Goal: Information Seeking & Learning: Learn about a topic

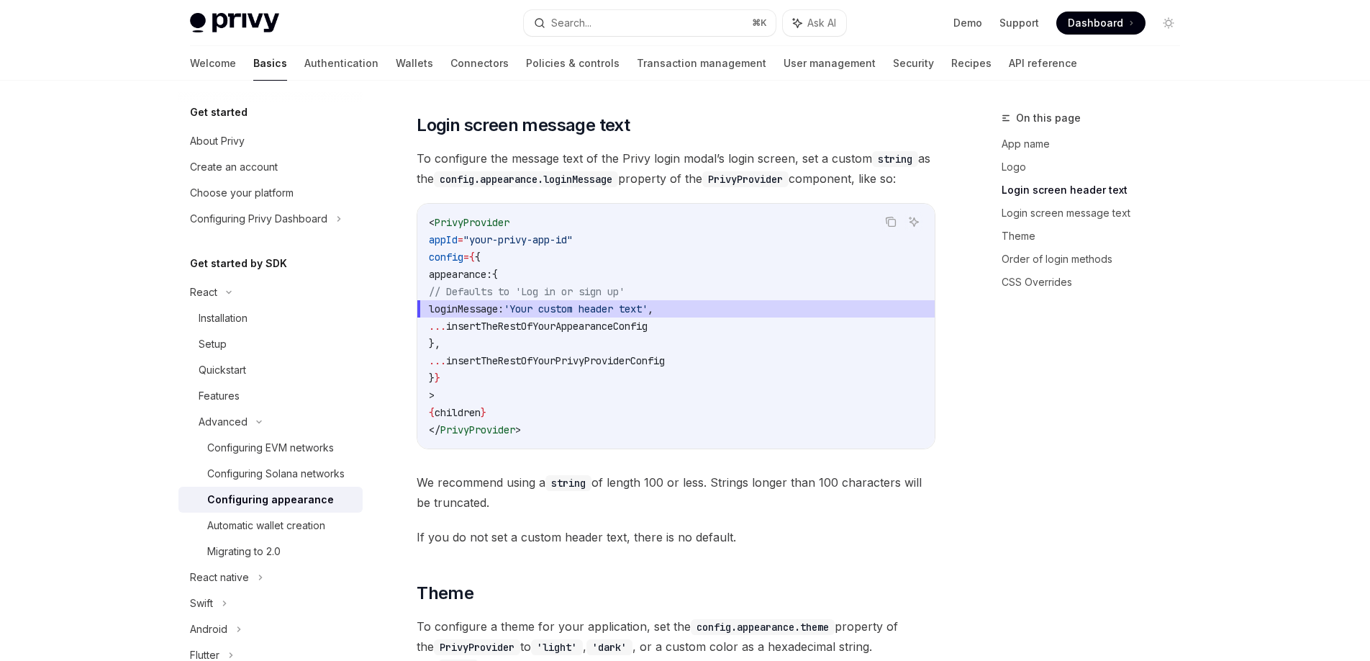
scroll to position [1581, 0]
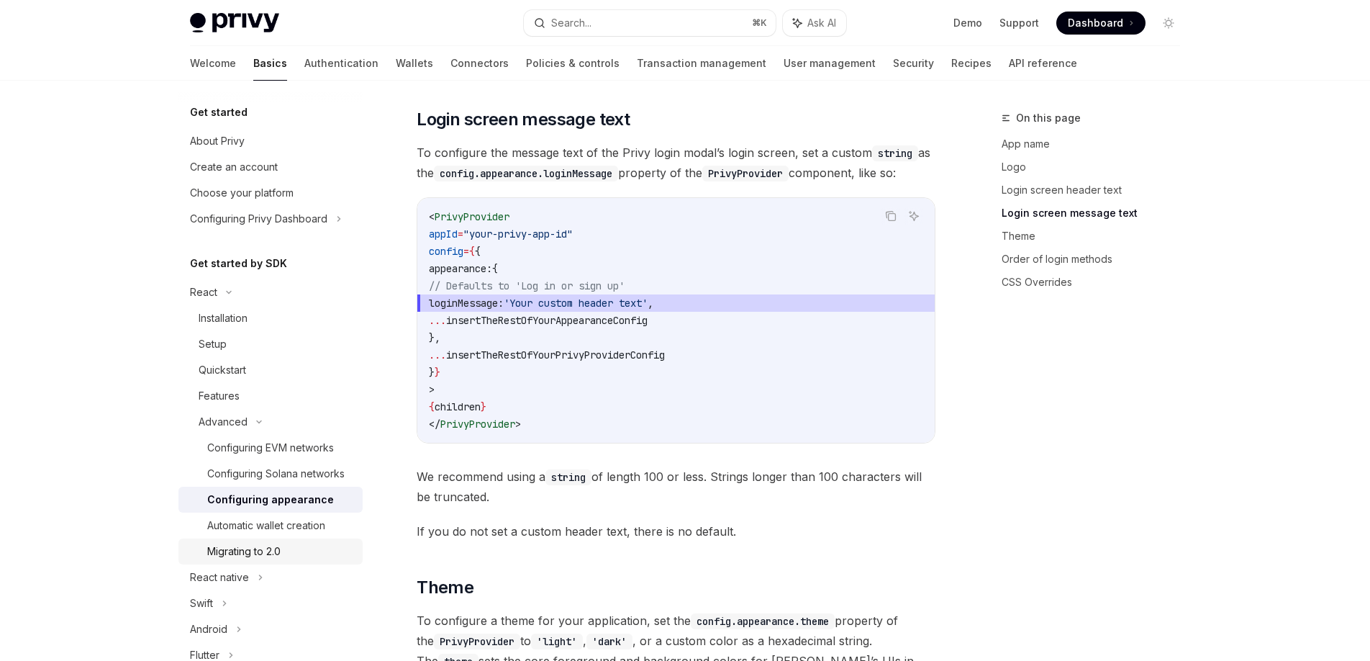
click at [255, 549] on div "Migrating to 2.0" at bounding box center [243, 551] width 73 height 17
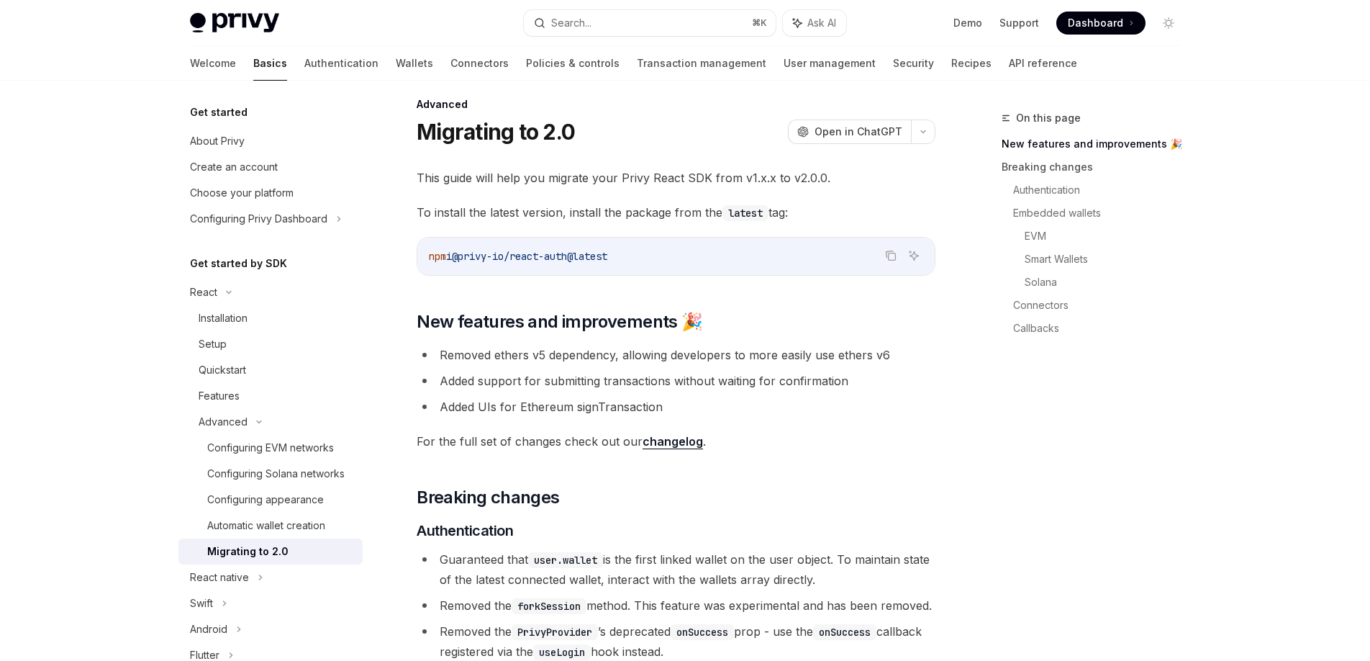
scroll to position [17, 0]
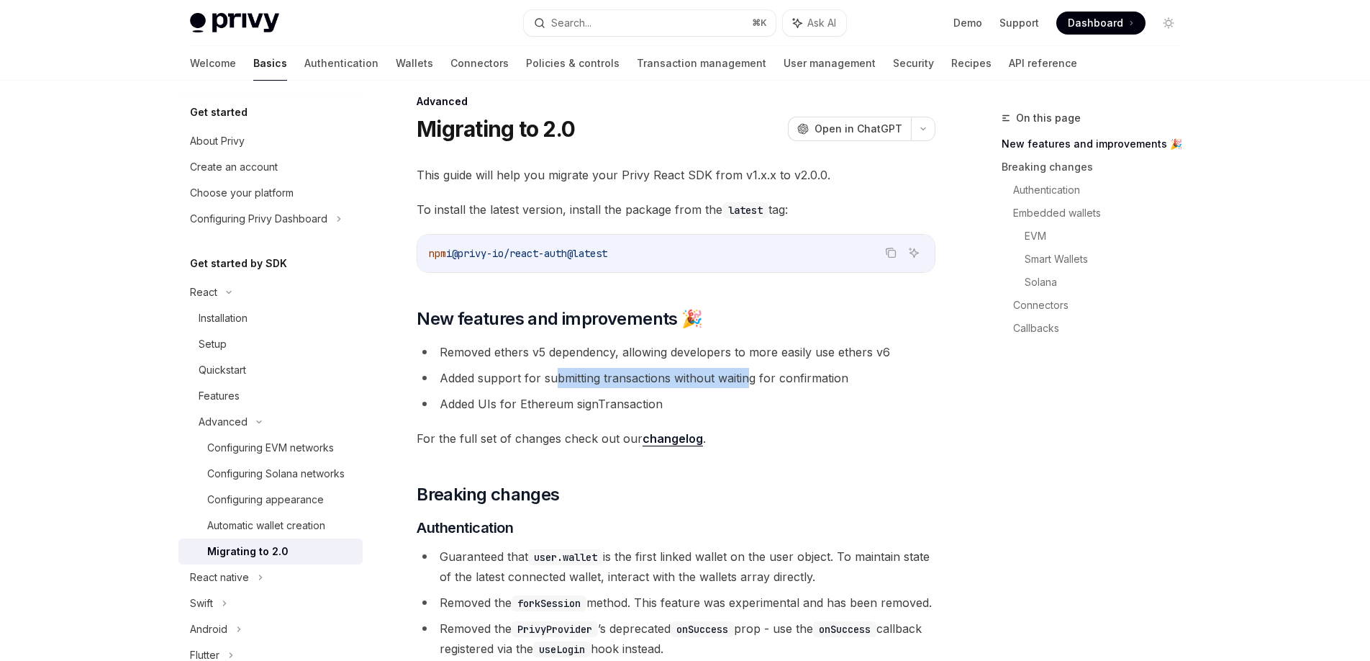
drag, startPoint x: 556, startPoint y: 376, endPoint x: 756, endPoint y: 378, distance: 199.4
click at [749, 378] on li "Added support for submitting transactions without waiting for confirmation" at bounding box center [676, 378] width 519 height 20
drag, startPoint x: 760, startPoint y: 378, endPoint x: 795, endPoint y: 381, distance: 34.7
click at [760, 378] on li "Added support for submitting transactions without waiting for confirmation" at bounding box center [676, 378] width 519 height 20
drag, startPoint x: 466, startPoint y: 404, endPoint x: 672, endPoint y: 406, distance: 205.9
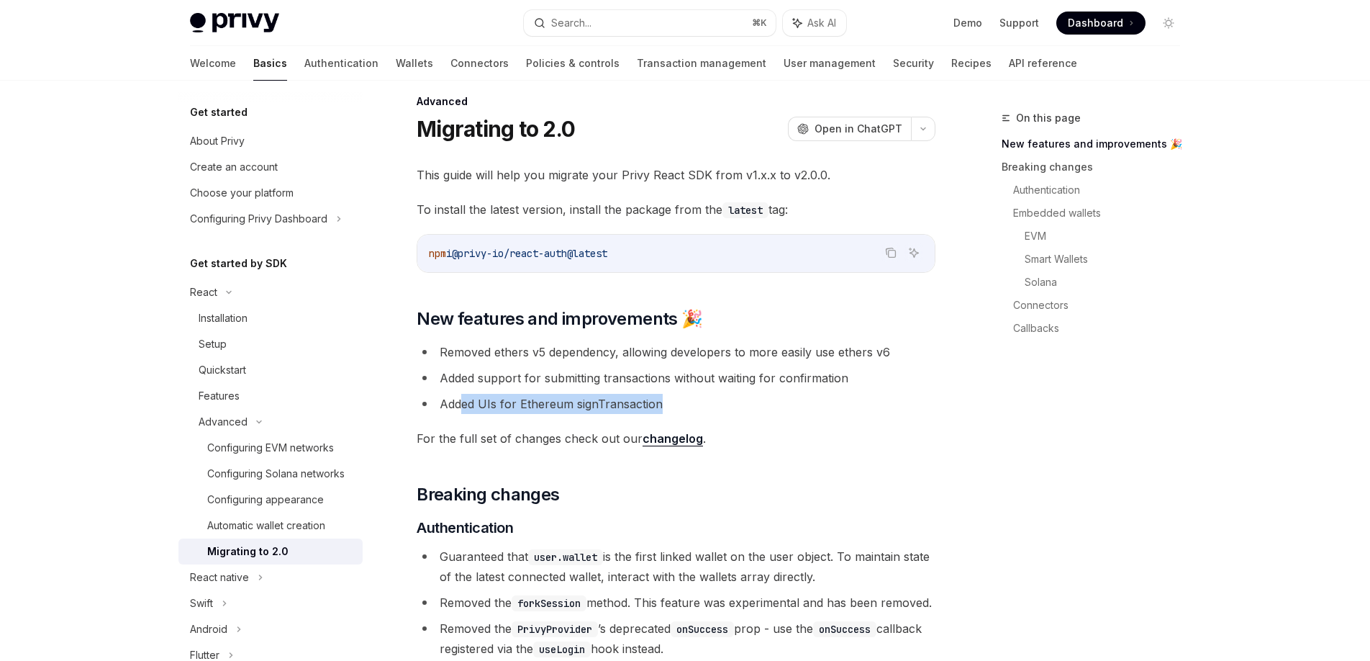
click at [666, 406] on li "Added UIs for Ethereum signTransaction" at bounding box center [676, 404] width 519 height 20
click at [672, 406] on li "Added UIs for Ethereum signTransaction" at bounding box center [676, 404] width 519 height 20
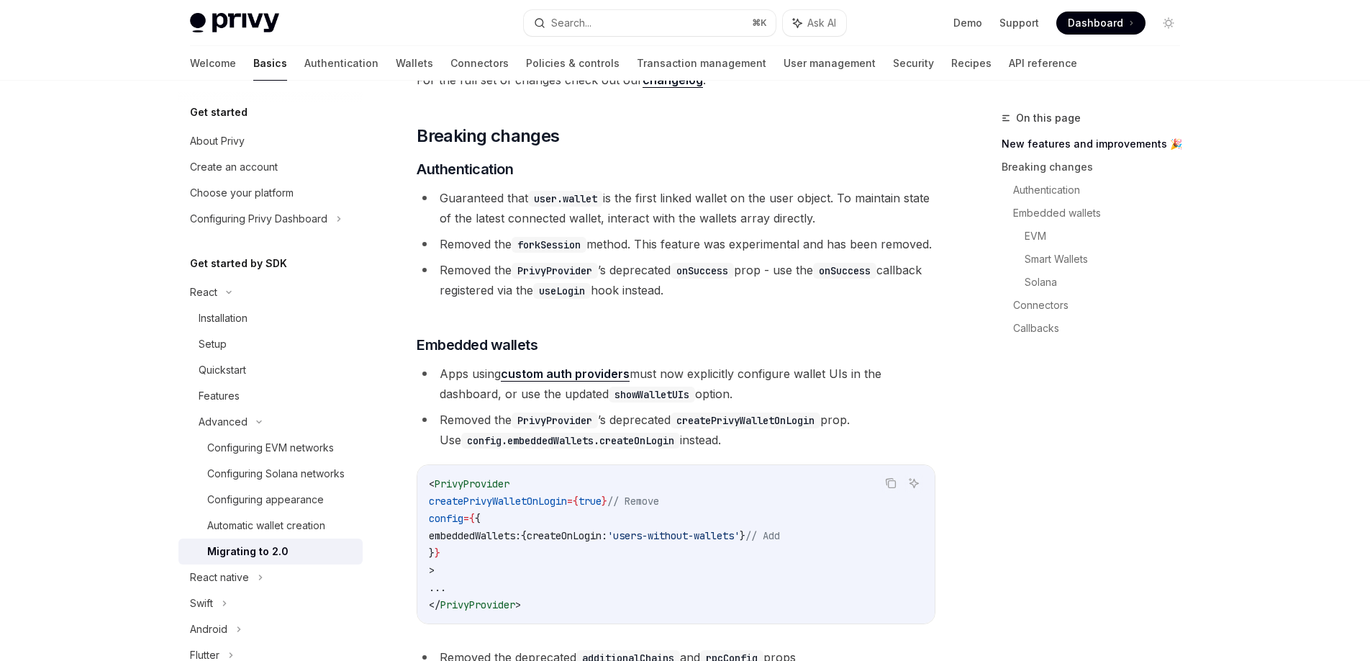
scroll to position [402, 0]
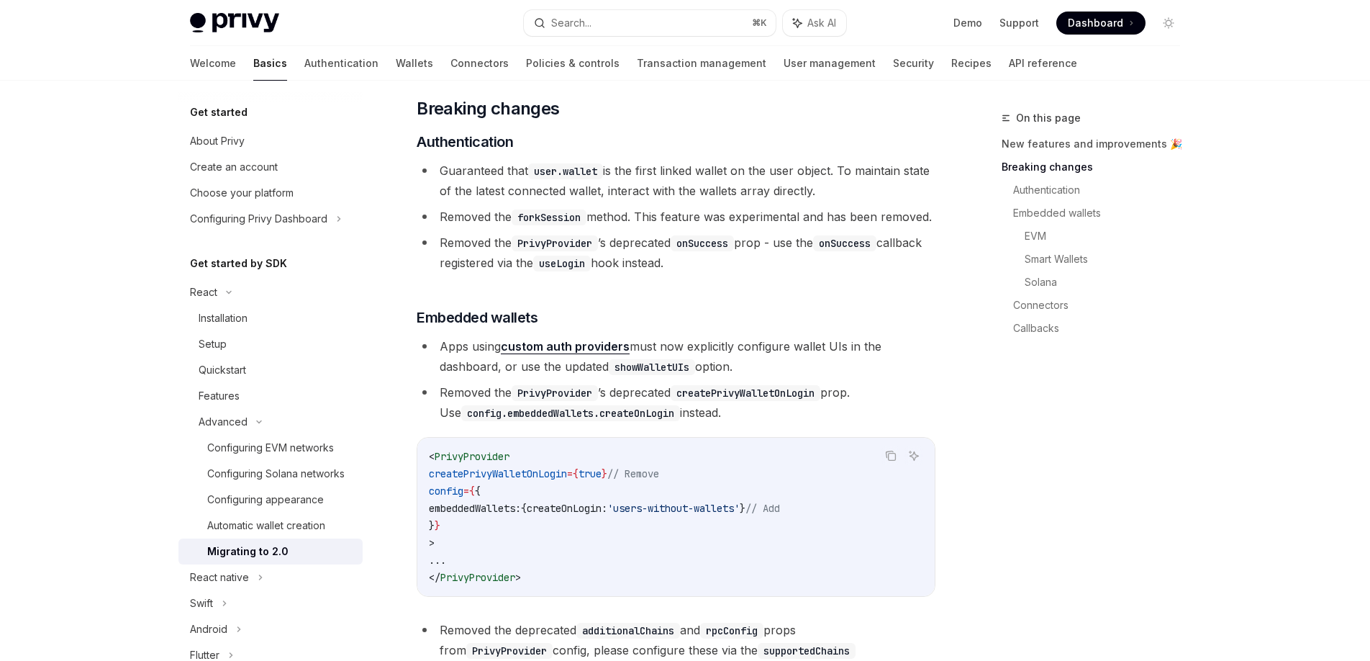
click at [599, 354] on link "custom auth providers" at bounding box center [565, 346] width 129 height 15
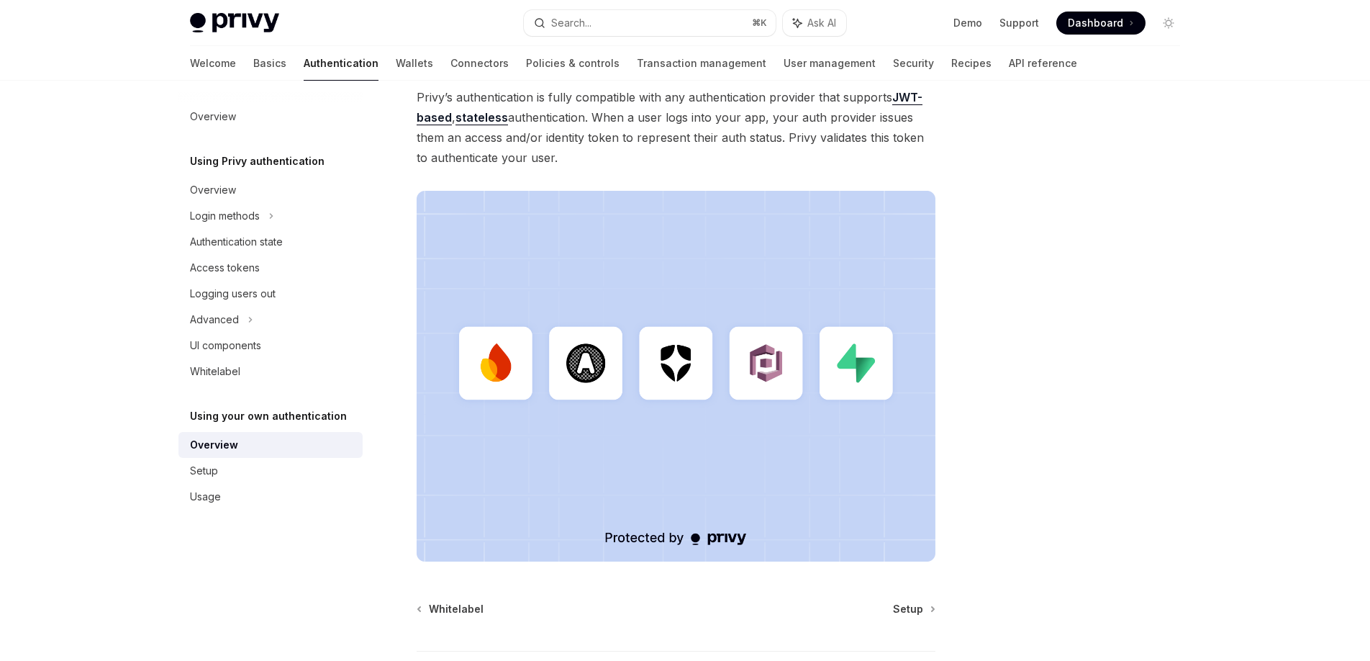
scroll to position [261, 0]
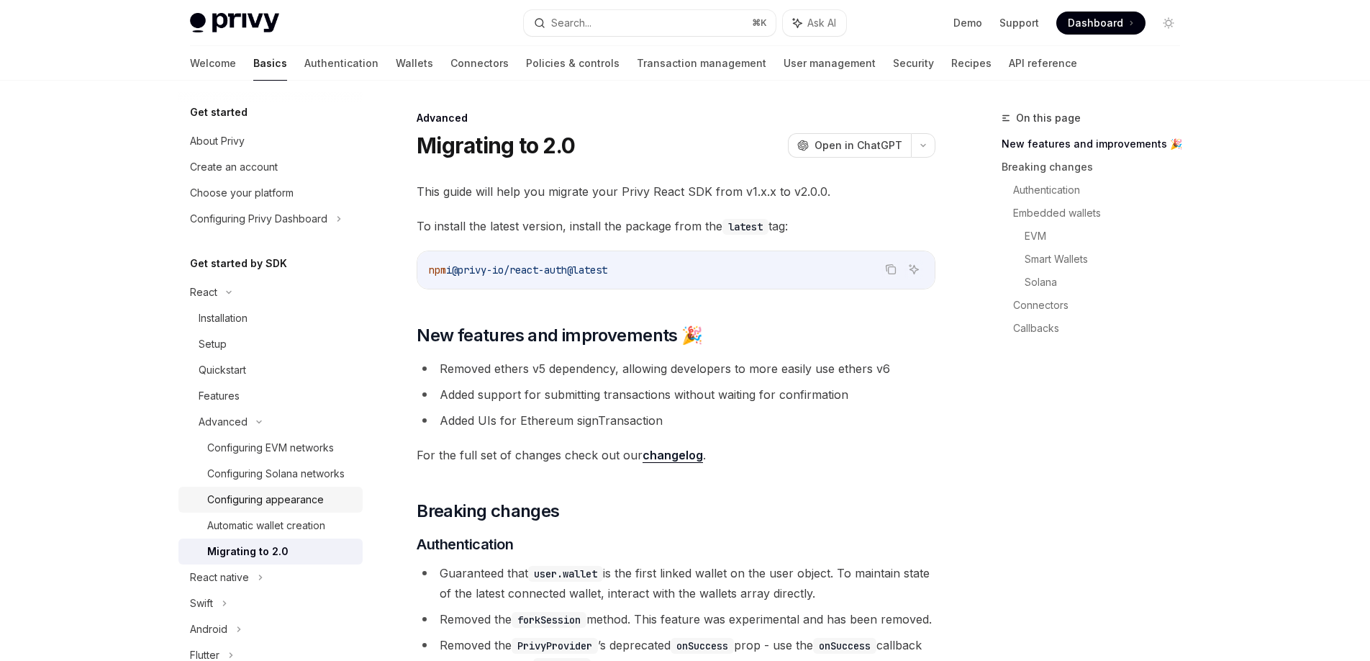
click at [271, 501] on div "Configuring appearance" at bounding box center [265, 499] width 117 height 17
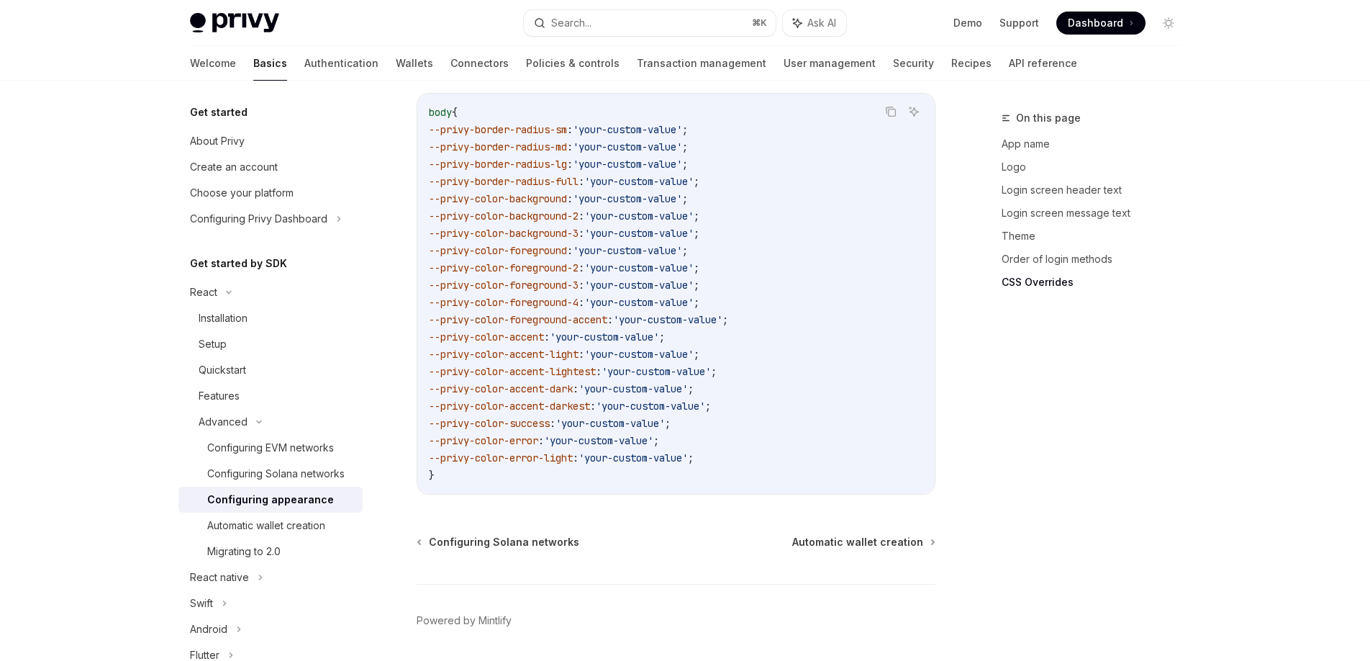
scroll to position [3637, 0]
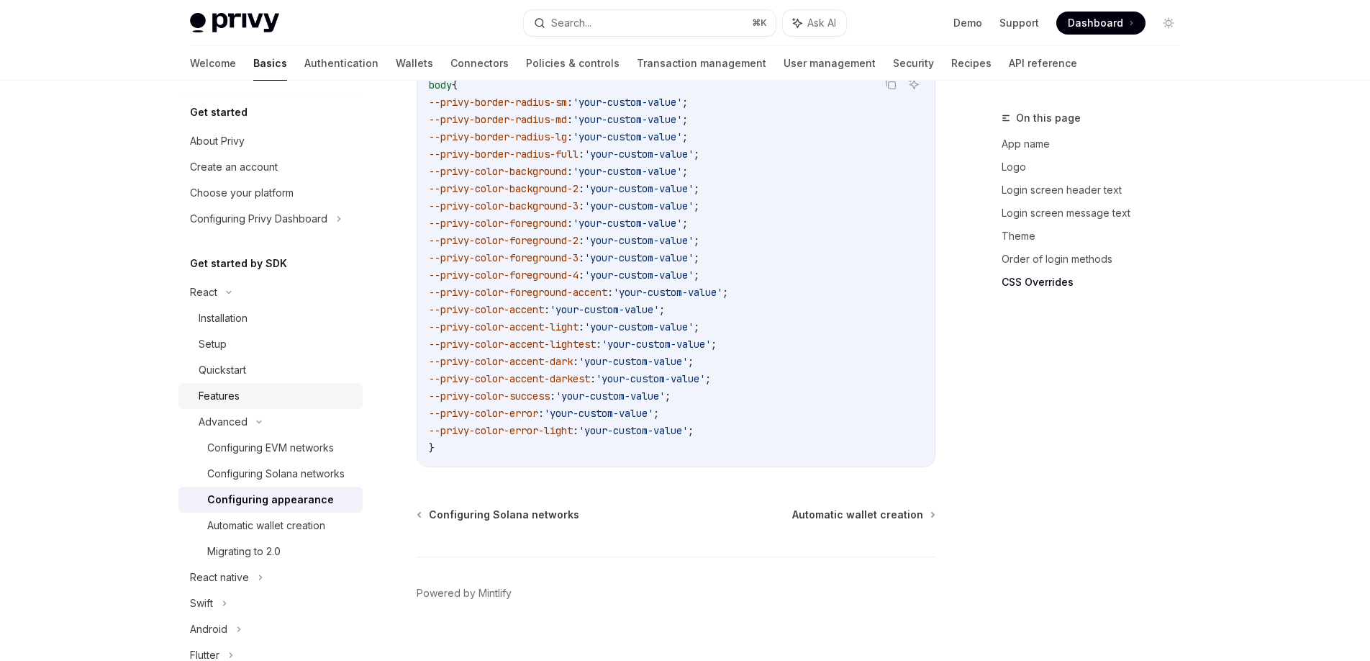
click at [258, 392] on div "Features" at bounding box center [276, 395] width 155 height 17
type textarea "*"
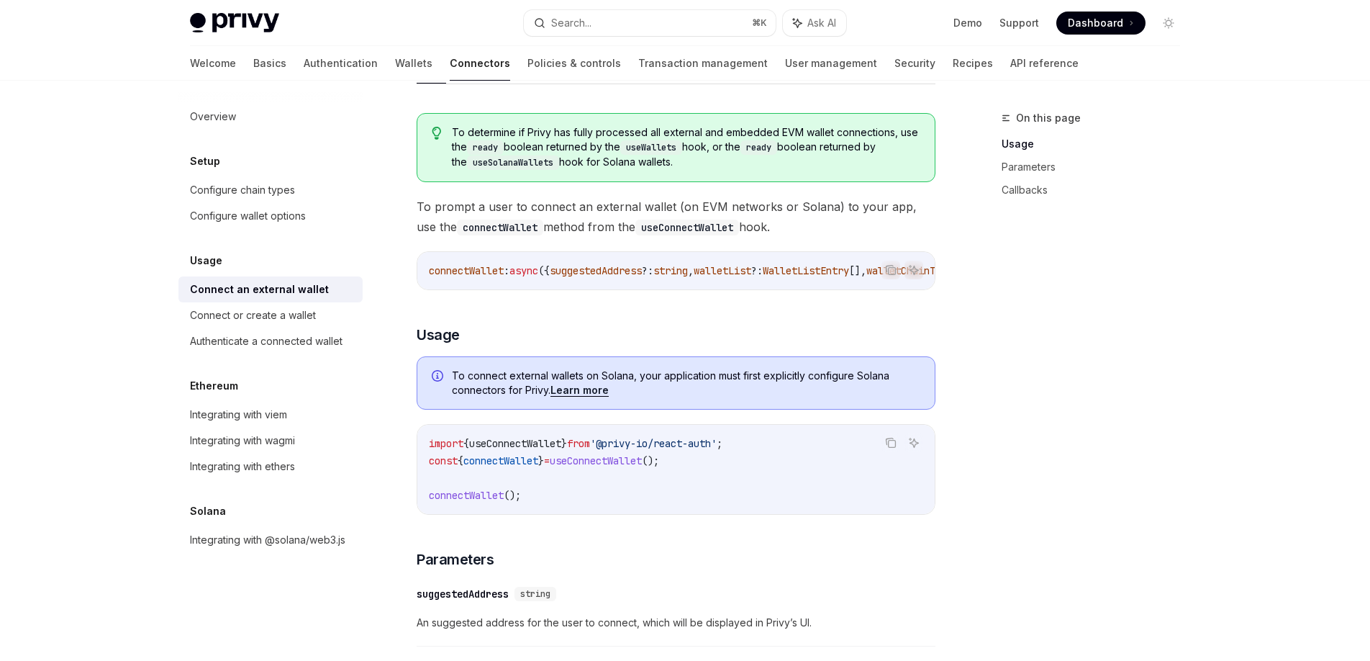
scroll to position [130, 0]
drag, startPoint x: 534, startPoint y: 508, endPoint x: 524, endPoint y: 460, distance: 49.3
click at [421, 466] on div "import { useConnectWallet } from '@privy-io/react-auth' ; const { connectWallet…" at bounding box center [676, 470] width 518 height 89
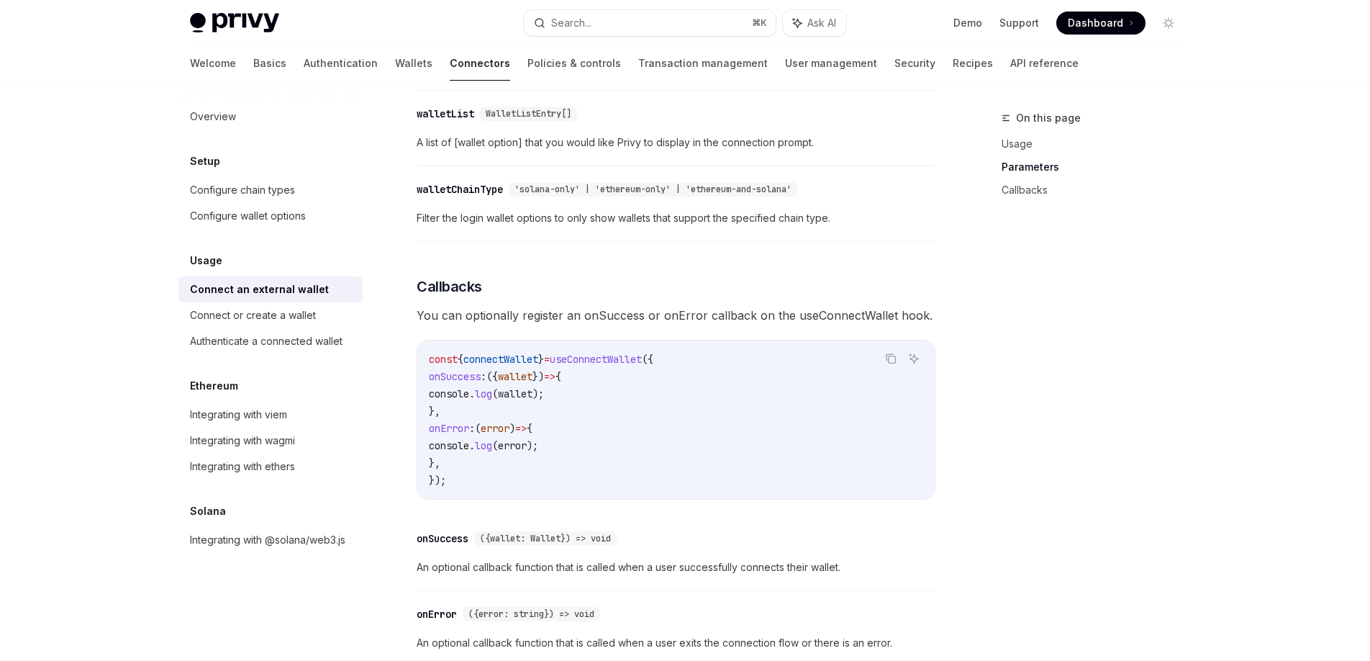
scroll to position [691, 0]
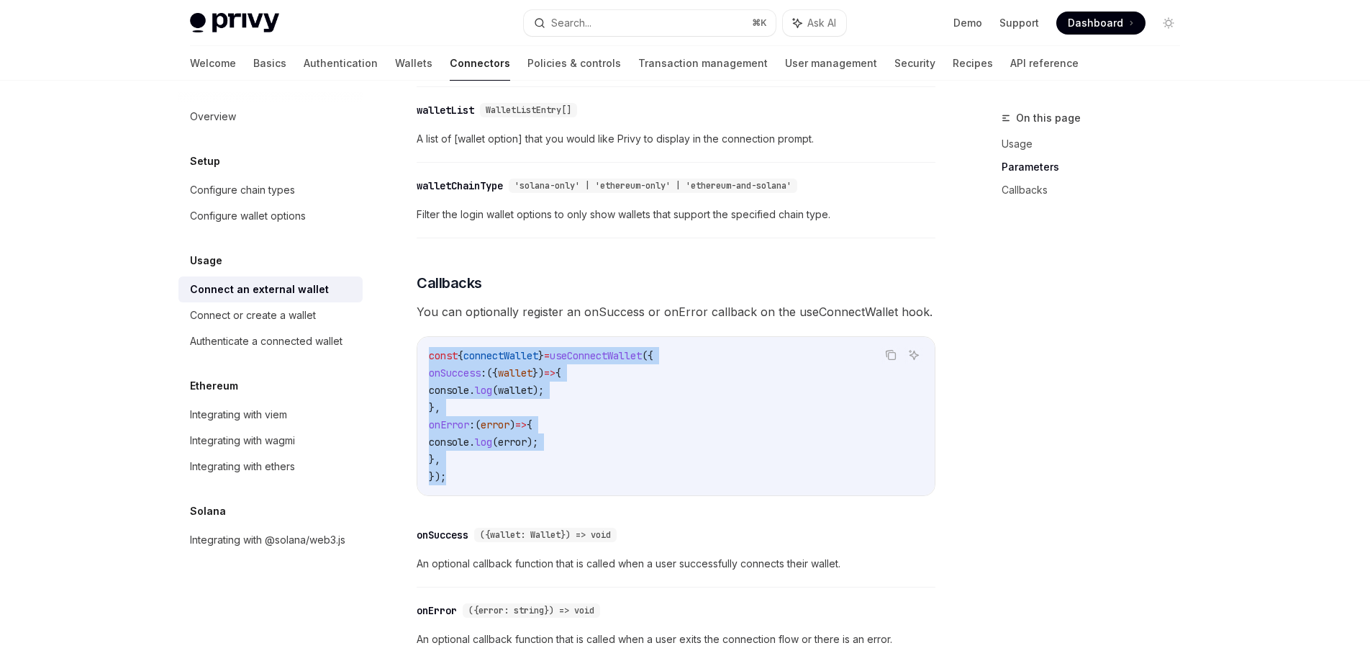
drag, startPoint x: 458, startPoint y: 484, endPoint x: 419, endPoint y: 339, distance: 150.7
click at [419, 339] on div "To determine if Privy has fully processed all external and embedded EVM wallet …" at bounding box center [676, 106] width 519 height 1128
copy code "const { connectWallet } = useConnectWallet ({ onSuccess : ({ wallet }) => { con…"
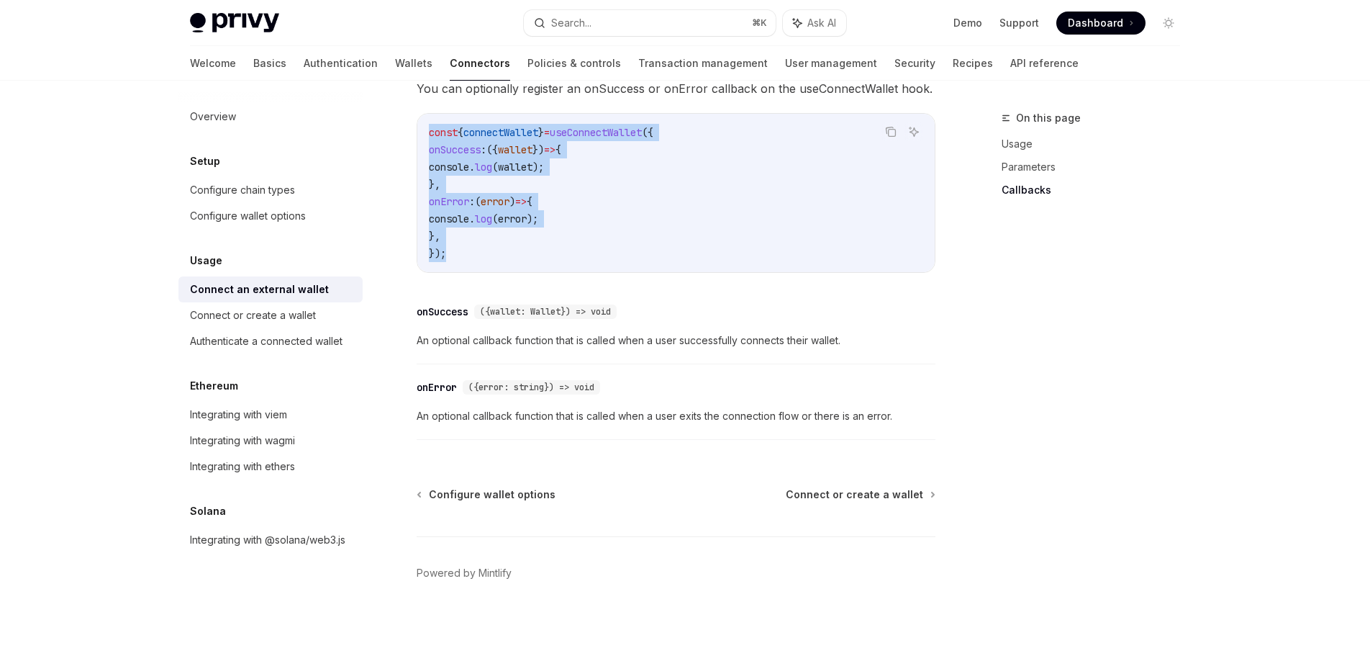
scroll to position [920, 0]
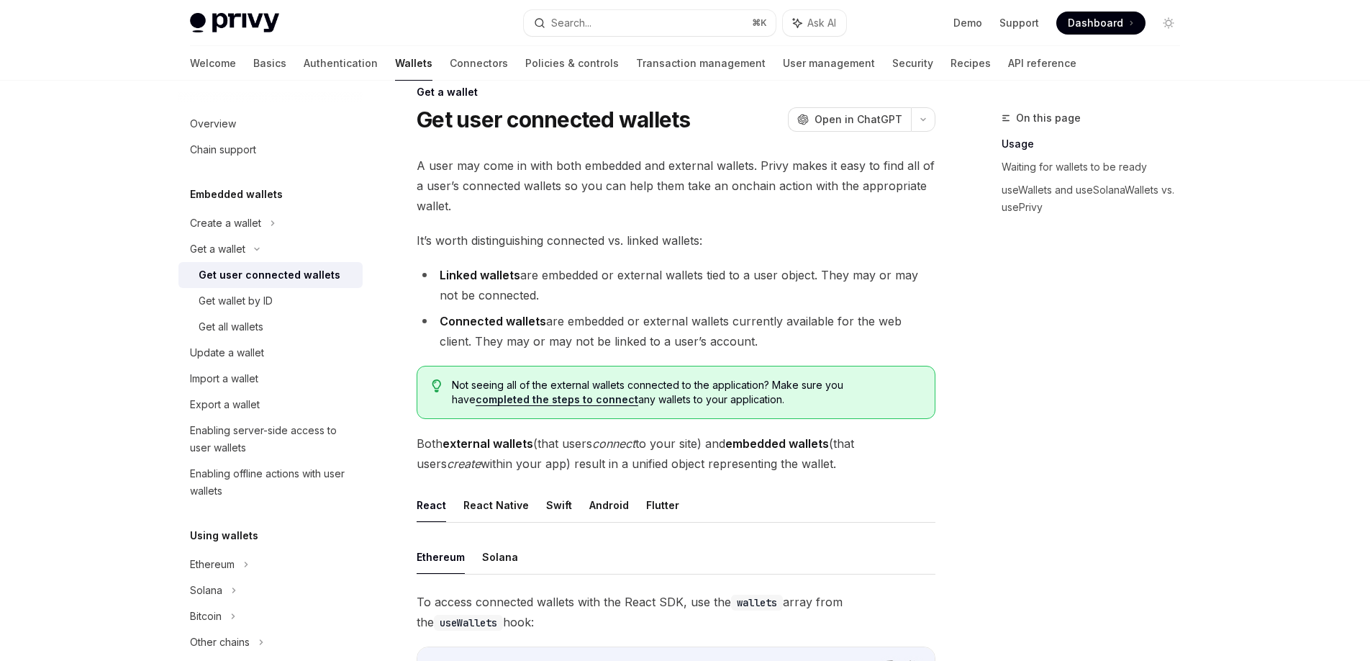
scroll to position [28, 0]
drag, startPoint x: 497, startPoint y: 166, endPoint x: 653, endPoint y: 171, distance: 155.6
click at [650, 170] on span "A user may come in with both embedded and external wallets. Privy makes it easy…" at bounding box center [676, 183] width 519 height 60
click at [662, 173] on span "A user may come in with both embedded and external wallets. Privy makes it easy…" at bounding box center [676, 183] width 519 height 60
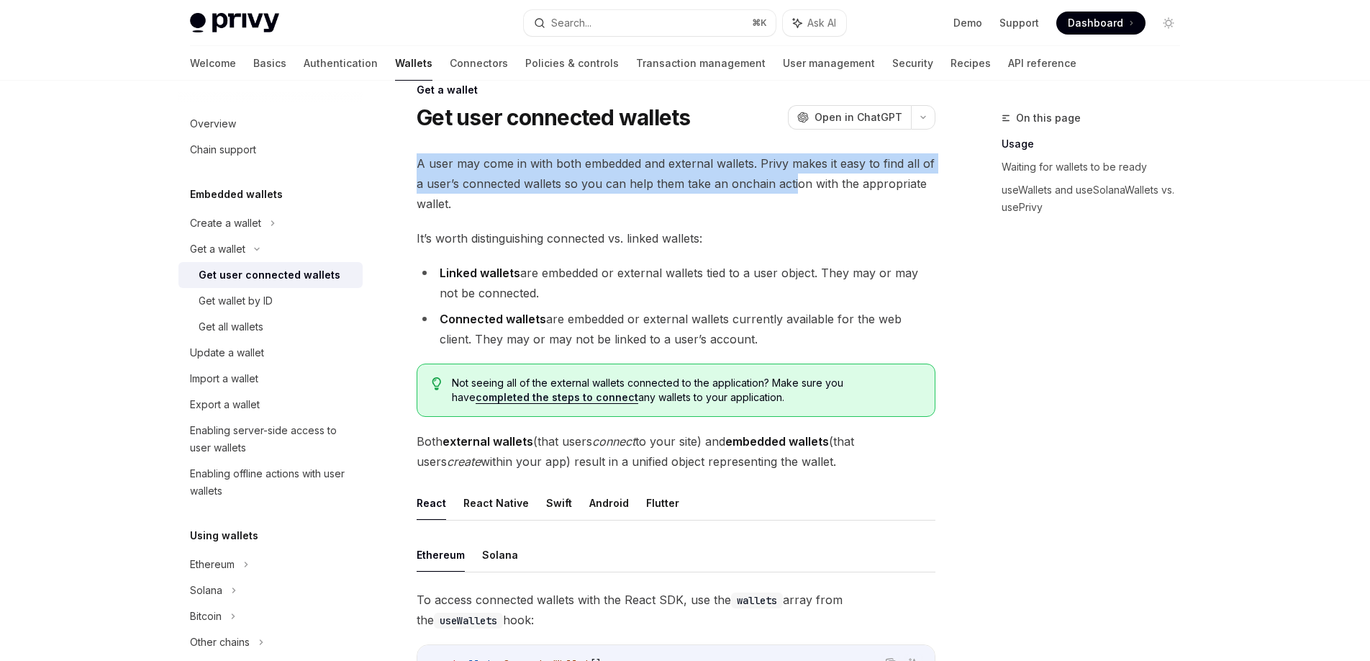
drag, startPoint x: 659, startPoint y: 153, endPoint x: 810, endPoint y: 176, distance: 152.9
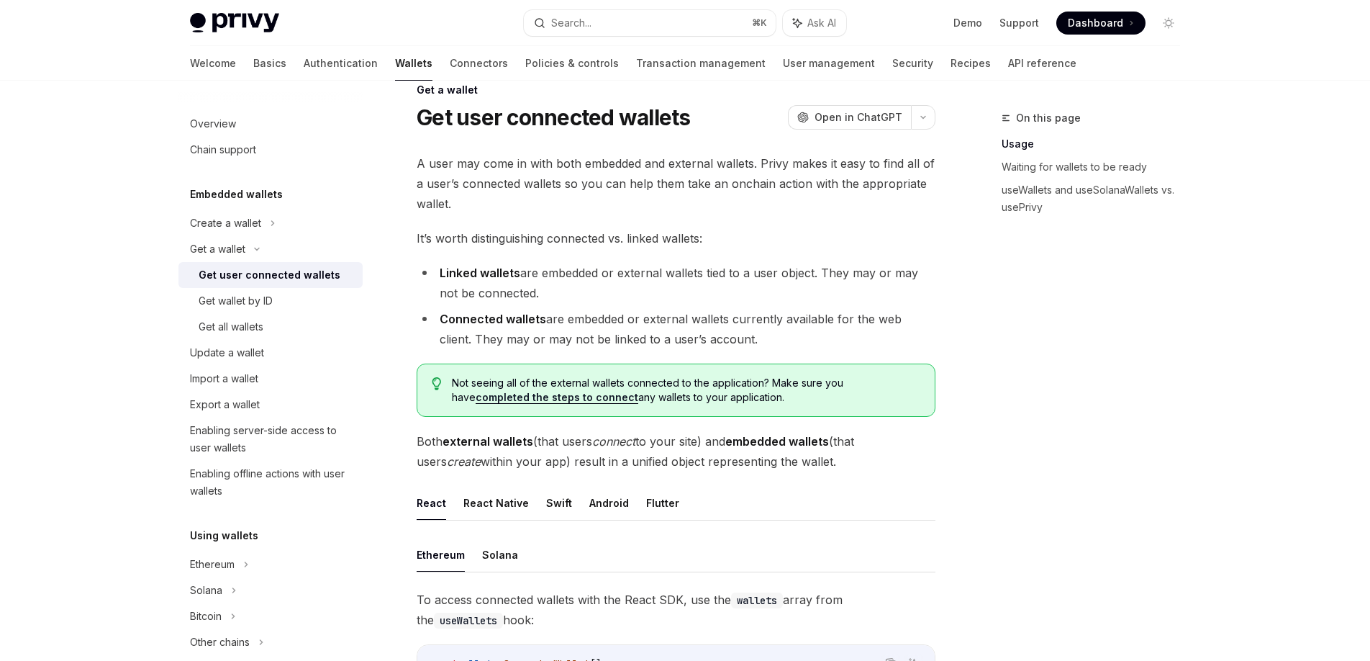
click at [812, 181] on span "A user may come in with both embedded and external wallets. Privy makes it easy…" at bounding box center [676, 183] width 519 height 60
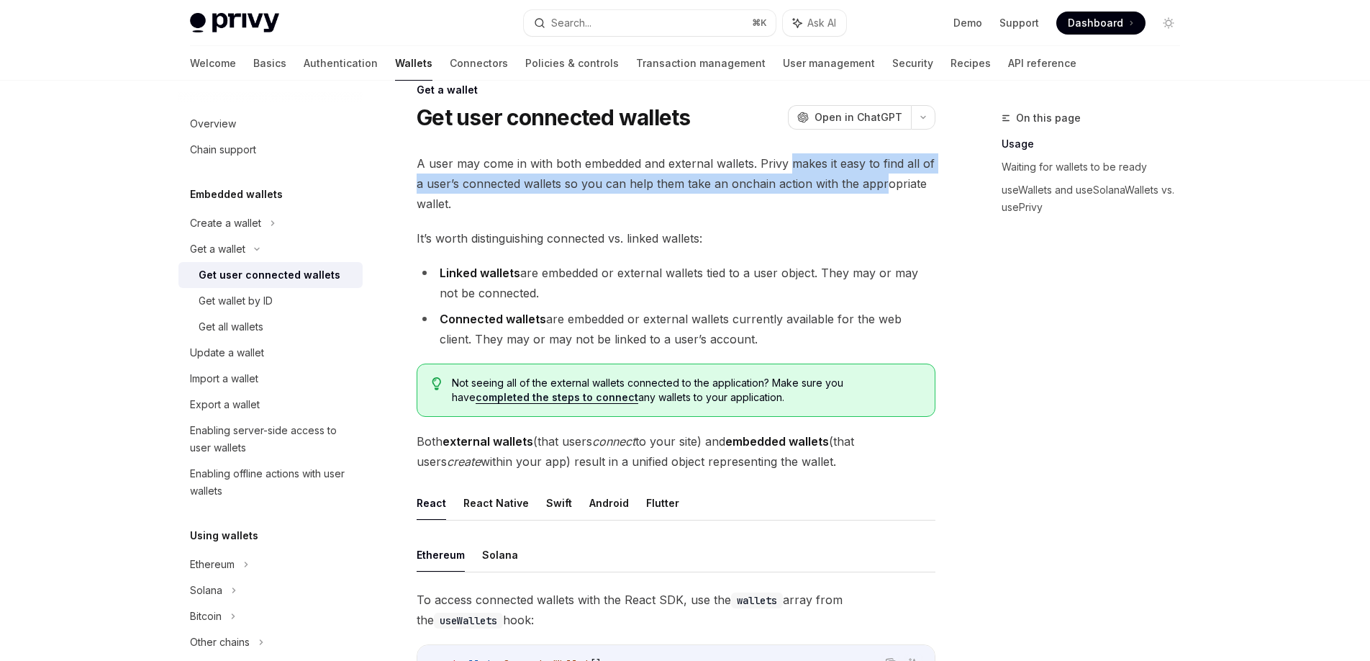
drag, startPoint x: 792, startPoint y: 171, endPoint x: 892, endPoint y: 186, distance: 101.2
click at [887, 184] on span "A user may come in with both embedded and external wallets. Privy makes it easy…" at bounding box center [676, 183] width 519 height 60
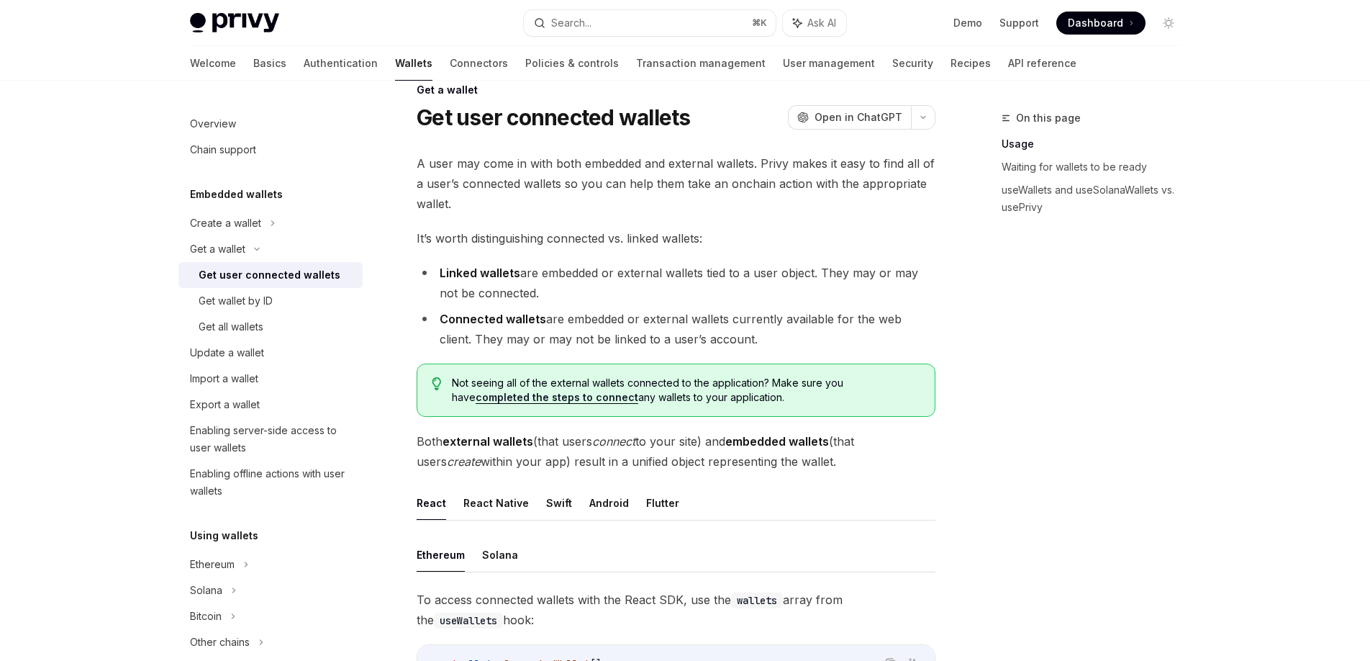
click at [895, 196] on span "A user may come in with both embedded and external wallets. Privy makes it easy…" at bounding box center [676, 183] width 519 height 60
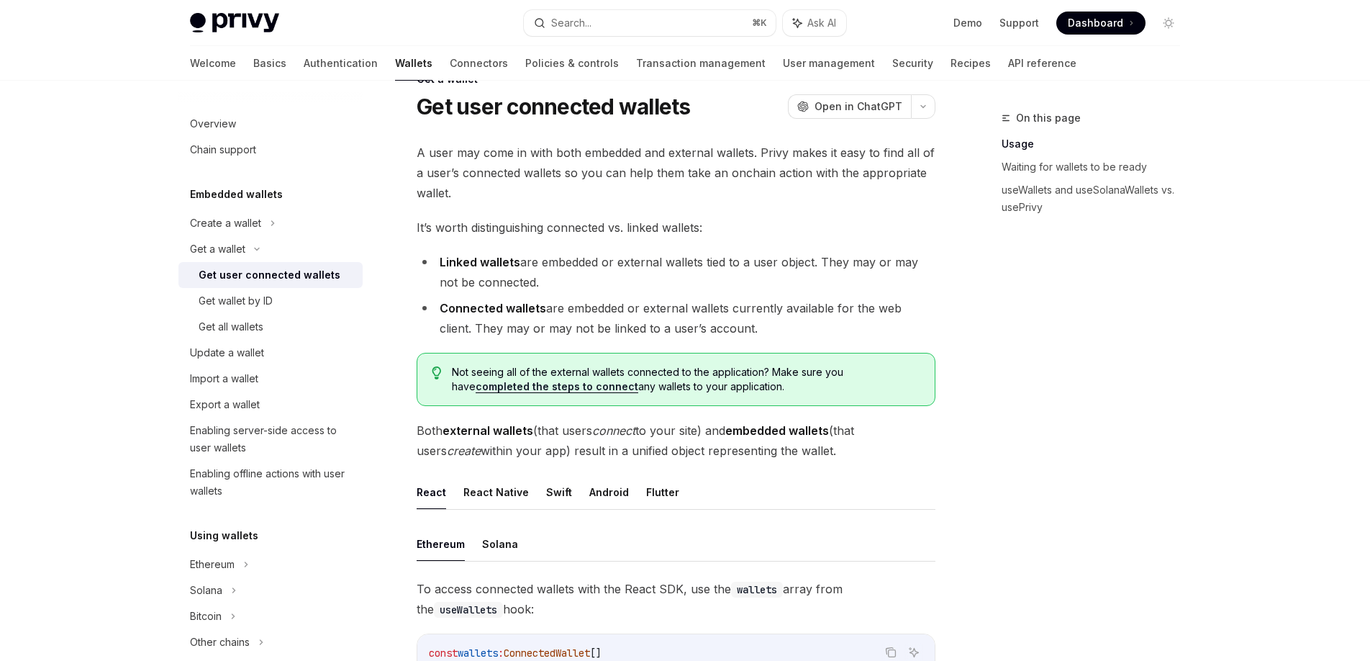
scroll to position [41, 0]
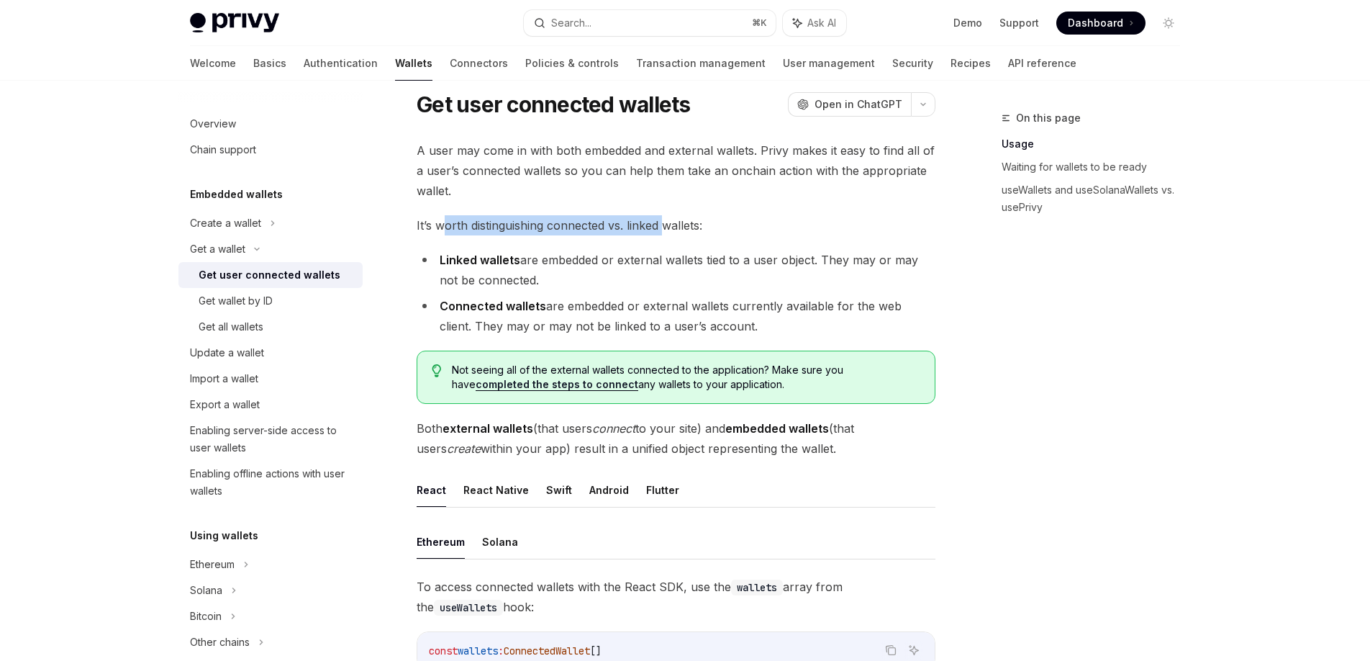
drag, startPoint x: 448, startPoint y: 227, endPoint x: 692, endPoint y: 228, distance: 244.0
click at [681, 228] on span "It’s worth distinguishing connected vs. linked wallets:" at bounding box center [676, 225] width 519 height 20
click at [693, 229] on span "It’s worth distinguishing connected vs. linked wallets:" at bounding box center [676, 225] width 519 height 20
drag, startPoint x: 829, startPoint y: 256, endPoint x: 948, endPoint y: 271, distance: 119.7
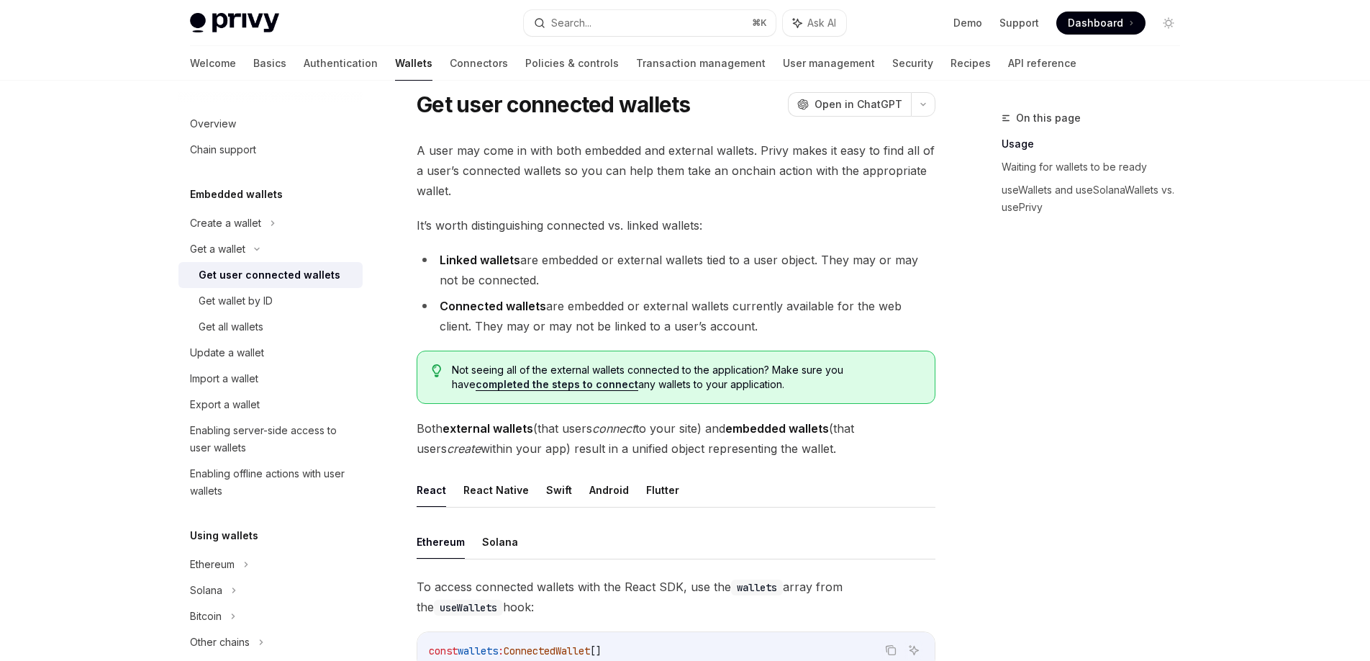
drag, startPoint x: 475, startPoint y: 303, endPoint x: 759, endPoint y: 320, distance: 284.1
click at [758, 320] on li "Connected wallets are embedded or external wallets currently available for the …" at bounding box center [676, 316] width 519 height 40
click at [811, 320] on li "Connected wallets are embedded or external wallets currently available for the …" at bounding box center [676, 316] width 519 height 40
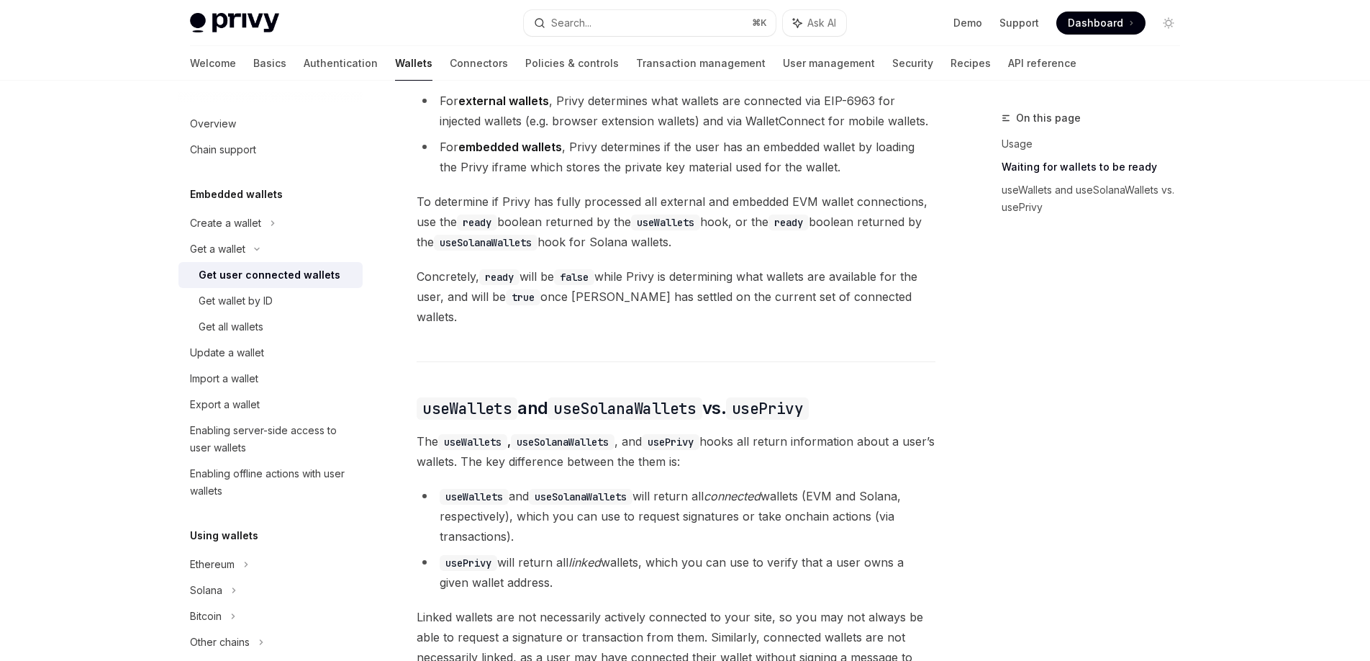
scroll to position [931, 0]
click at [472, 554] on code "usePrivy" at bounding box center [469, 562] width 58 height 16
copy code "usePrivy"
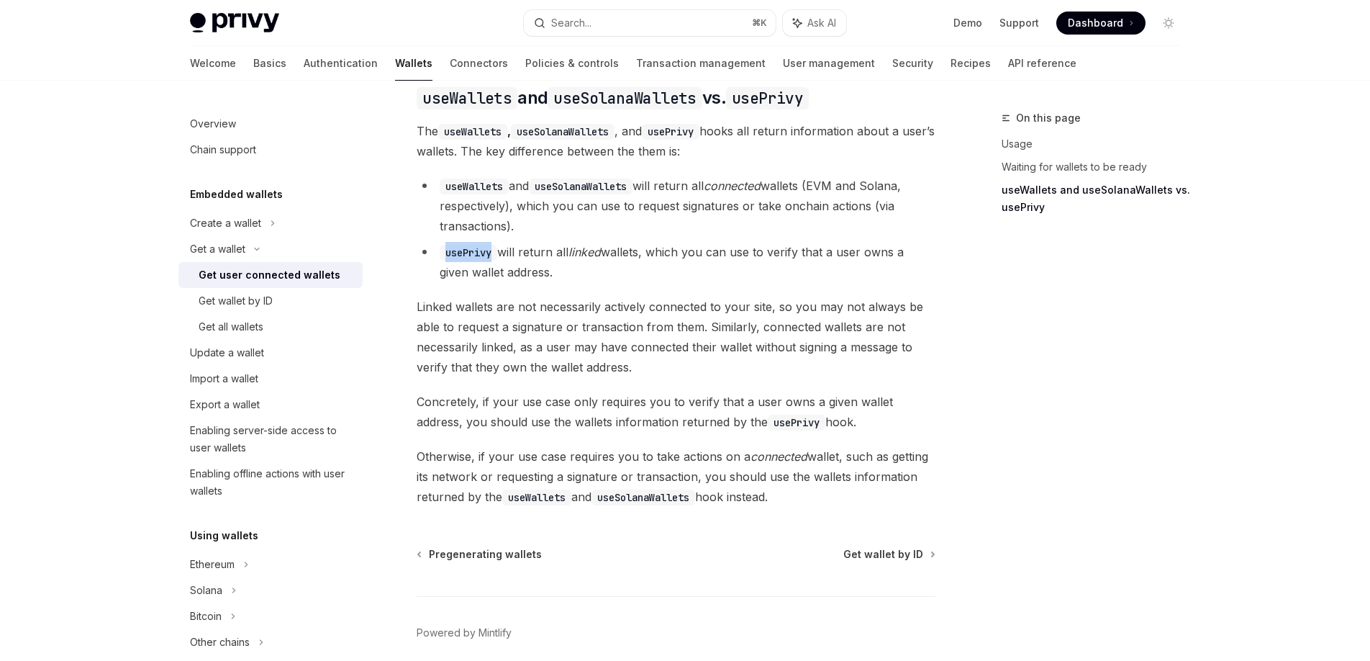
scroll to position [1241, 0]
drag, startPoint x: 627, startPoint y: 235, endPoint x: 692, endPoint y: 240, distance: 65.6
click at [689, 241] on li "usePrivy will return all linked wallets, which you can use to verify that a use…" at bounding box center [676, 261] width 519 height 40
click at [692, 241] on li "usePrivy will return all linked wallets, which you can use to verify that a use…" at bounding box center [676, 261] width 519 height 40
drag, startPoint x: 677, startPoint y: 238, endPoint x: 790, endPoint y: 239, distance: 112.3
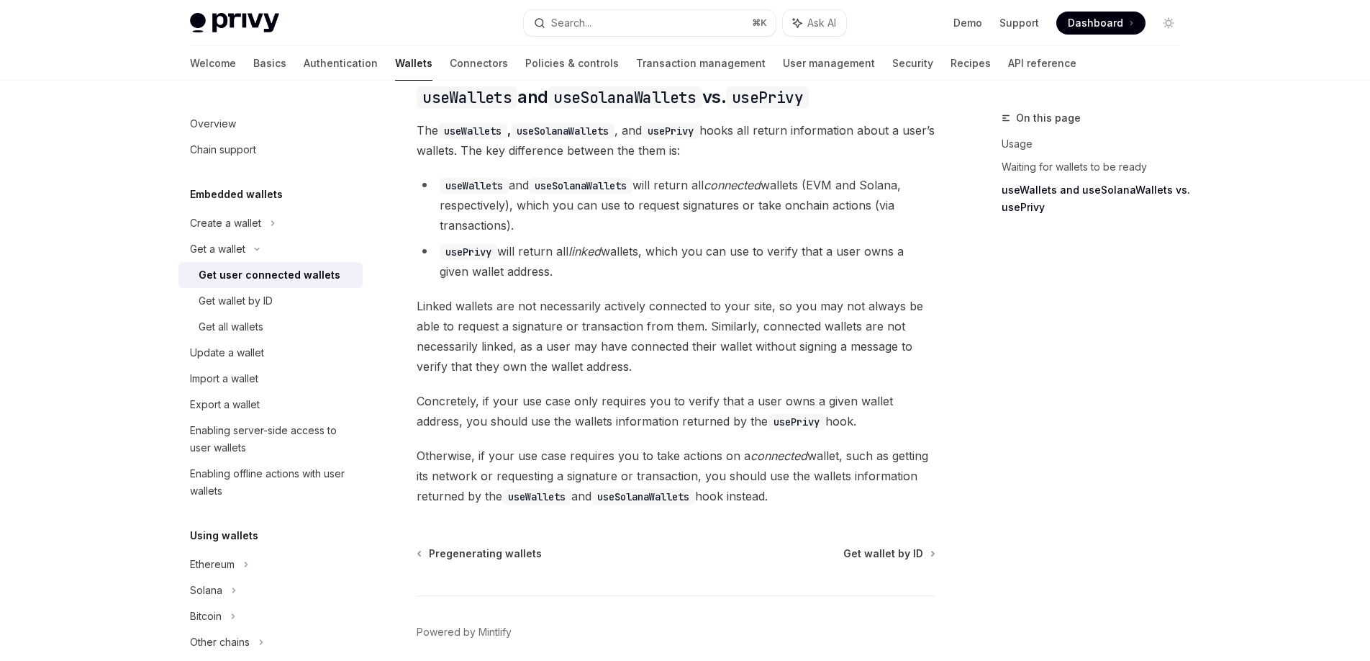
click at [784, 241] on li "usePrivy will return all linked wallets, which you can use to verify that a use…" at bounding box center [676, 261] width 519 height 40
click at [790, 241] on li "usePrivy will return all linked wallets, which you can use to verify that a use…" at bounding box center [676, 261] width 519 height 40
drag, startPoint x: 820, startPoint y: 239, endPoint x: 860, endPoint y: 239, distance: 40.3
click at [853, 241] on li "usePrivy will return all linked wallets, which you can use to verify that a use…" at bounding box center [676, 261] width 519 height 40
drag, startPoint x: 860, startPoint y: 239, endPoint x: 870, endPoint y: 240, distance: 10.1
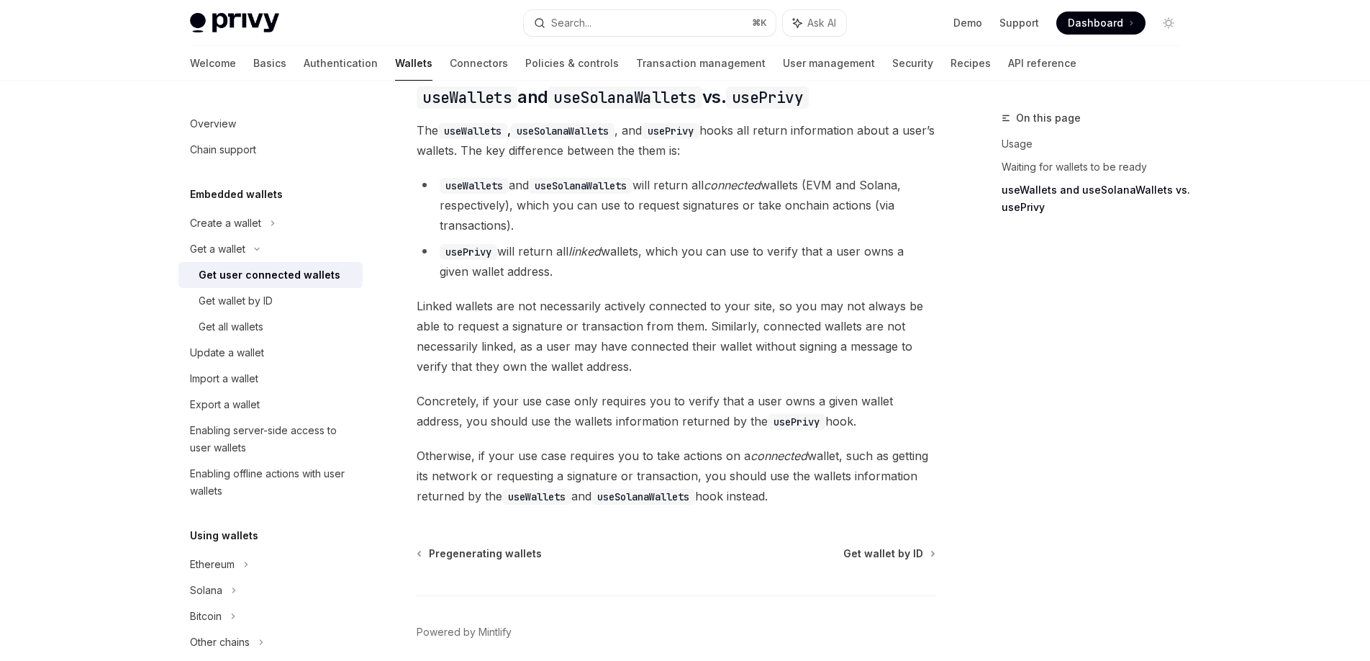
click at [866, 241] on li "usePrivy will return all linked wallets, which you can use to verify that a use…" at bounding box center [676, 261] width 519 height 40
drag, startPoint x: 890, startPoint y: 240, endPoint x: 925, endPoint y: 240, distance: 34.5
click at [903, 241] on li "usePrivy will return all linked wallets, which you can use to verify that a use…" at bounding box center [676, 261] width 519 height 40
drag, startPoint x: 925, startPoint y: 240, endPoint x: 700, endPoint y: 244, distance: 225.3
click at [722, 244] on li "usePrivy will return all linked wallets, which you can use to verify that a use…" at bounding box center [676, 261] width 519 height 40
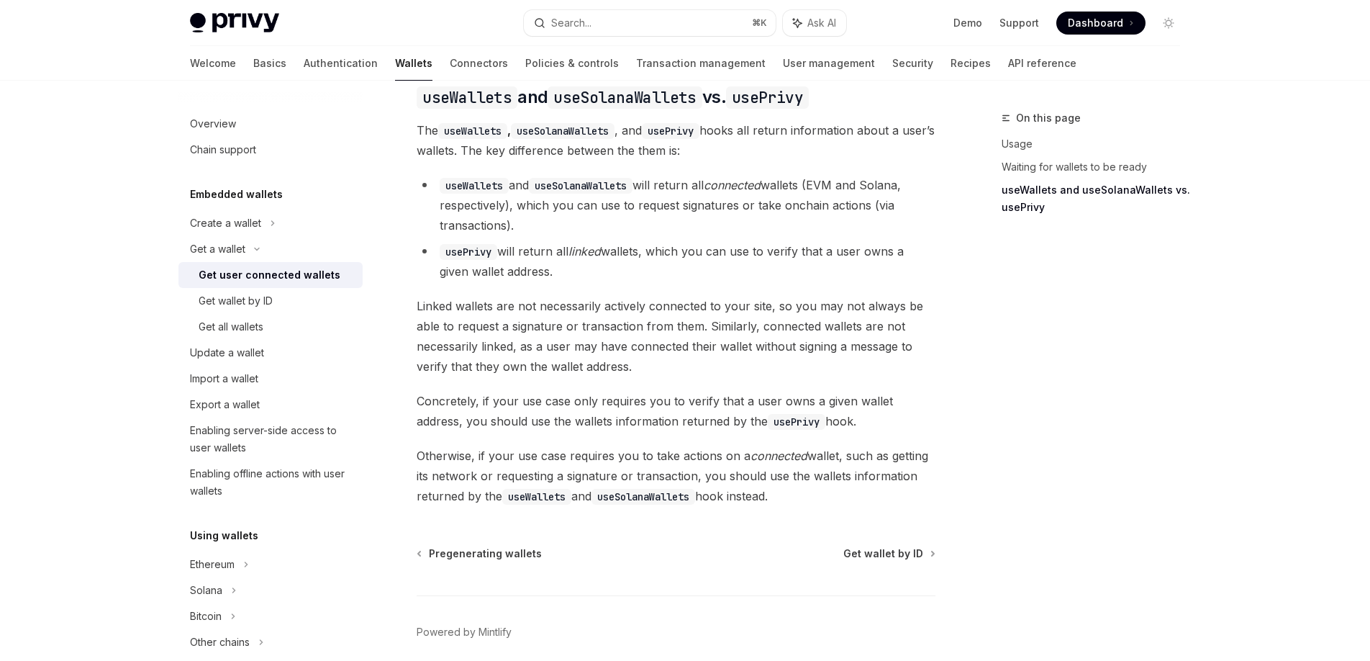
drag, startPoint x: 622, startPoint y: 243, endPoint x: 564, endPoint y: 268, distance: 62.9
click at [621, 243] on li "usePrivy will return all linked wallets, which you can use to verify that a use…" at bounding box center [676, 261] width 519 height 40
drag, startPoint x: 434, startPoint y: 290, endPoint x: 579, endPoint y: 294, distance: 144.7
click at [574, 296] on span "Linked wallets are not necessarily actively connected to your site, so you may …" at bounding box center [676, 336] width 519 height 81
click at [579, 296] on span "Linked wallets are not necessarily actively connected to your site, so you may …" at bounding box center [676, 336] width 519 height 81
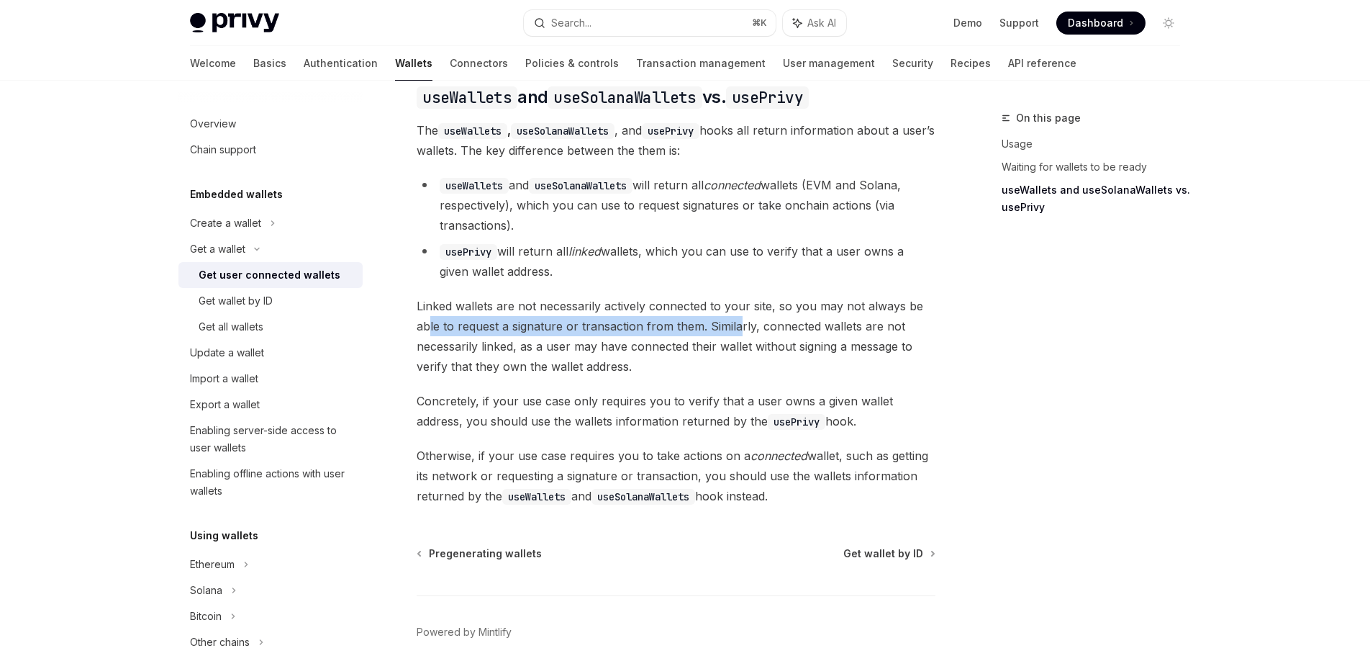
drag, startPoint x: 489, startPoint y: 313, endPoint x: 749, endPoint y: 320, distance: 260.6
click at [745, 320] on span "Linked wallets are not necessarily actively connected to your site, so you may …" at bounding box center [676, 336] width 519 height 81
click at [749, 320] on span "Linked wallets are not necessarily actively connected to your site, so you may …" at bounding box center [676, 336] width 519 height 81
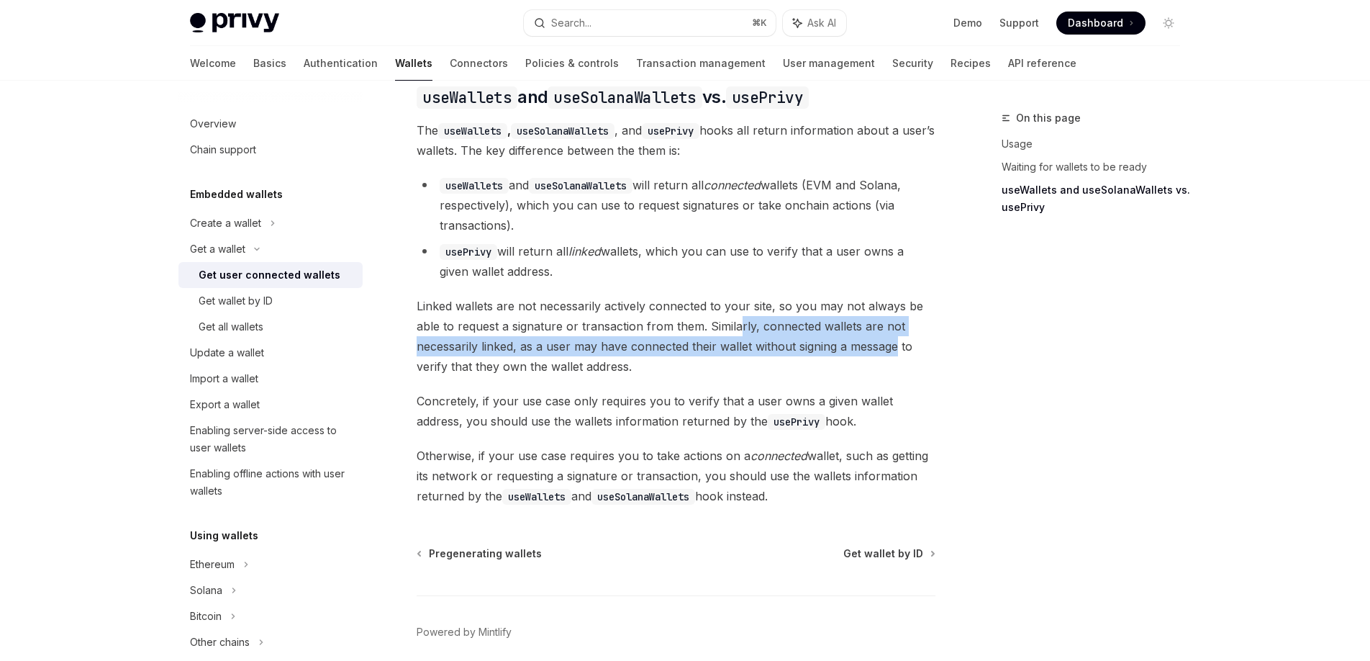
drag, startPoint x: 737, startPoint y: 317, endPoint x: 893, endPoint y: 343, distance: 158.3
click at [895, 322] on span "Linked wallets are not necessarily actively connected to your site, so you may …" at bounding box center [676, 336] width 519 height 81
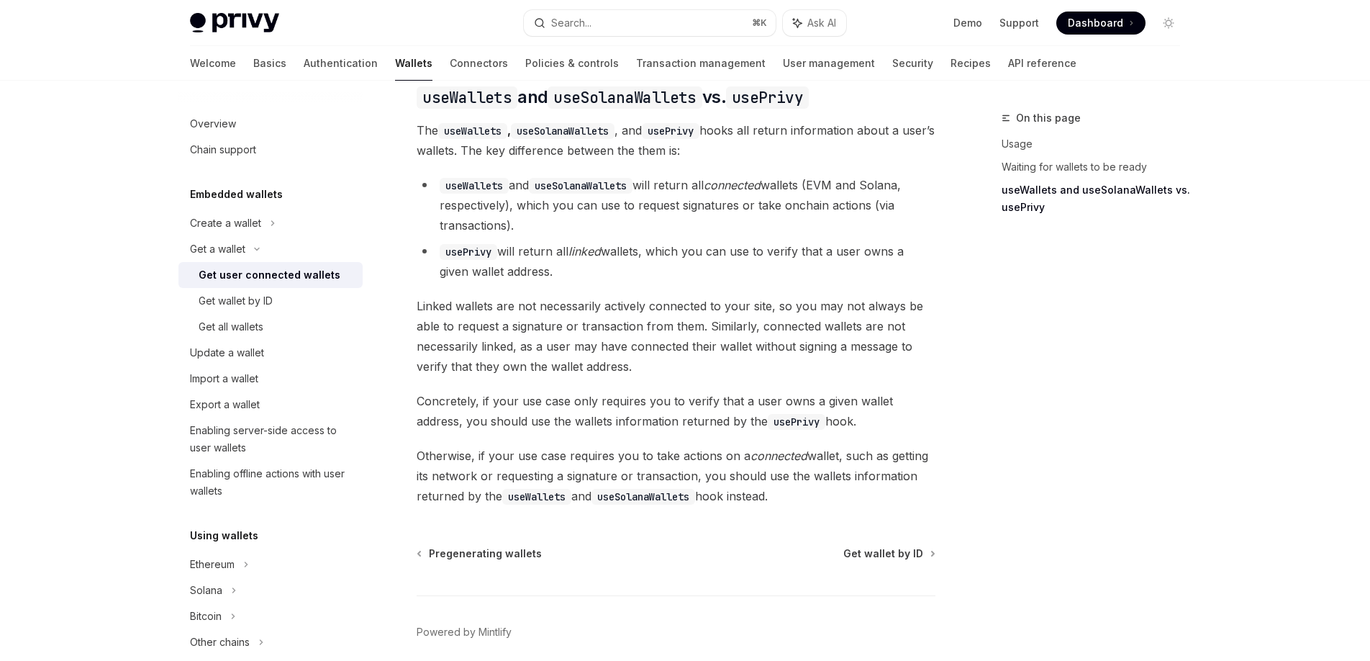
drag, startPoint x: 893, startPoint y: 343, endPoint x: 884, endPoint y: 344, distance: 8.7
click at [889, 343] on span "Linked wallets are not necessarily actively connected to your site, so you may …" at bounding box center [676, 336] width 519 height 81
click at [469, 244] on code "usePrivy" at bounding box center [469, 252] width 58 height 16
copy code "usePrivy"
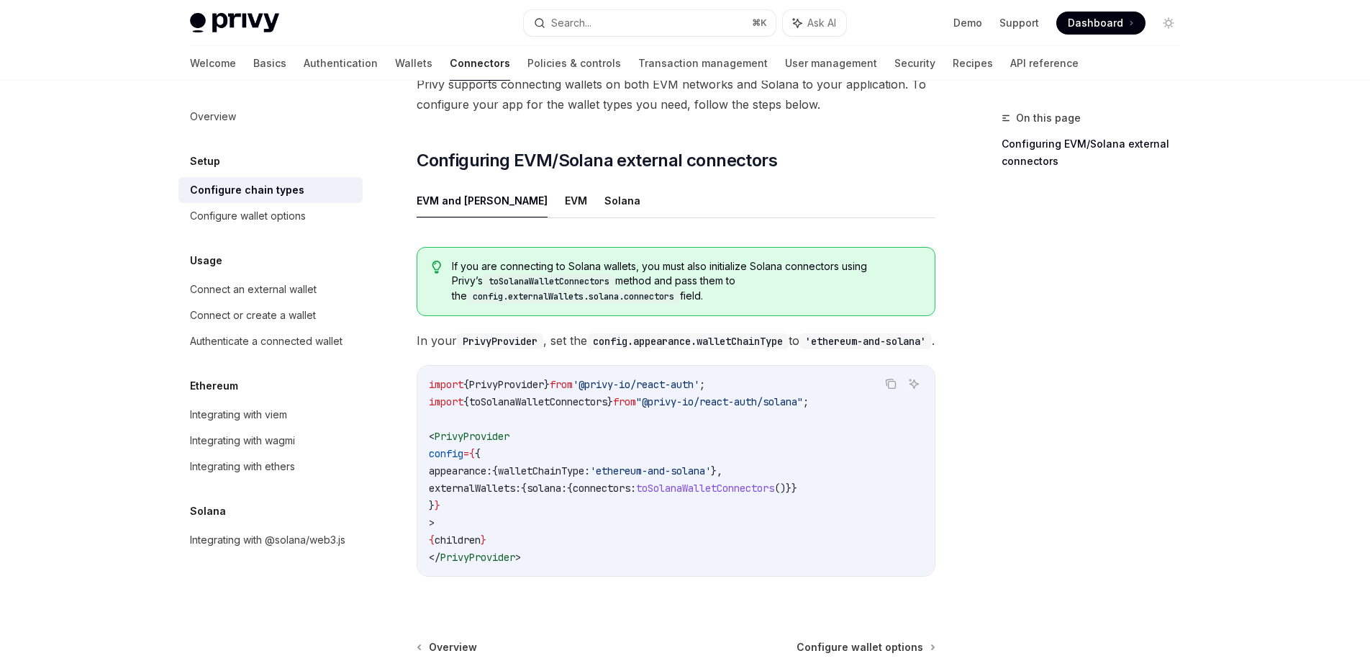
scroll to position [135, 0]
click at [565, 181] on button "EVM" at bounding box center [576, 198] width 22 height 34
type textarea "*"
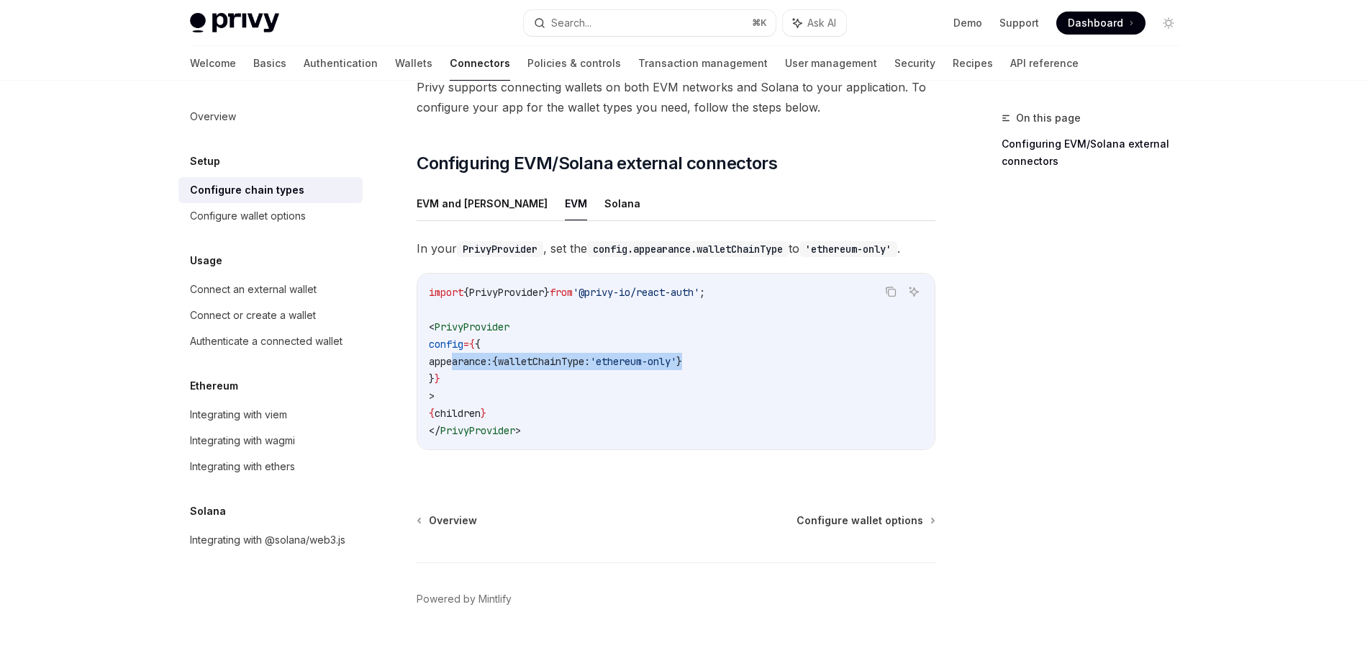
drag, startPoint x: 737, startPoint y: 333, endPoint x: 453, endPoint y: 334, distance: 283.6
click at [455, 334] on code "import { PrivyProvider } from '@privy-io/react-auth' ; < PrivyProvider config =…" at bounding box center [676, 361] width 494 height 155
copy span "appearance: { walletChainType: 'ethereum-only' }"
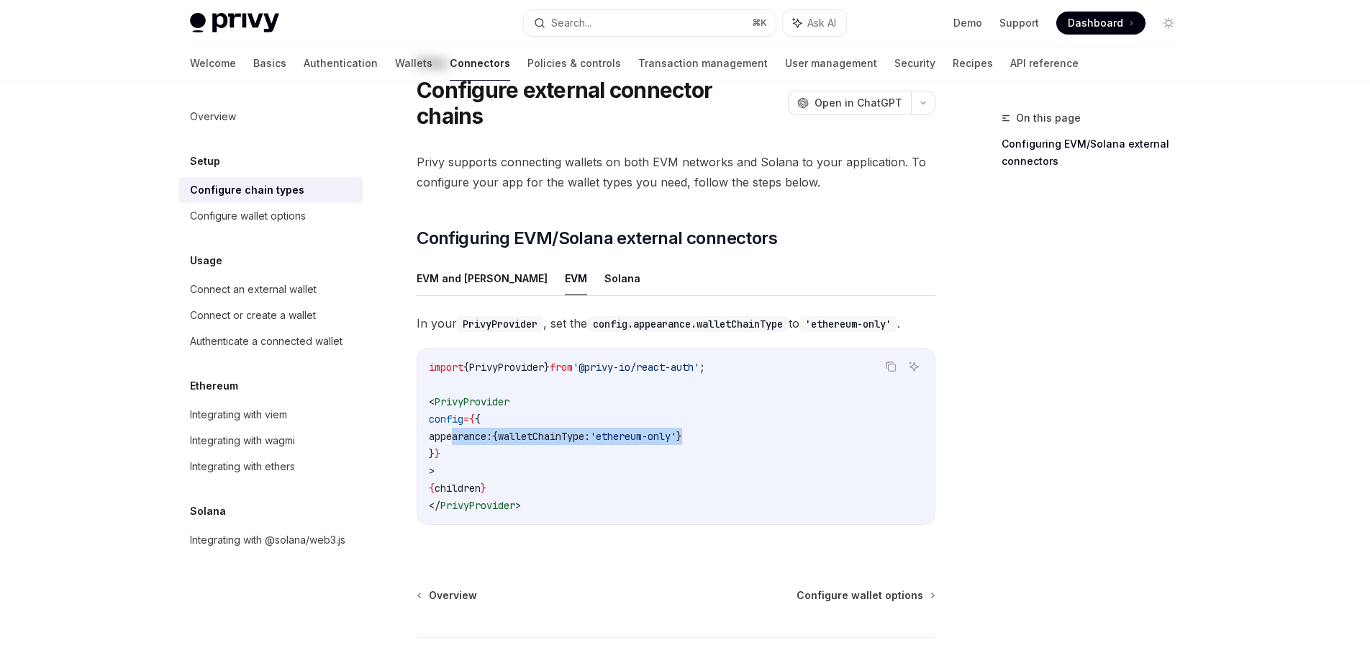
scroll to position [30, 0]
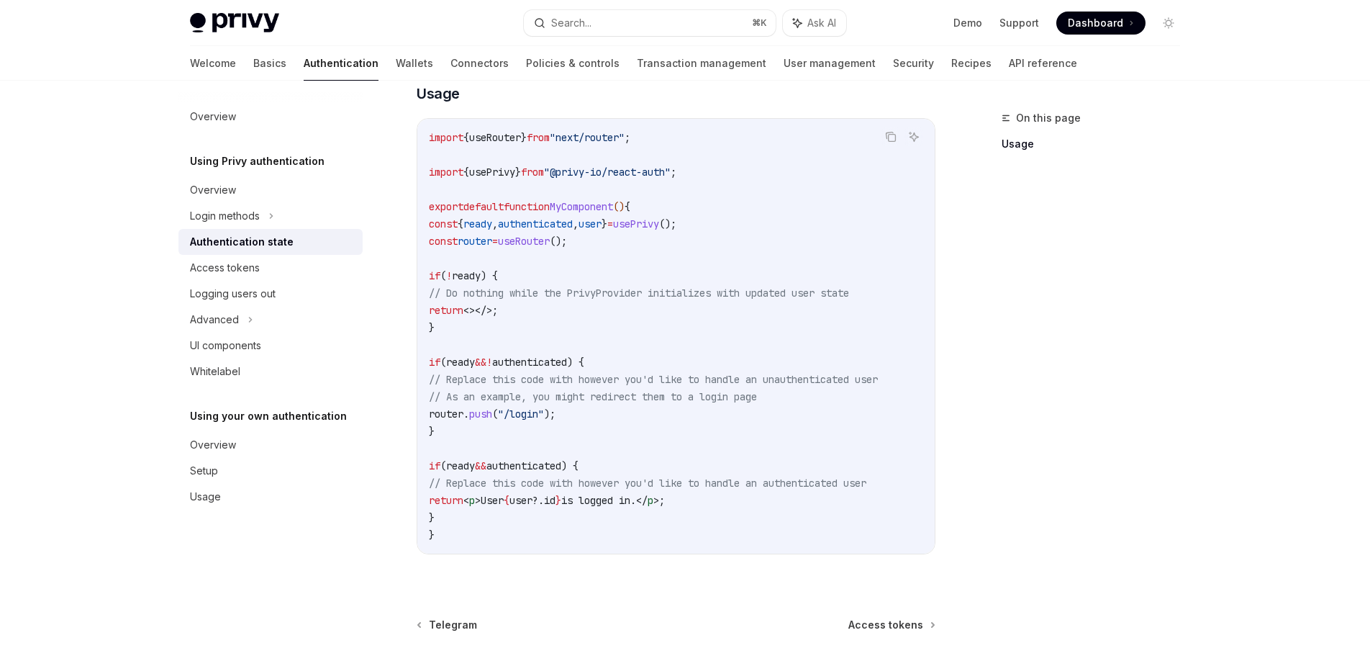
scroll to position [432, 0]
click at [274, 209] on icon at bounding box center [271, 215] width 6 height 17
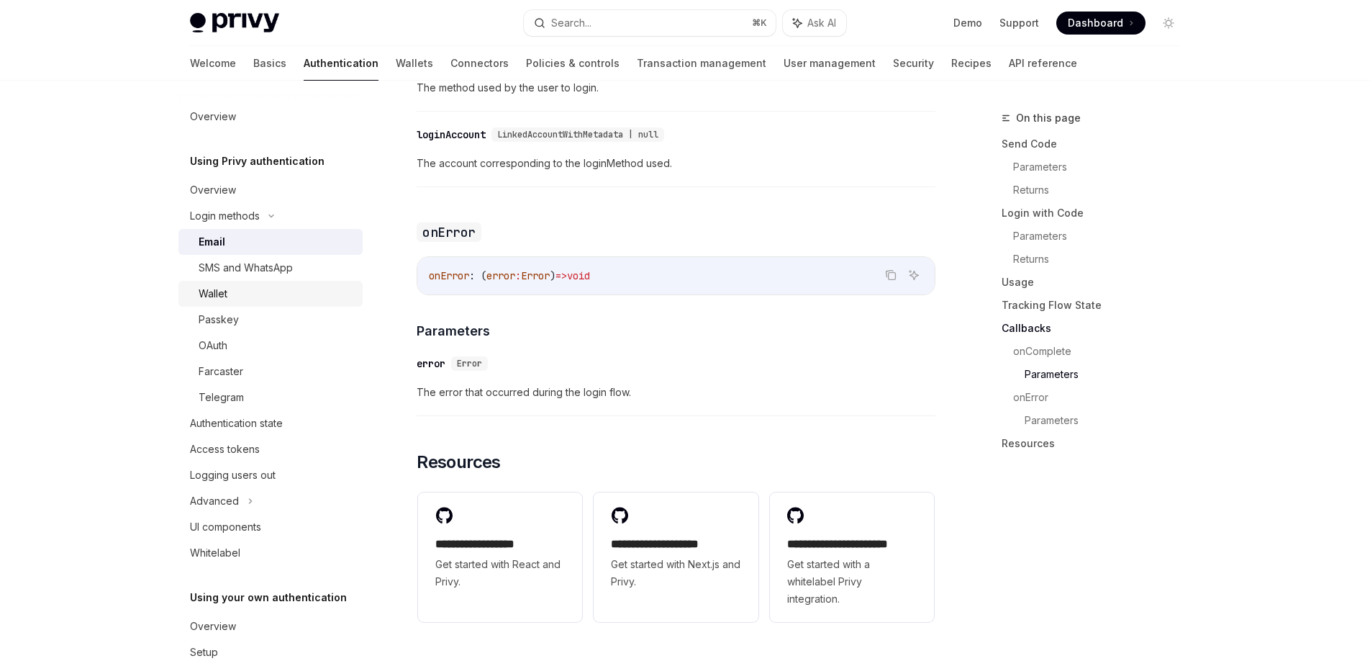
click at [245, 288] on div "Wallet" at bounding box center [276, 293] width 155 height 17
type textarea "*"
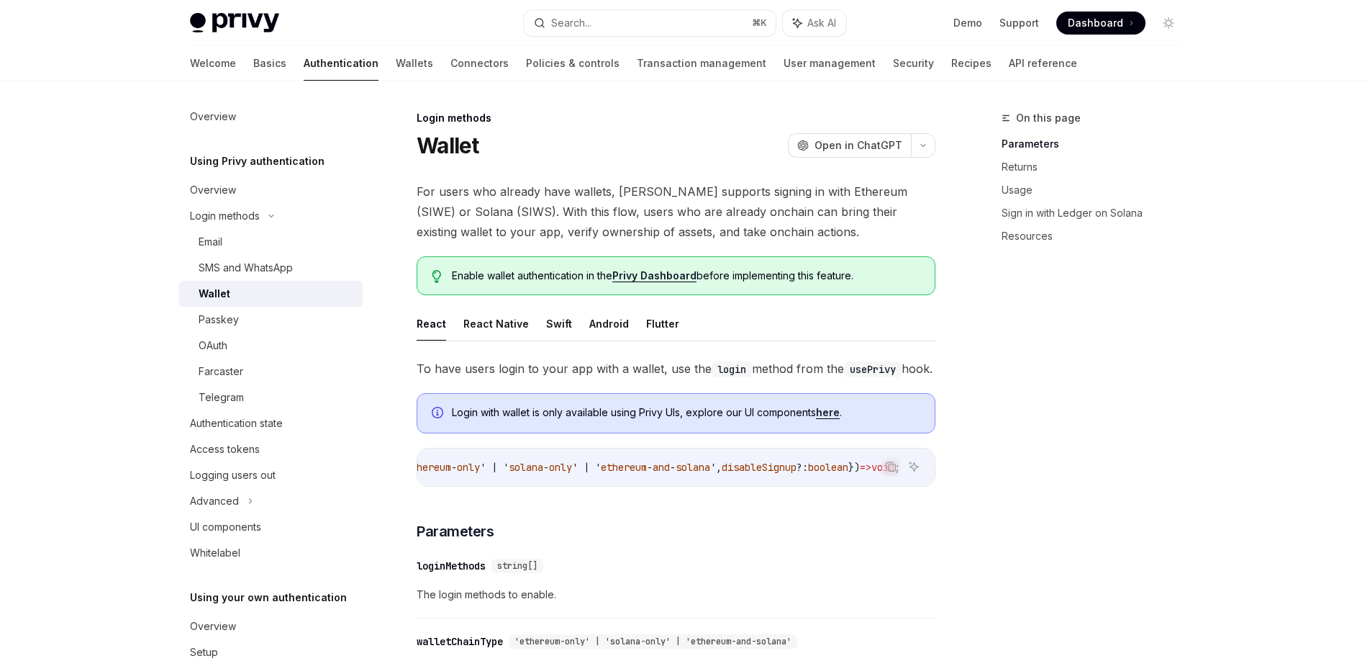
scroll to position [0, 382]
drag, startPoint x: 656, startPoint y: 430, endPoint x: 726, endPoint y: 430, distance: 69.1
click at [724, 420] on span "Login with wallet is only available using Privy UIs, explore our UI components …" at bounding box center [686, 412] width 469 height 14
click at [726, 420] on span "Login with wallet is only available using Privy UIs, explore our UI components …" at bounding box center [686, 412] width 469 height 14
click at [700, 14] on button "Search... ⌘ K" at bounding box center [650, 23] width 252 height 26
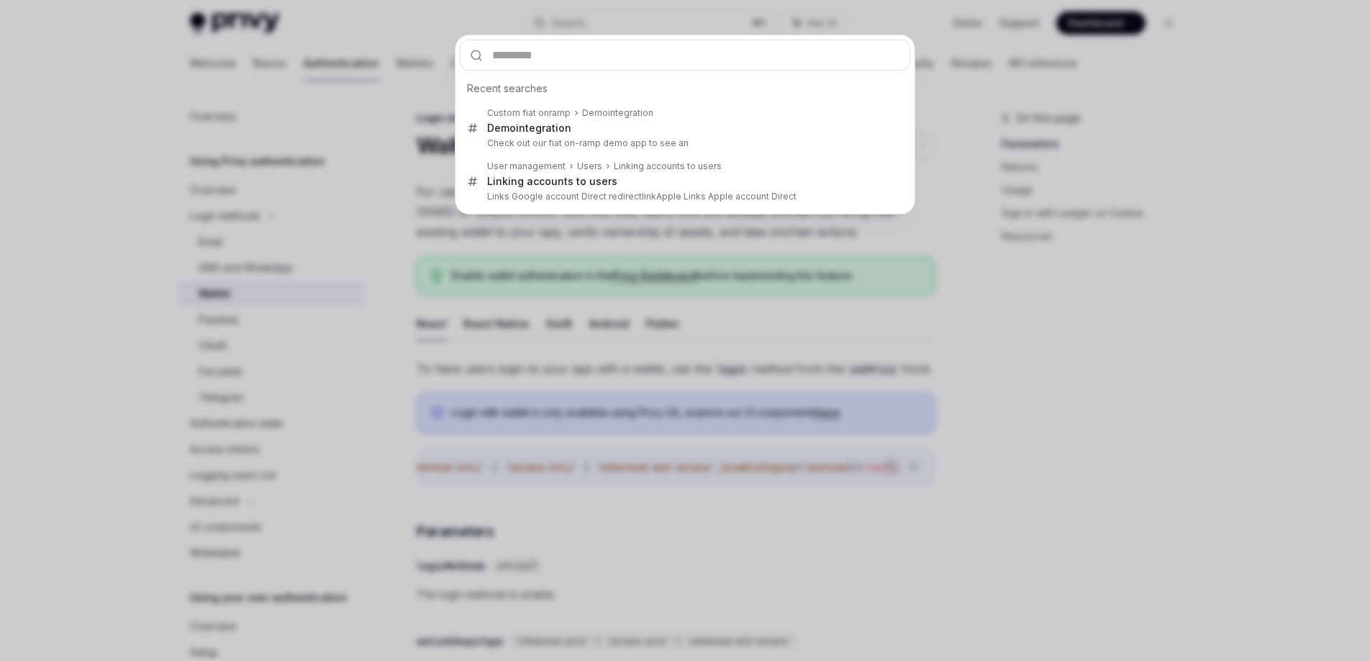
type input "**********"
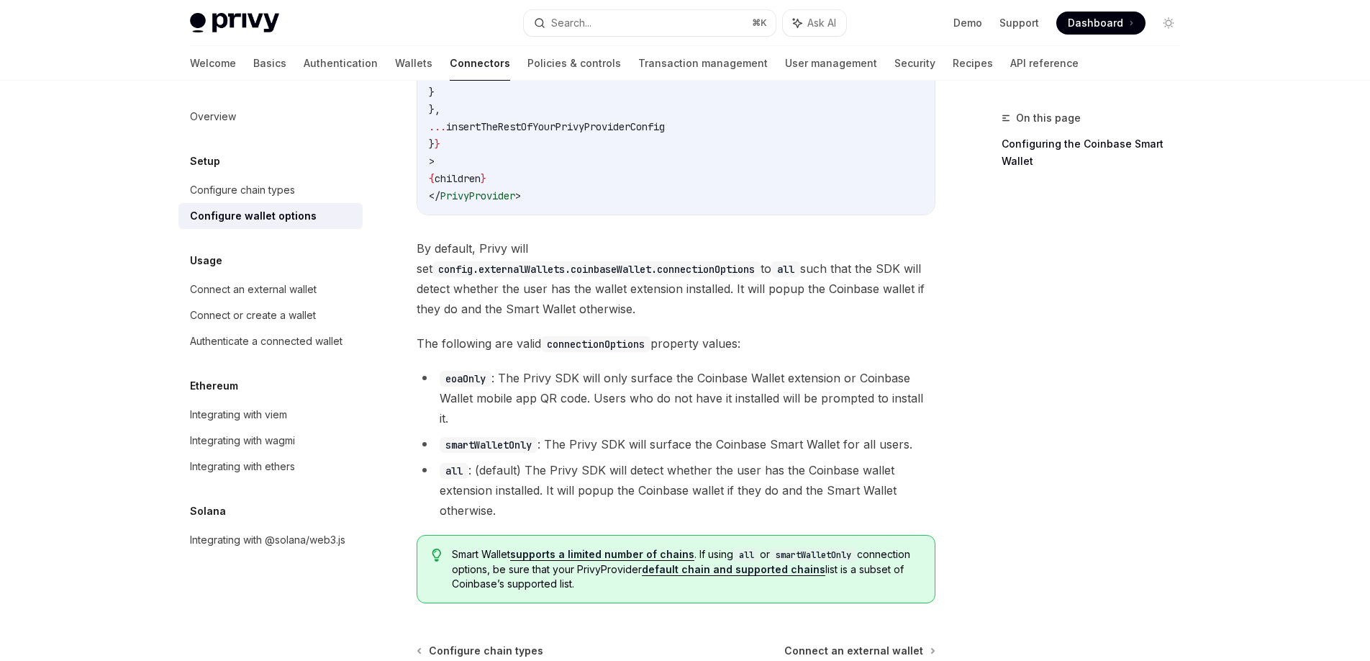
scroll to position [1886, 0]
drag, startPoint x: 547, startPoint y: 532, endPoint x: 644, endPoint y: 528, distance: 97.2
click at [642, 544] on span "Smart Wallet supports a limited number of chains . If using all or smartWalletO…" at bounding box center [686, 566] width 469 height 44
click at [645, 544] on span "Smart Wallet supports a limited number of chains . If using all or smartWalletO…" at bounding box center [686, 566] width 469 height 44
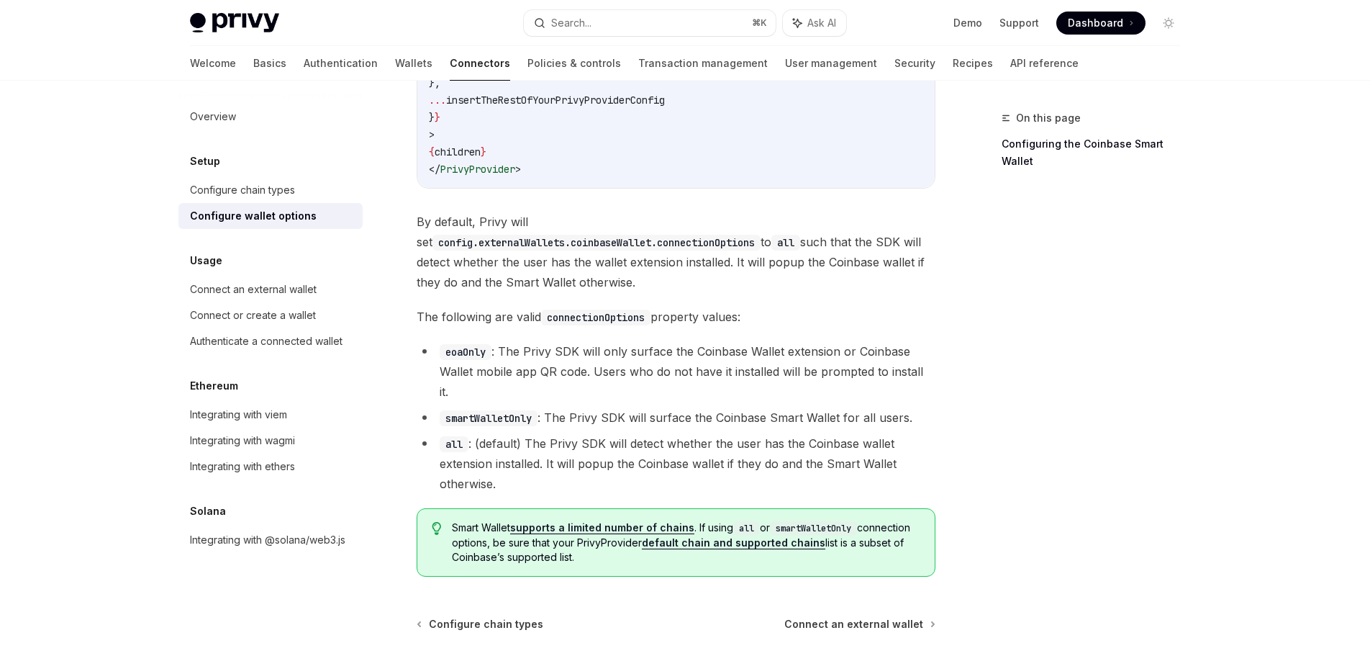
scroll to position [1911, 0]
drag, startPoint x: 518, startPoint y: 512, endPoint x: 718, endPoint y: 515, distance: 200.1
click at [717, 519] on span "Smart Wallet supports a limited number of chains . If using all or smartWalletO…" at bounding box center [686, 541] width 469 height 44
click at [718, 519] on span "Smart Wallet supports a limited number of chains . If using all or smartWalletO…" at bounding box center [686, 541] width 469 height 44
click at [846, 615] on span "Connect an external wallet" at bounding box center [854, 622] width 139 height 14
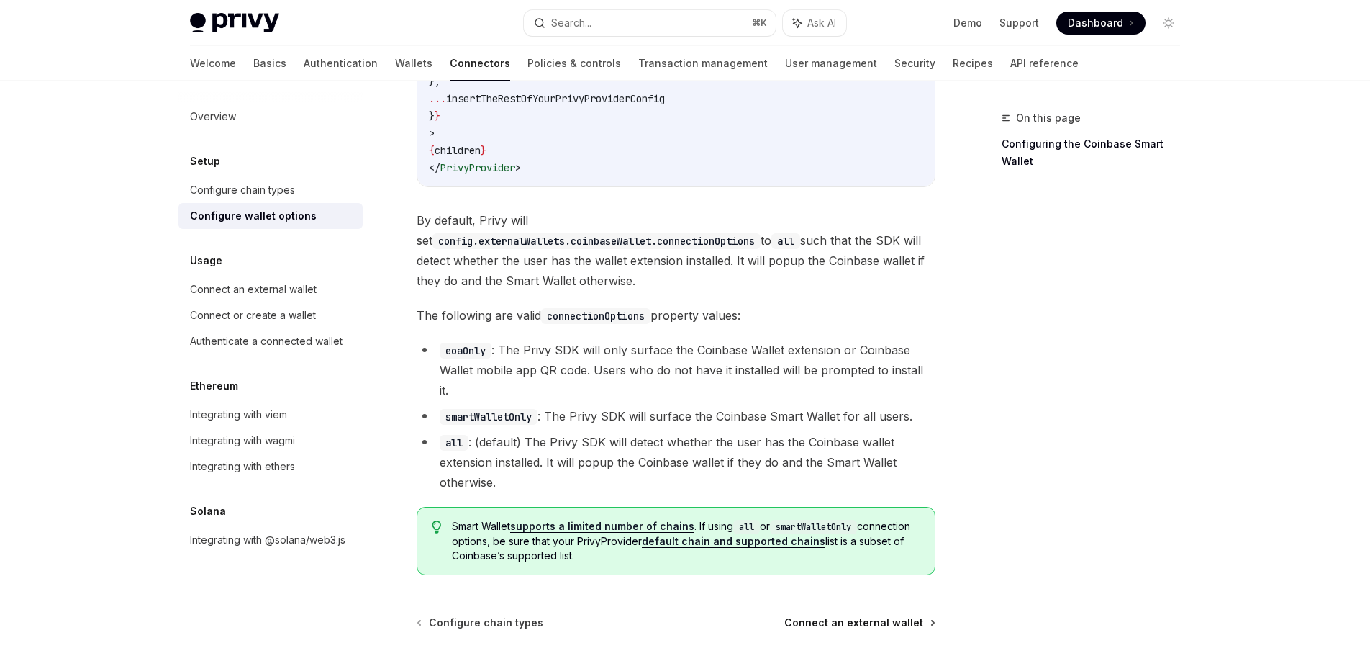
type textarea "*"
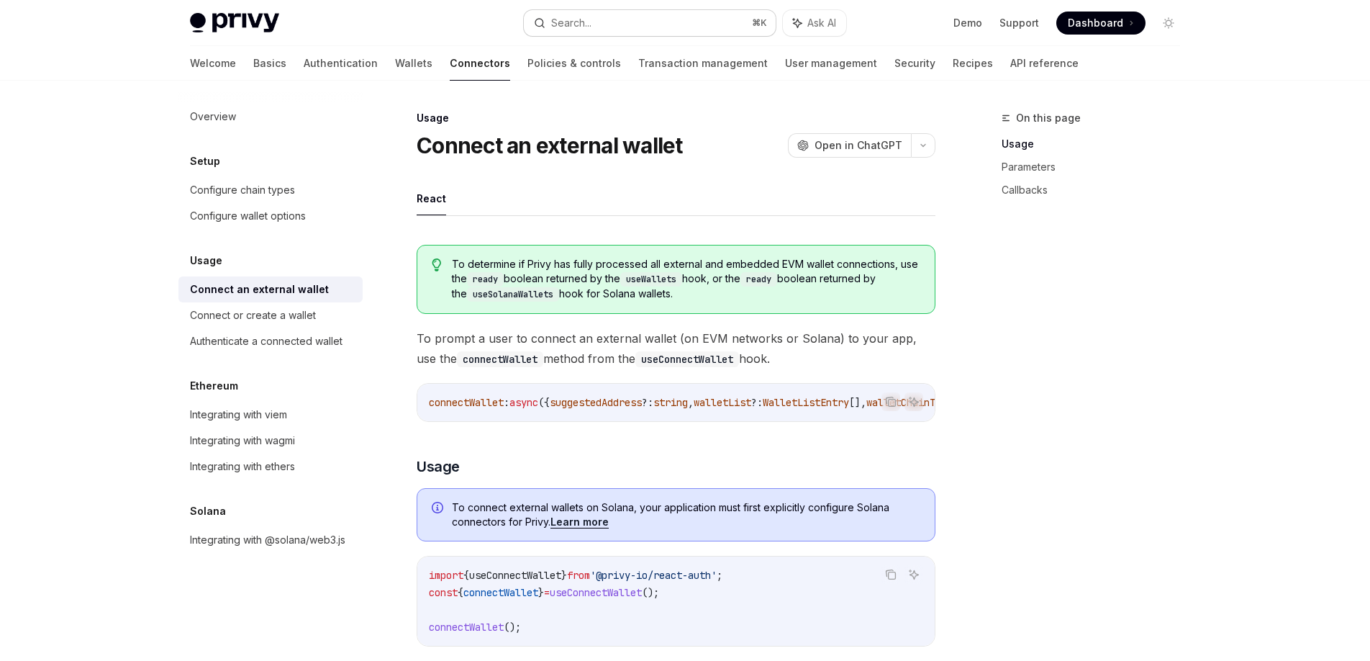
click at [652, 27] on button "Search... ⌘ K" at bounding box center [650, 23] width 252 height 26
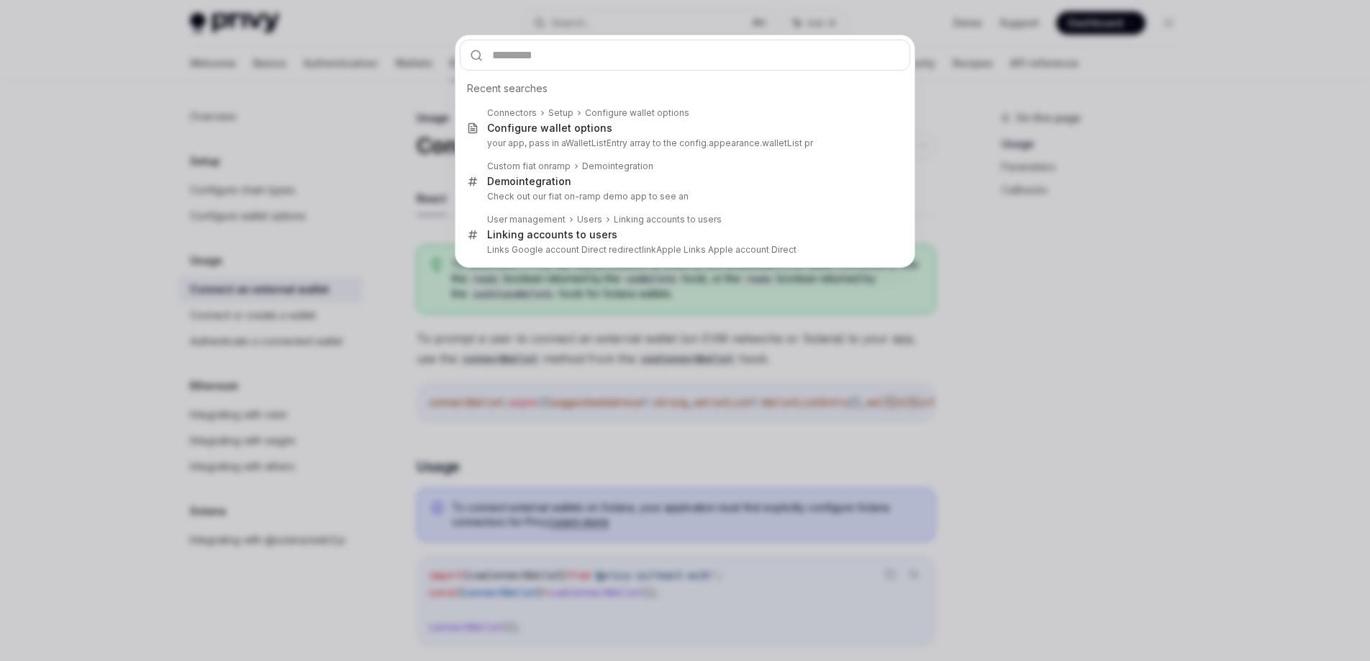
type input "******"
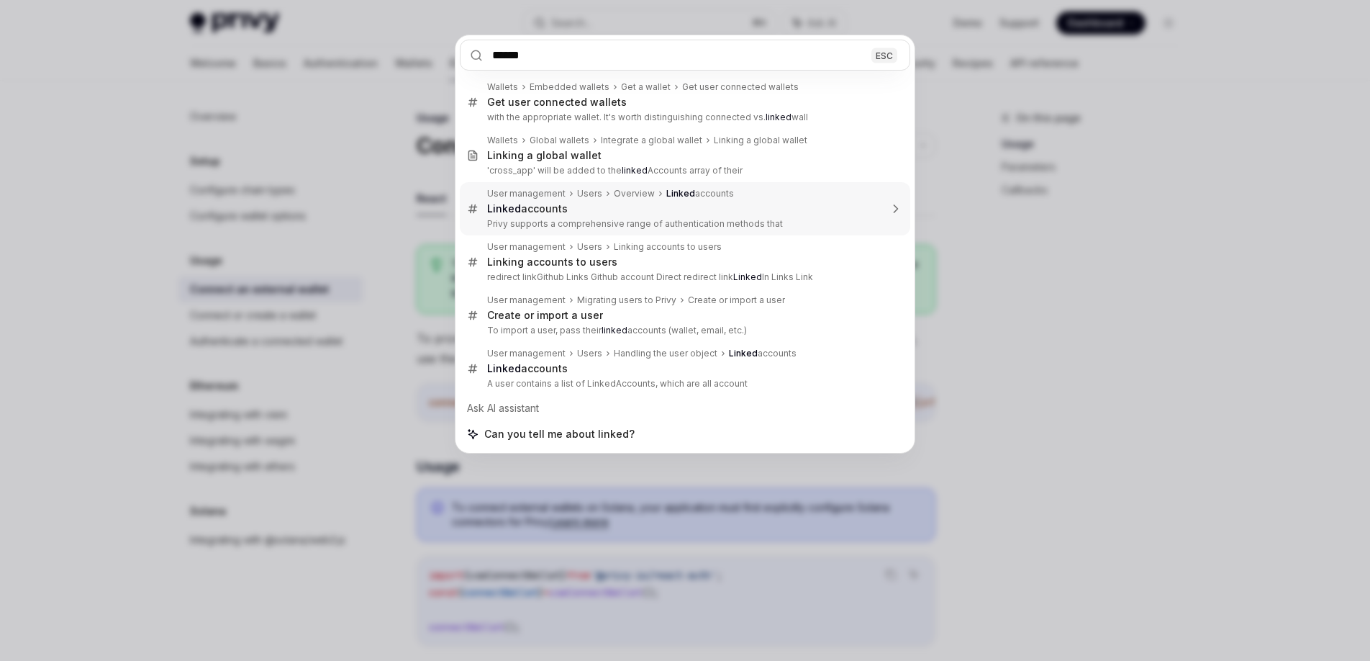
drag, startPoint x: 756, startPoint y: 207, endPoint x: 607, endPoint y: 210, distance: 149.0
click at [607, 210] on div "Linked accounts" at bounding box center [683, 208] width 393 height 13
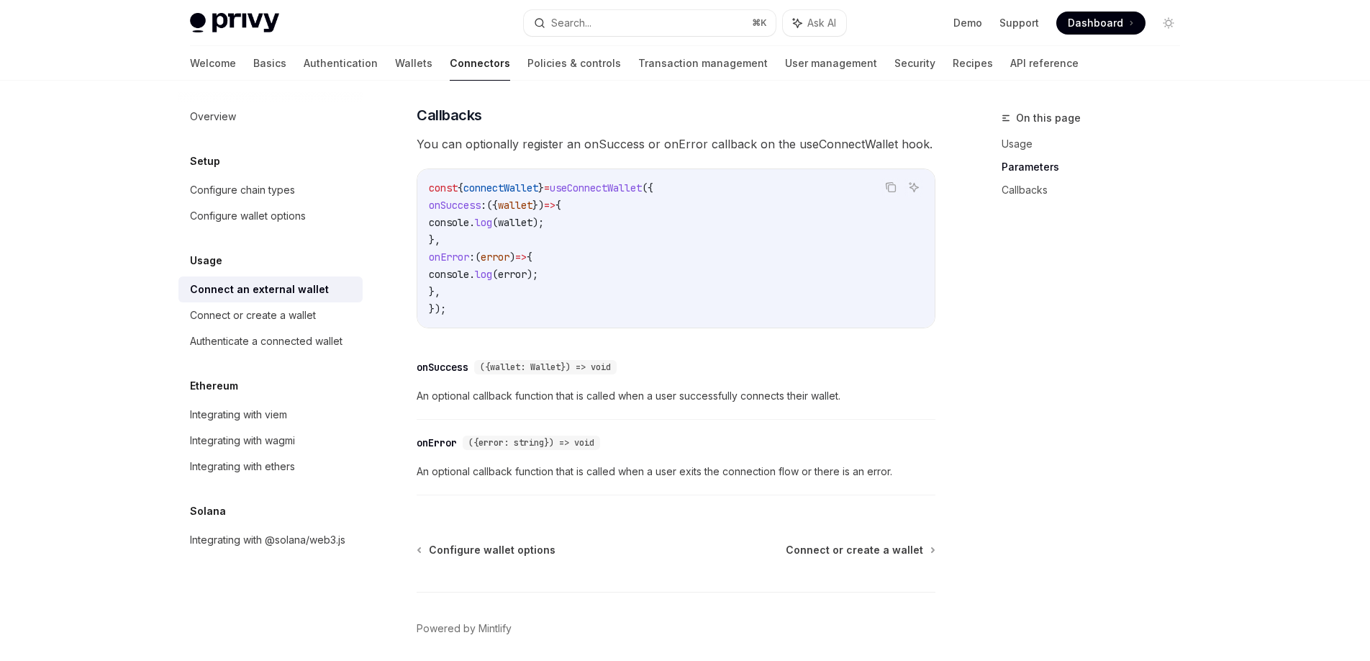
scroll to position [920, 0]
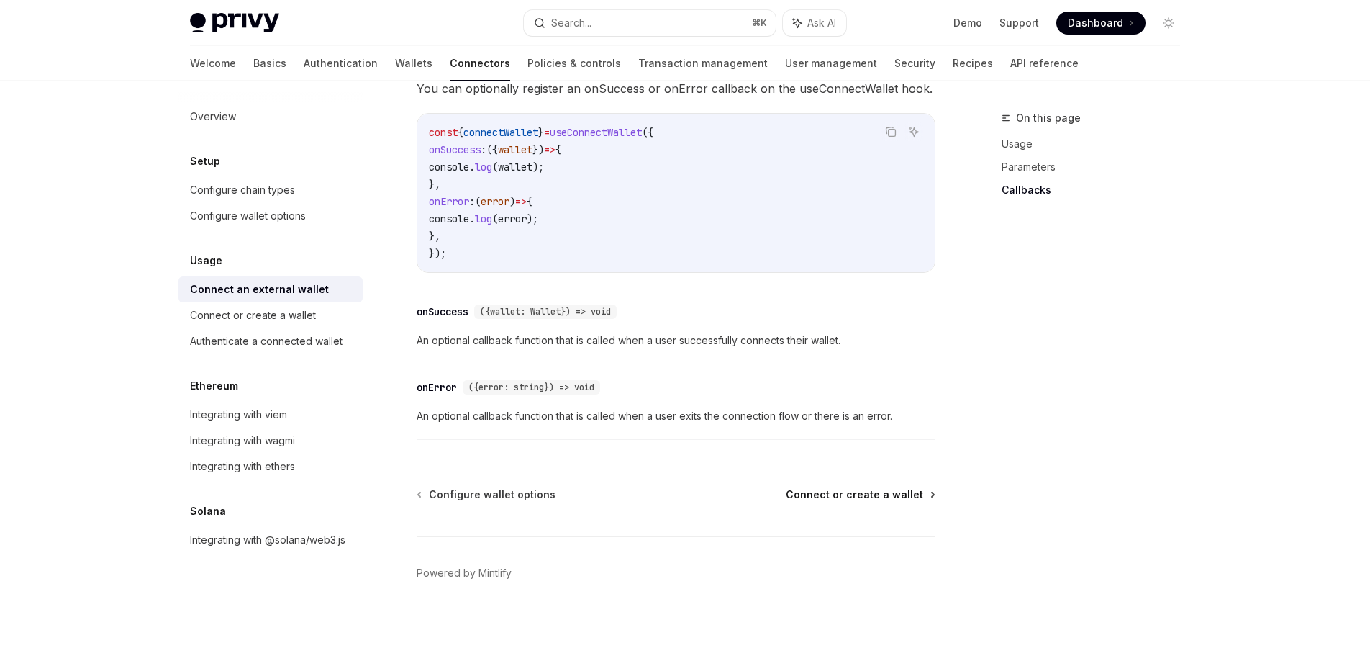
click at [875, 489] on span "Connect or create a wallet" at bounding box center [854, 494] width 137 height 14
type textarea "*"
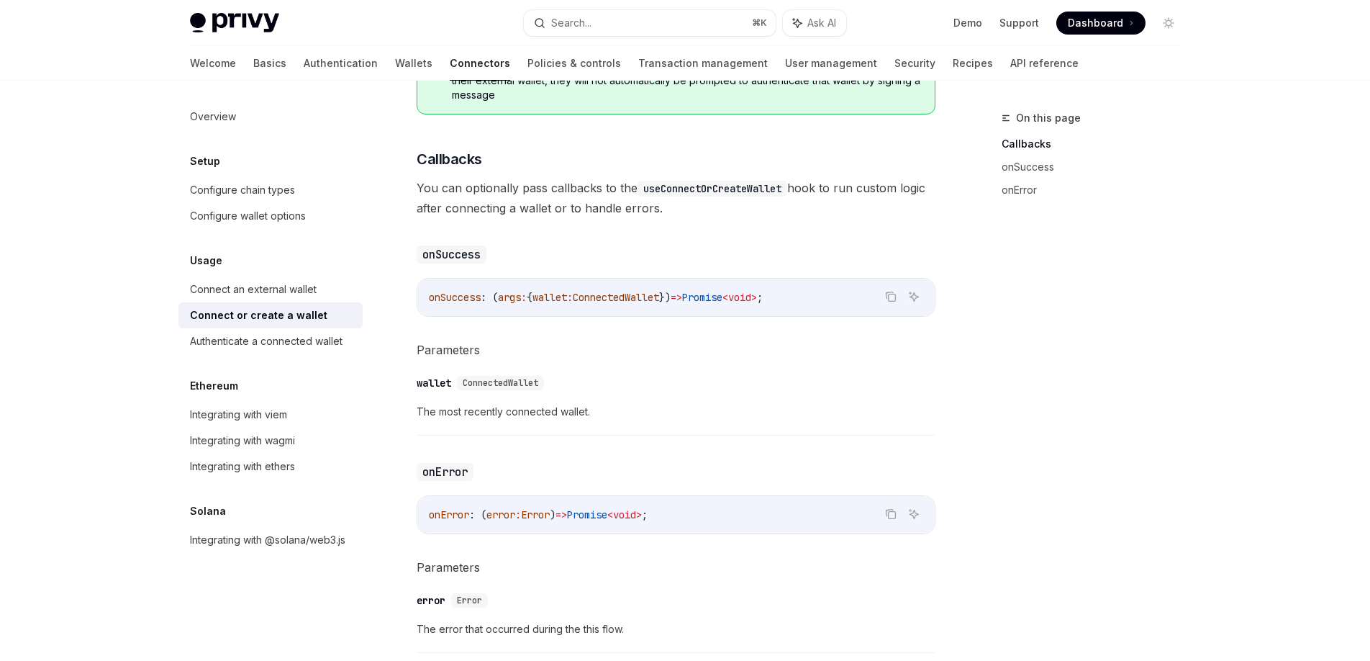
scroll to position [723, 0]
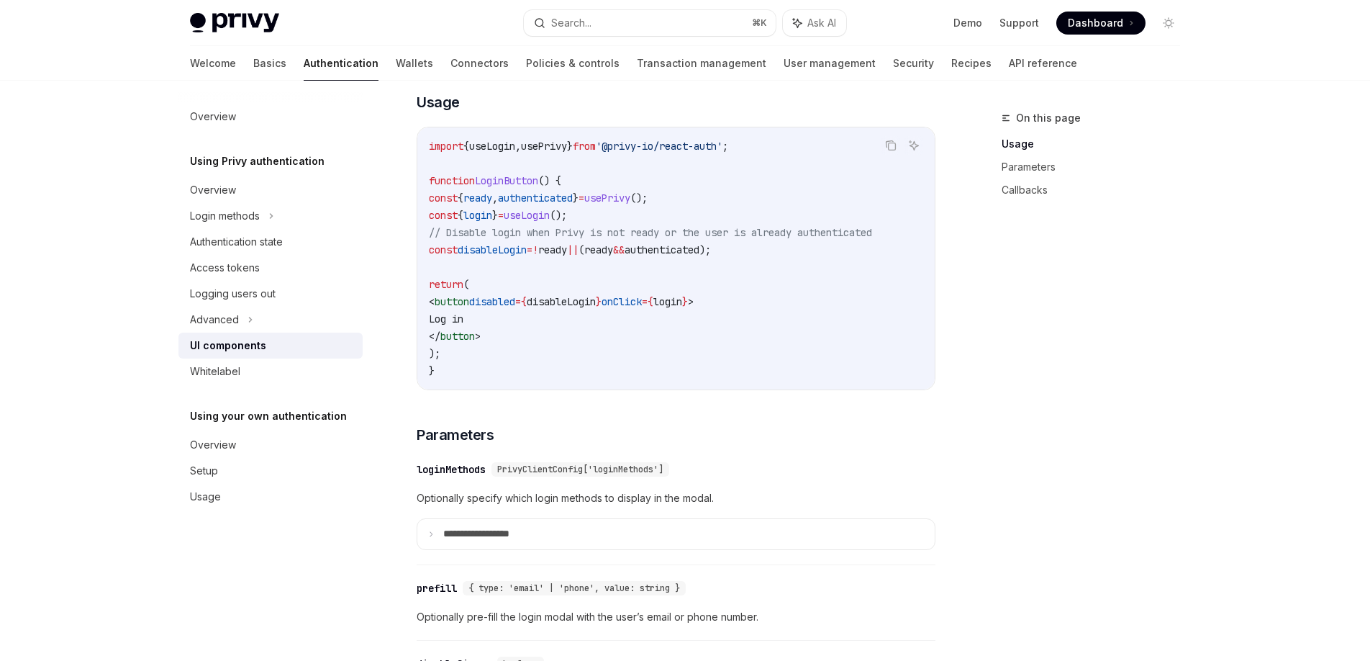
scroll to position [994, 0]
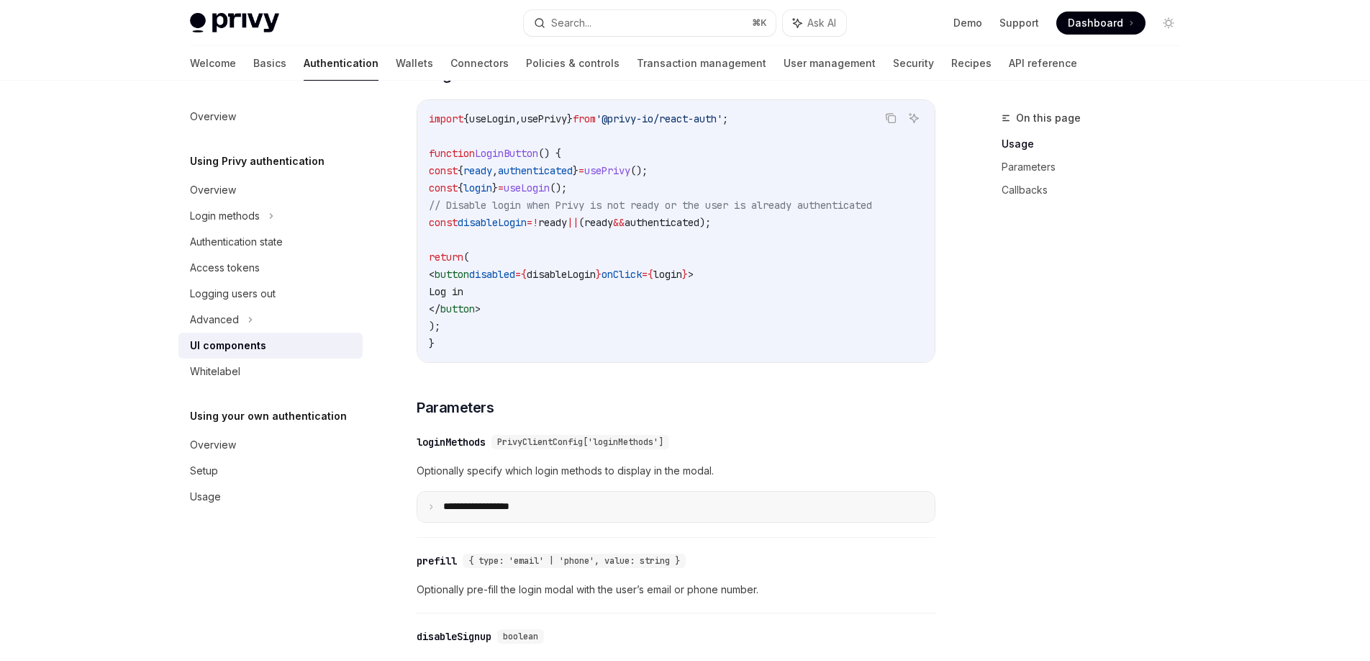
drag, startPoint x: 434, startPoint y: 518, endPoint x: 445, endPoint y: 511, distance: 12.6
click at [434, 510] on icon at bounding box center [431, 506] width 7 height 7
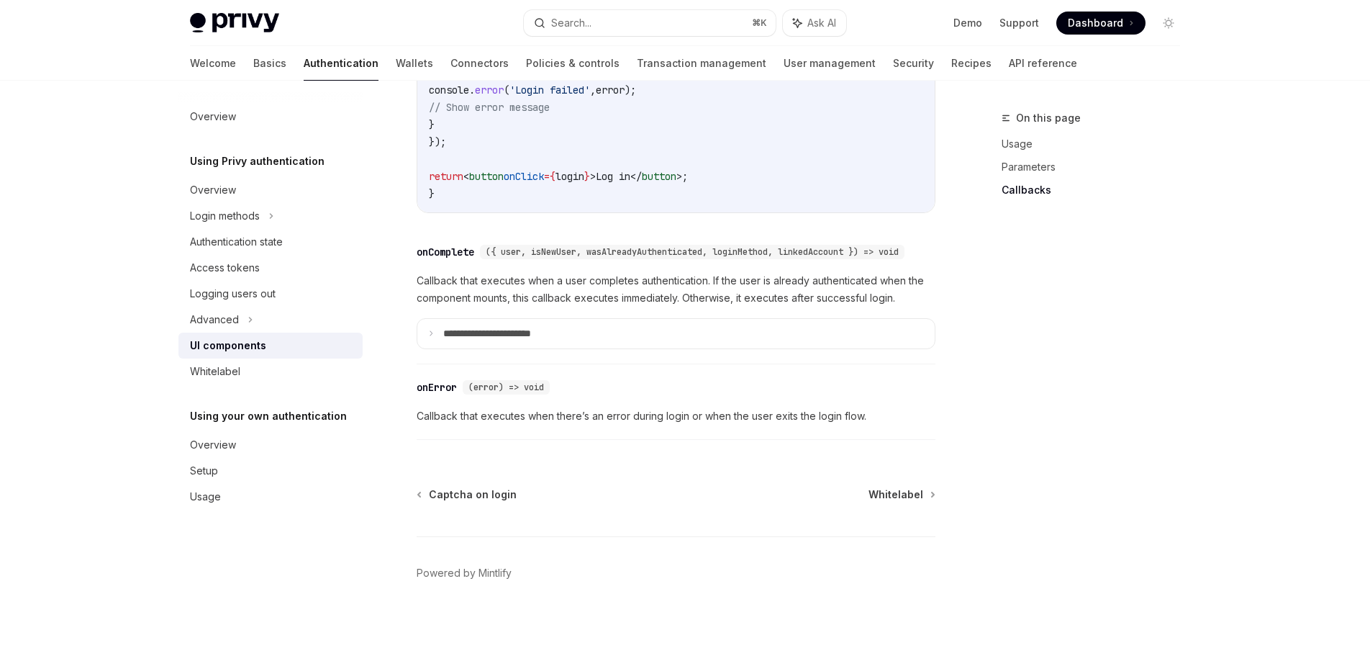
scroll to position [2868, 0]
click at [893, 494] on span "Whitelabel" at bounding box center [896, 494] width 55 height 14
type textarea "*"
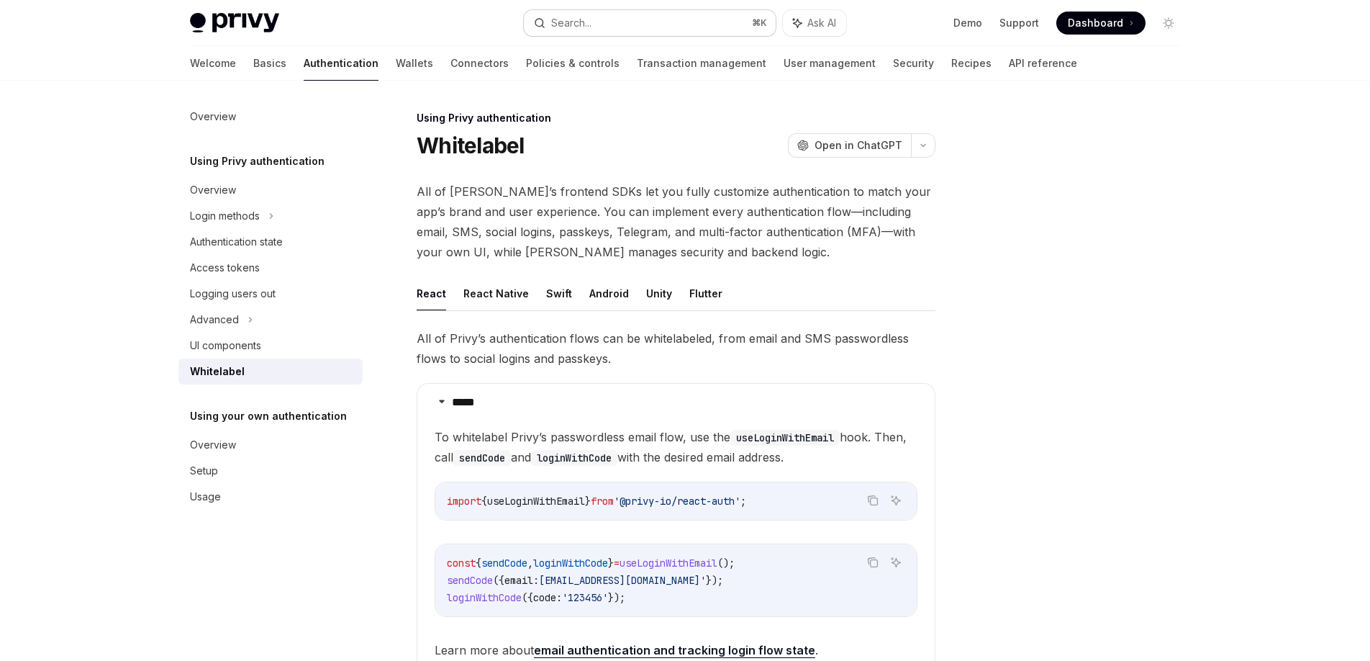
click at [600, 24] on button "Search... ⌘ K" at bounding box center [650, 23] width 252 height 26
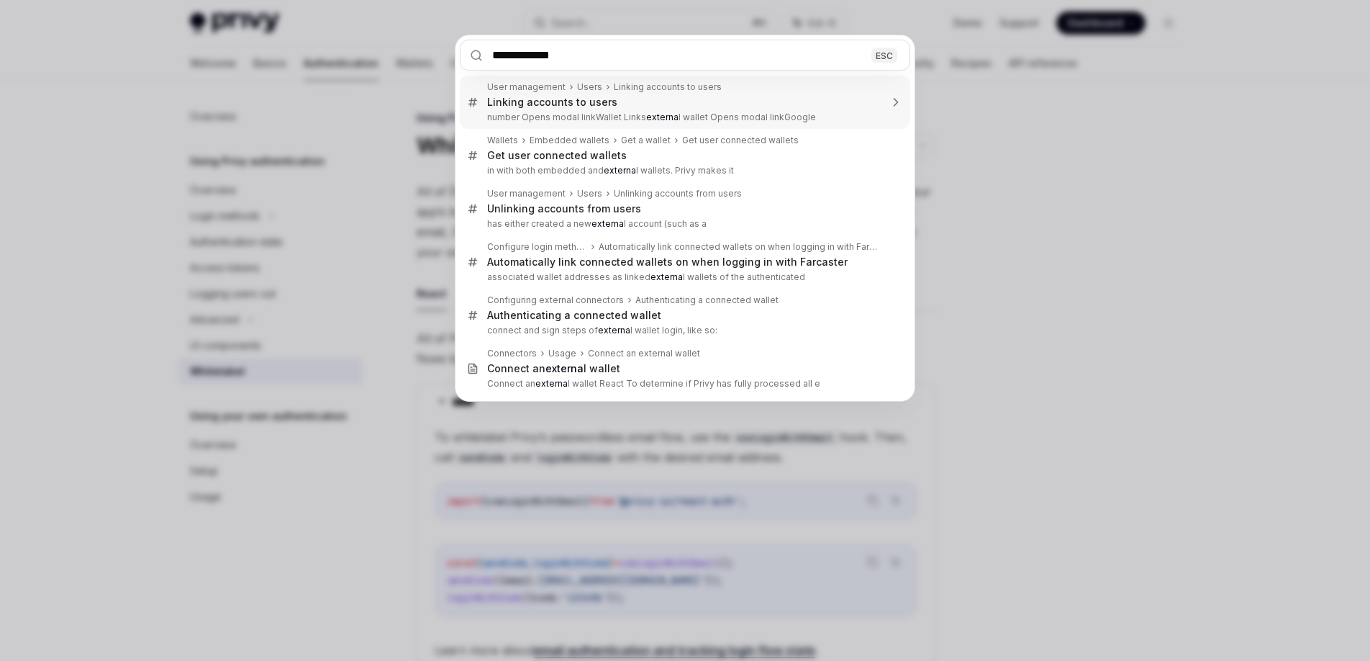
type input "**********"
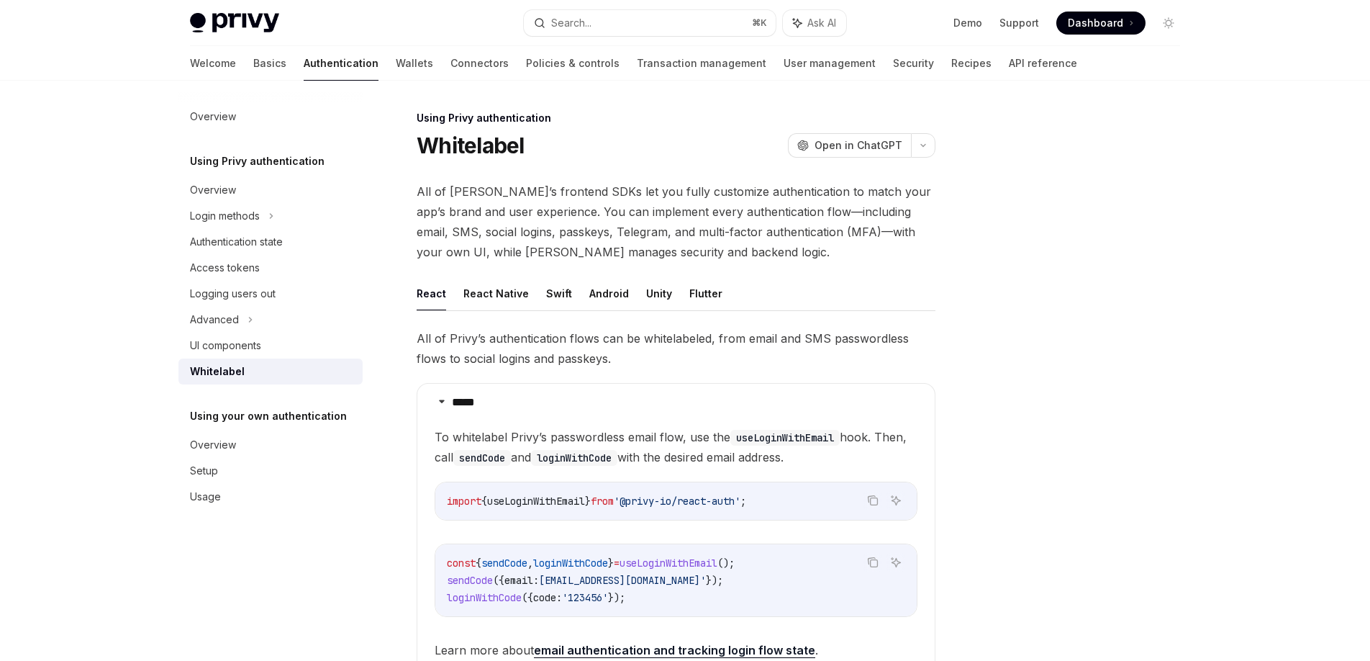
type textarea "*"
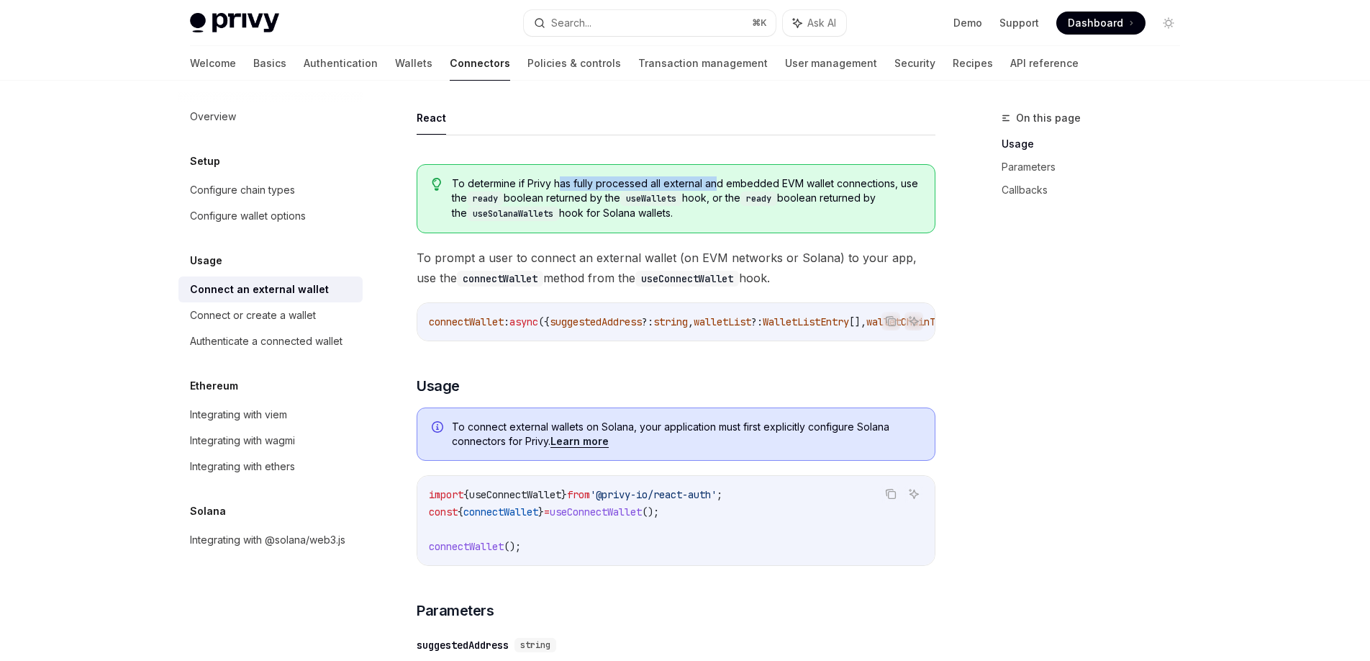
drag, startPoint x: 560, startPoint y: 189, endPoint x: 720, endPoint y: 182, distance: 160.0
click at [718, 182] on span "To determine if Privy has fully processed all external and embedded EVM wallet …" at bounding box center [686, 198] width 469 height 45
drag, startPoint x: 760, startPoint y: 207, endPoint x: 778, endPoint y: 194, distance: 21.8
click at [760, 207] on span "To determine if Privy has fully processed all external and embedded EVM wallet …" at bounding box center [686, 198] width 469 height 45
drag, startPoint x: 800, startPoint y: 186, endPoint x: 863, endPoint y: 196, distance: 64.1
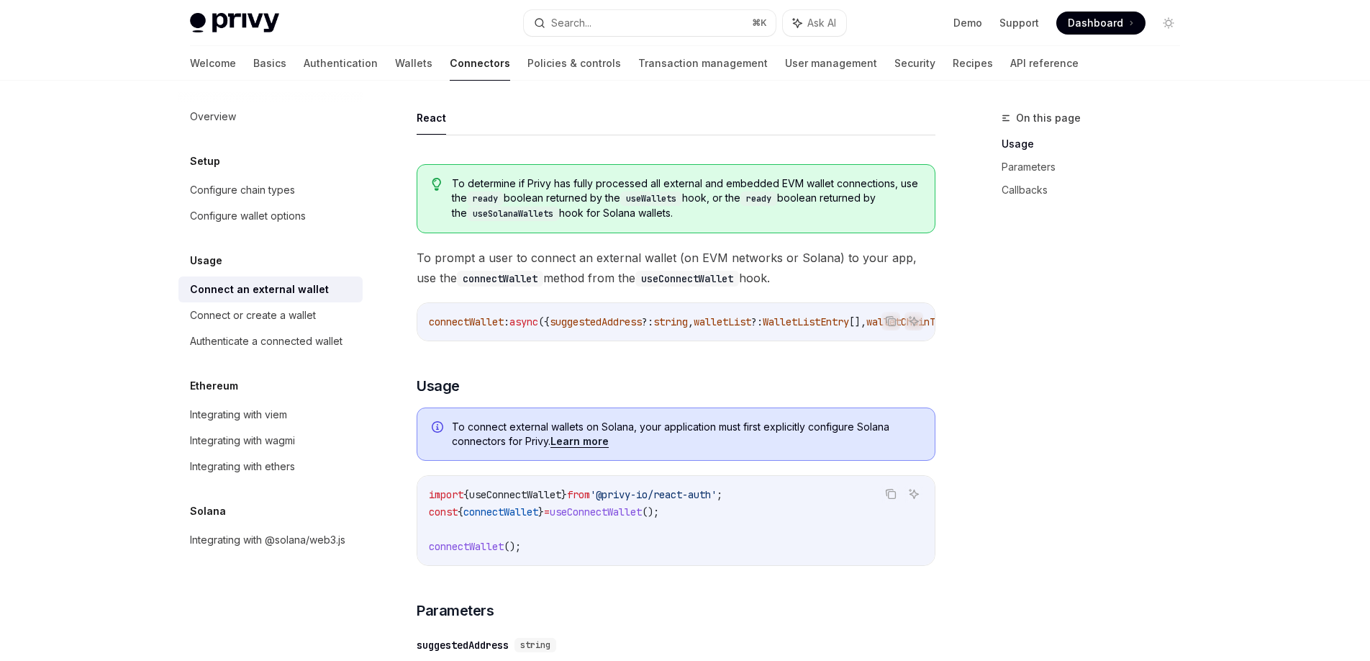
click at [862, 189] on span "To determine if Privy has fully processed all external and embedded EVM wallet …" at bounding box center [686, 198] width 469 height 45
drag, startPoint x: 803, startPoint y: 210, endPoint x: 751, endPoint y: 207, distance: 51.2
click at [767, 208] on span "To determine if Privy has fully processed all external and embedded EVM wallet …" at bounding box center [686, 198] width 469 height 45
drag, startPoint x: 544, startPoint y: 199, endPoint x: 782, endPoint y: 212, distance: 237.9
click at [782, 212] on span "To determine if Privy has fully processed all external and embedded EVM wallet …" at bounding box center [686, 198] width 469 height 45
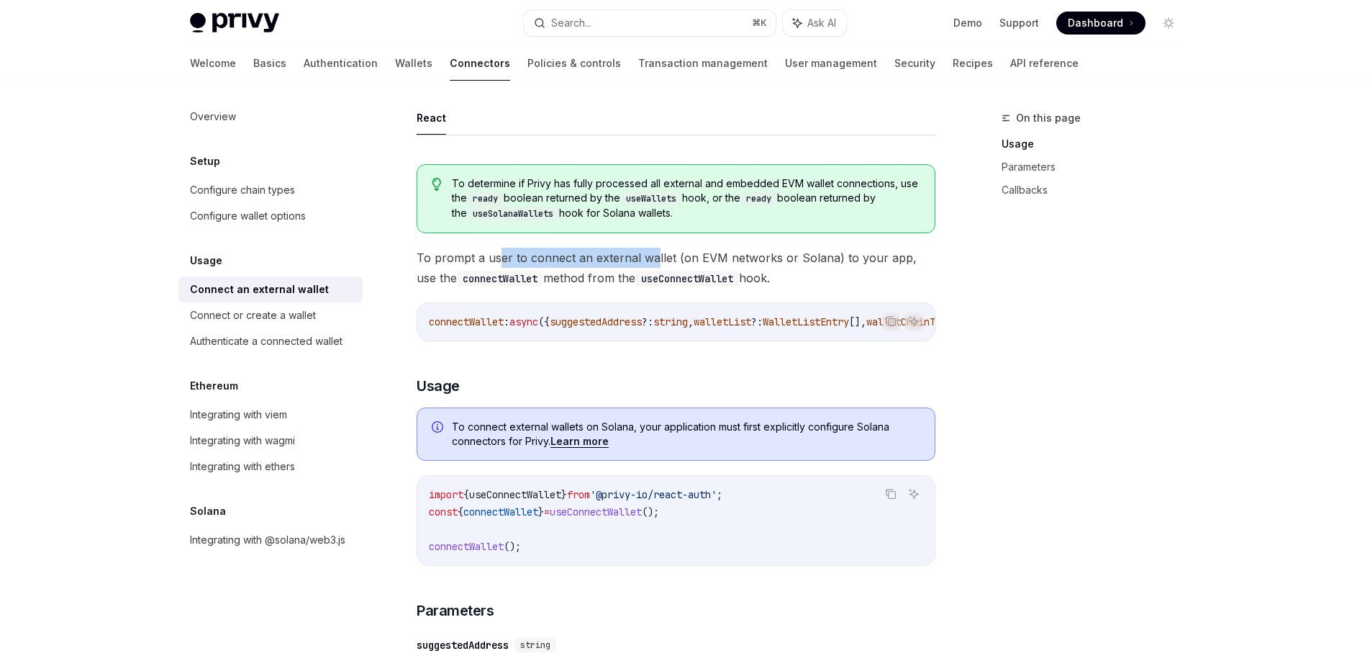
drag, startPoint x: 501, startPoint y: 261, endPoint x: 660, endPoint y: 257, distance: 159.1
click at [660, 257] on span "To prompt a user to connect an external wallet (on EVM networks or Solana) to y…" at bounding box center [676, 268] width 519 height 40
drag, startPoint x: 694, startPoint y: 256, endPoint x: 702, endPoint y: 257, distance: 8.8
click at [696, 256] on span "To prompt a user to connect an external wallet (on EVM networks or Solana) to y…" at bounding box center [676, 268] width 519 height 40
drag, startPoint x: 704, startPoint y: 260, endPoint x: 827, endPoint y: 260, distance: 123.1
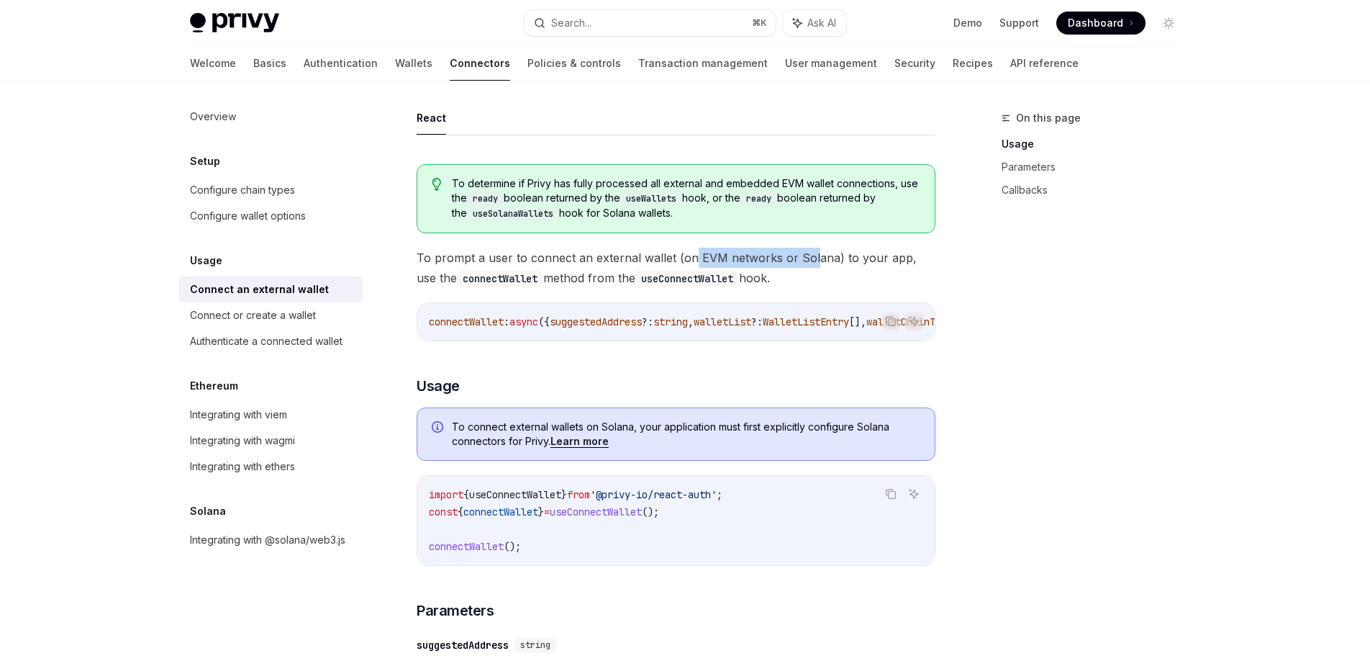
click at [821, 260] on span "To prompt a user to connect an external wallet (on EVM networks or Solana) to y…" at bounding box center [676, 268] width 519 height 40
drag, startPoint x: 827, startPoint y: 260, endPoint x: 841, endPoint y: 258, distance: 14.5
click at [829, 260] on span "To prompt a user to connect an external wallet (on EVM networks or Solana) to y…" at bounding box center [676, 268] width 519 height 40
drag, startPoint x: 841, startPoint y: 258, endPoint x: 913, endPoint y: 258, distance: 71.3
click at [913, 258] on span "To prompt a user to connect an external wallet (on EVM networks or Solana) to y…" at bounding box center [676, 268] width 519 height 40
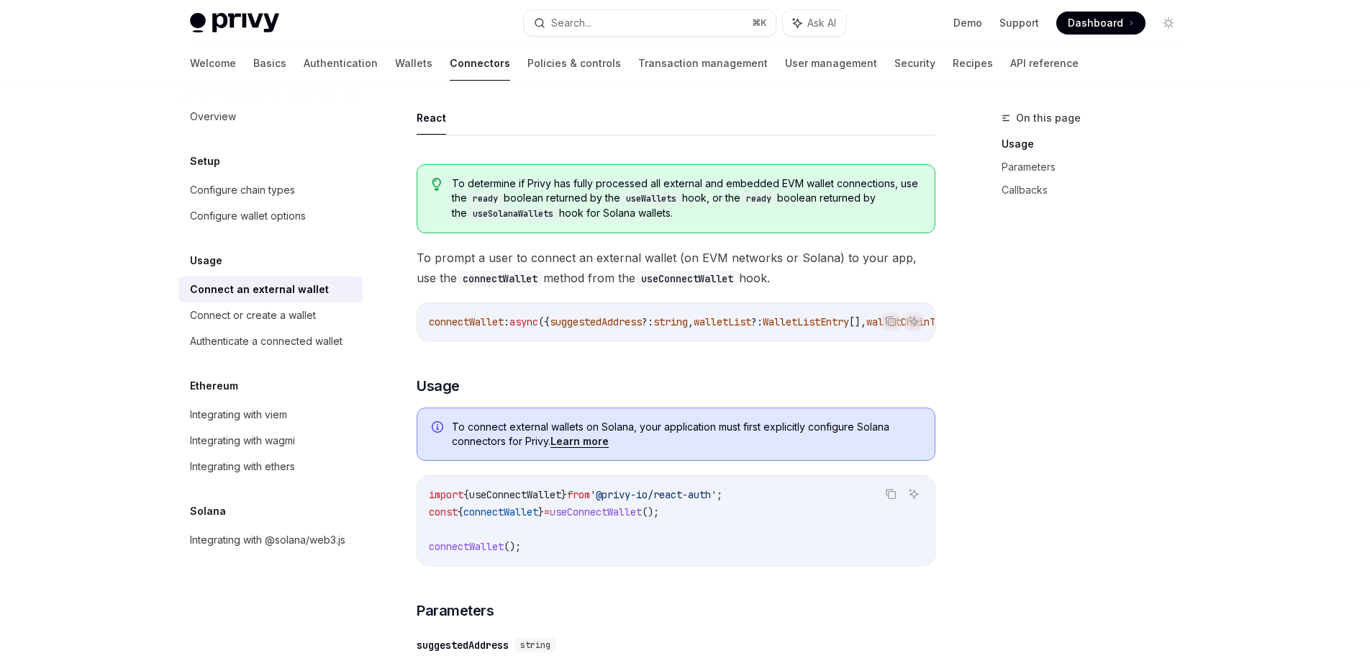
click at [913, 258] on span "To prompt a user to connect an external wallet (on EVM networks or Solana) to y…" at bounding box center [676, 268] width 519 height 40
drag, startPoint x: 479, startPoint y: 281, endPoint x: 602, endPoint y: 276, distance: 123.9
click at [600, 276] on span "To prompt a user to connect an external wallet (on EVM networks or Solana) to y…" at bounding box center [676, 268] width 519 height 40
click at [604, 276] on span "To prompt a user to connect an external wallet (on EVM networks or Solana) to y…" at bounding box center [676, 268] width 519 height 40
drag, startPoint x: 646, startPoint y: 277, endPoint x: 805, endPoint y: 273, distance: 159.8
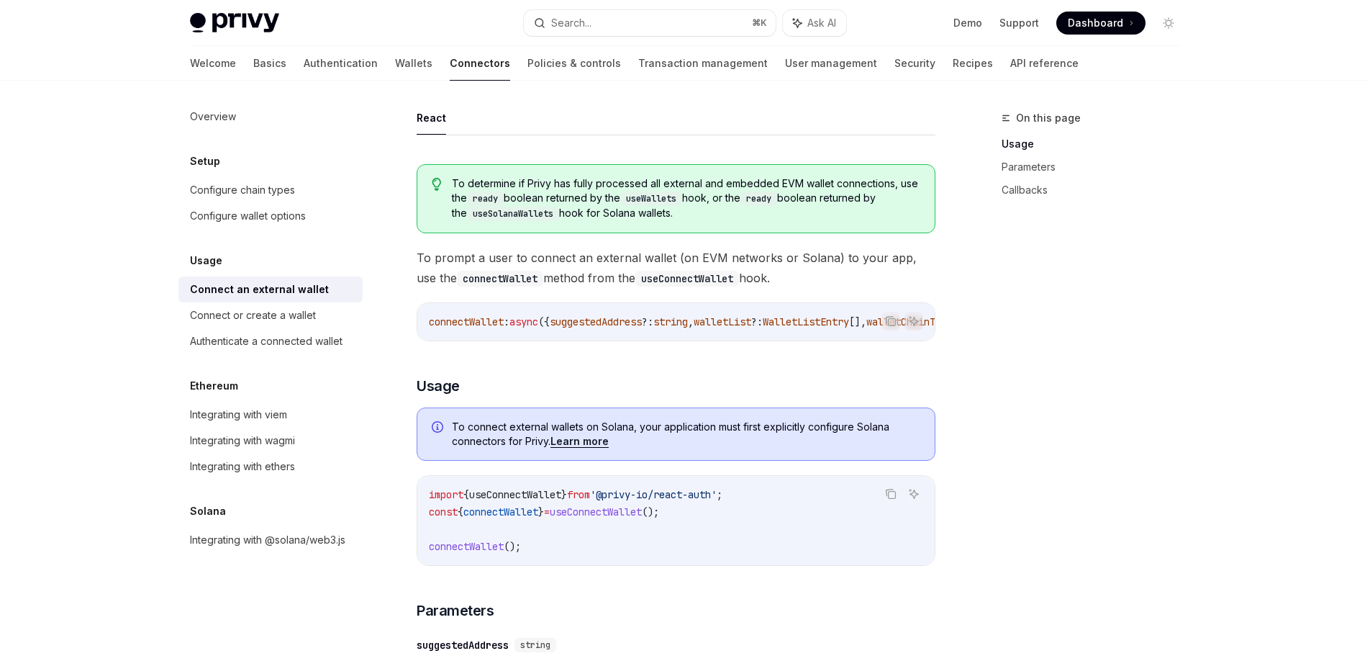
click at [802, 273] on span "To prompt a user to connect an external wallet (on EVM networks or Solana) to y…" at bounding box center [676, 268] width 519 height 40
drag, startPoint x: 805, startPoint y: 273, endPoint x: 788, endPoint y: 281, distance: 19.3
click at [805, 273] on span "To prompt a user to connect an external wallet (on EVM networks or Solana) to y…" at bounding box center [676, 268] width 519 height 40
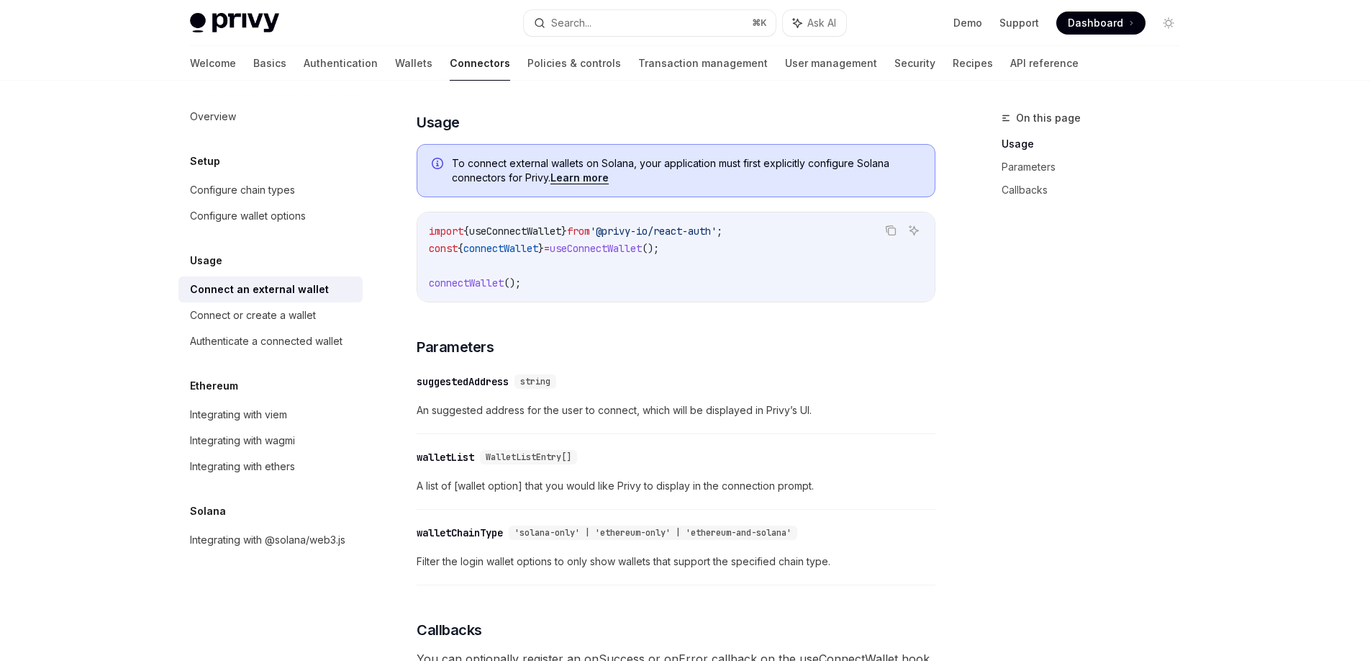
scroll to position [346, 0]
drag, startPoint x: 564, startPoint y: 489, endPoint x: 692, endPoint y: 488, distance: 127.4
click at [690, 488] on span "A list of [wallet option] that you would like Privy to display in the connectio…" at bounding box center [676, 483] width 519 height 17
click at [694, 488] on span "A list of [wallet option] that you would like Privy to display in the connectio…" at bounding box center [676, 483] width 519 height 17
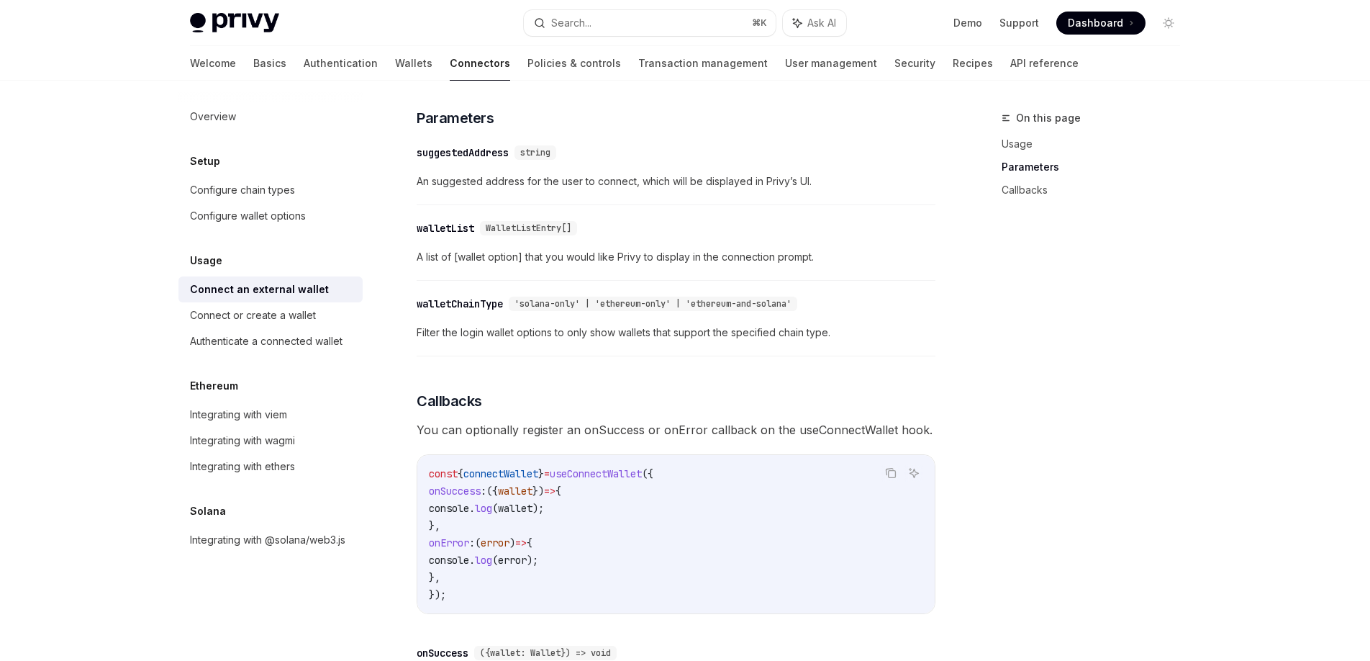
scroll to position [478, 0]
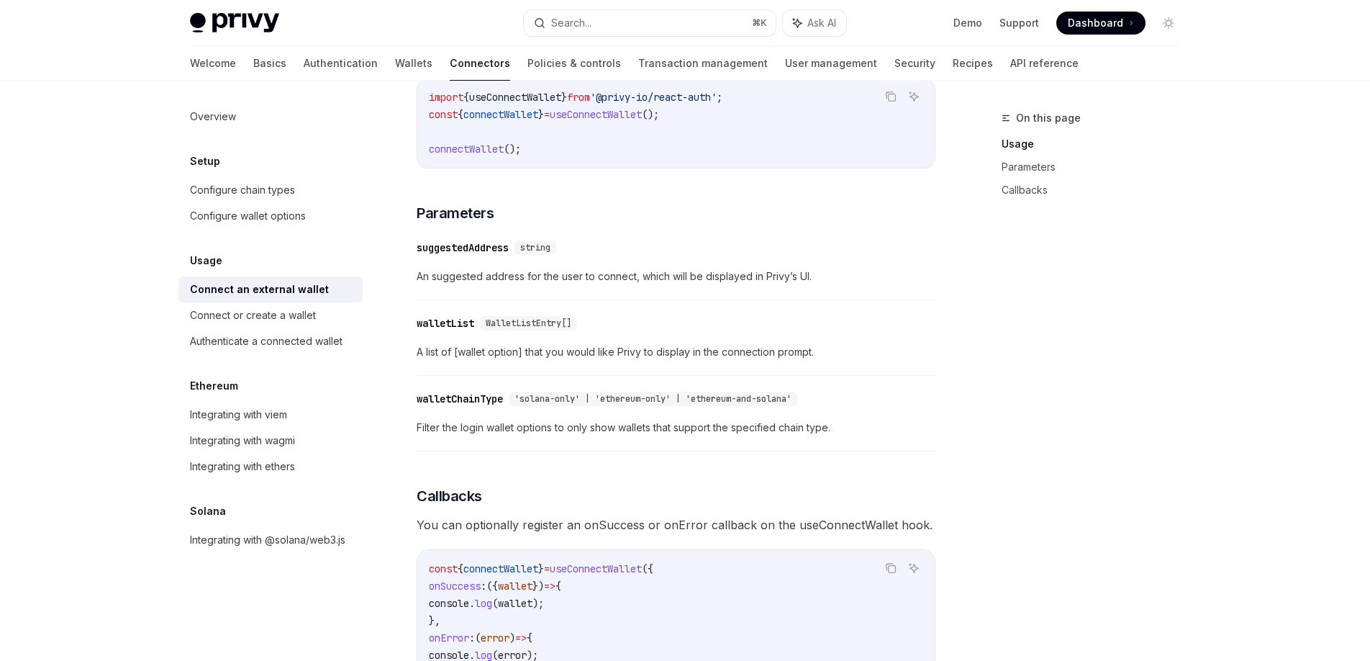
click at [449, 326] on div "walletList" at bounding box center [446, 323] width 58 height 14
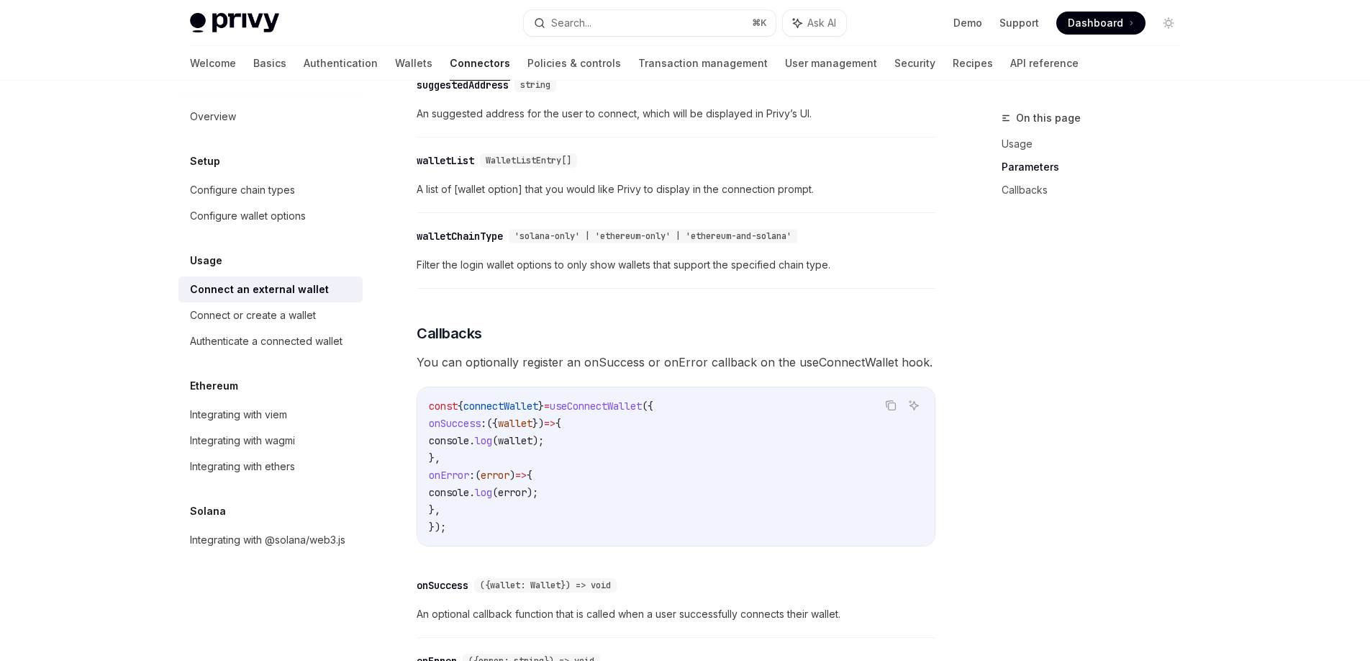
scroll to position [703, 0]
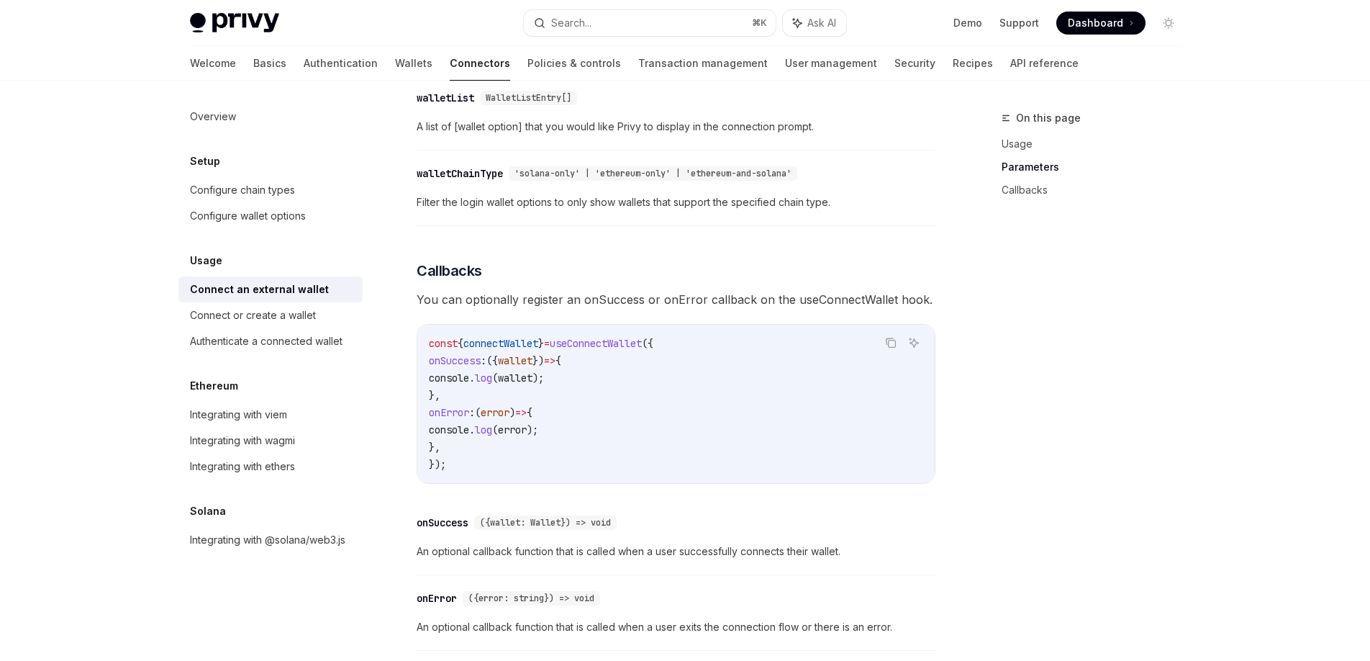
click at [464, 101] on div "walletList" at bounding box center [446, 98] width 58 height 14
copy div "walletList"
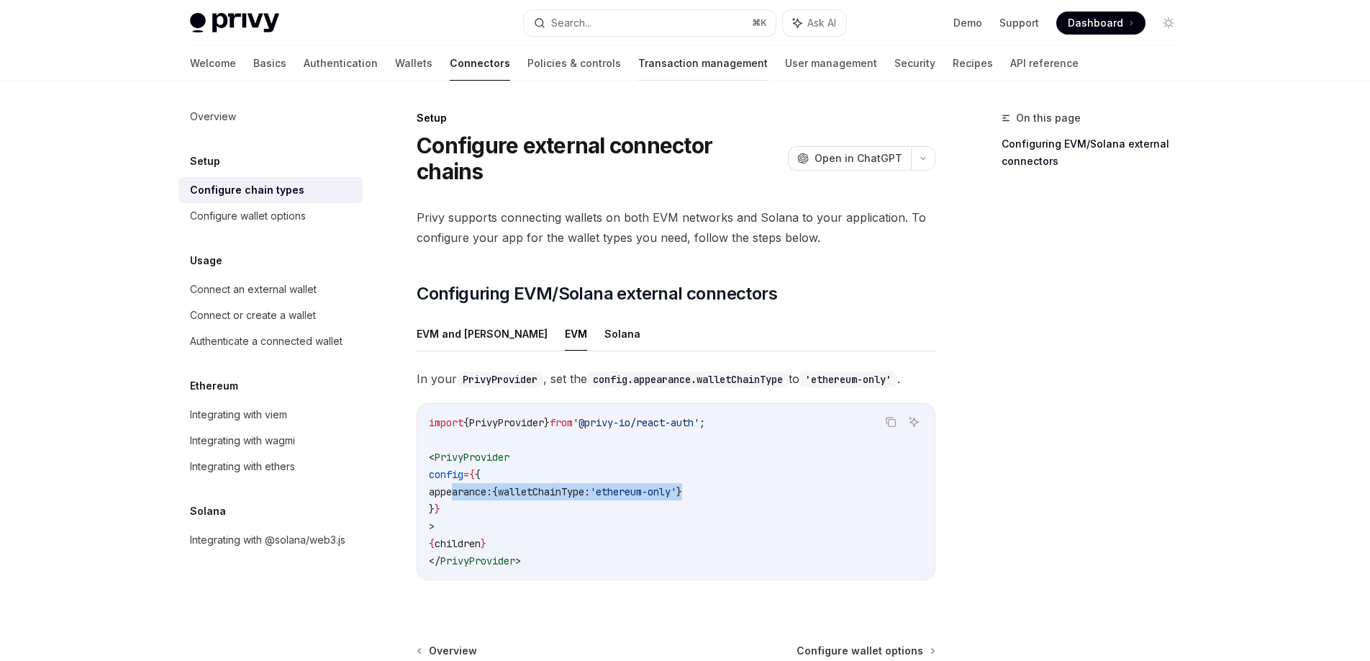
click at [638, 68] on link "Transaction management" at bounding box center [703, 63] width 130 height 35
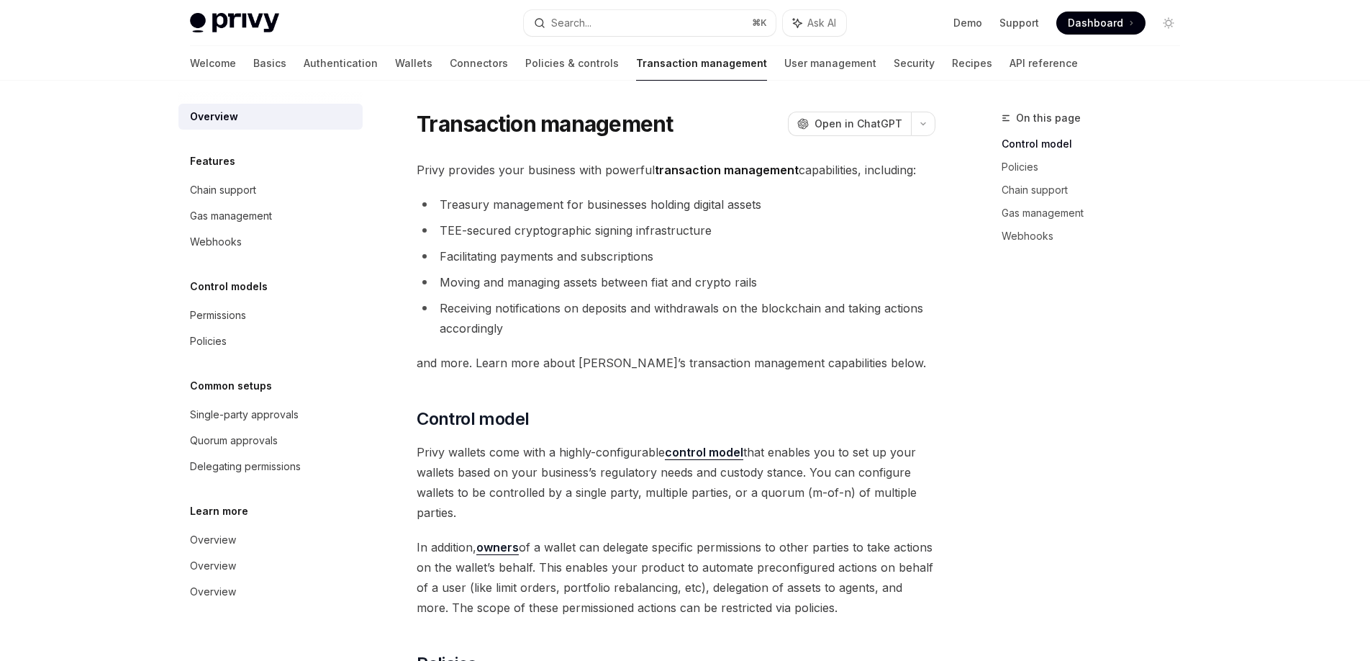
click at [318, 64] on div "Welcome Basics Authentication Wallets Connectors Policies & controls Transactio…" at bounding box center [634, 63] width 888 height 35
click at [395, 65] on link "Wallets" at bounding box center [413, 63] width 37 height 35
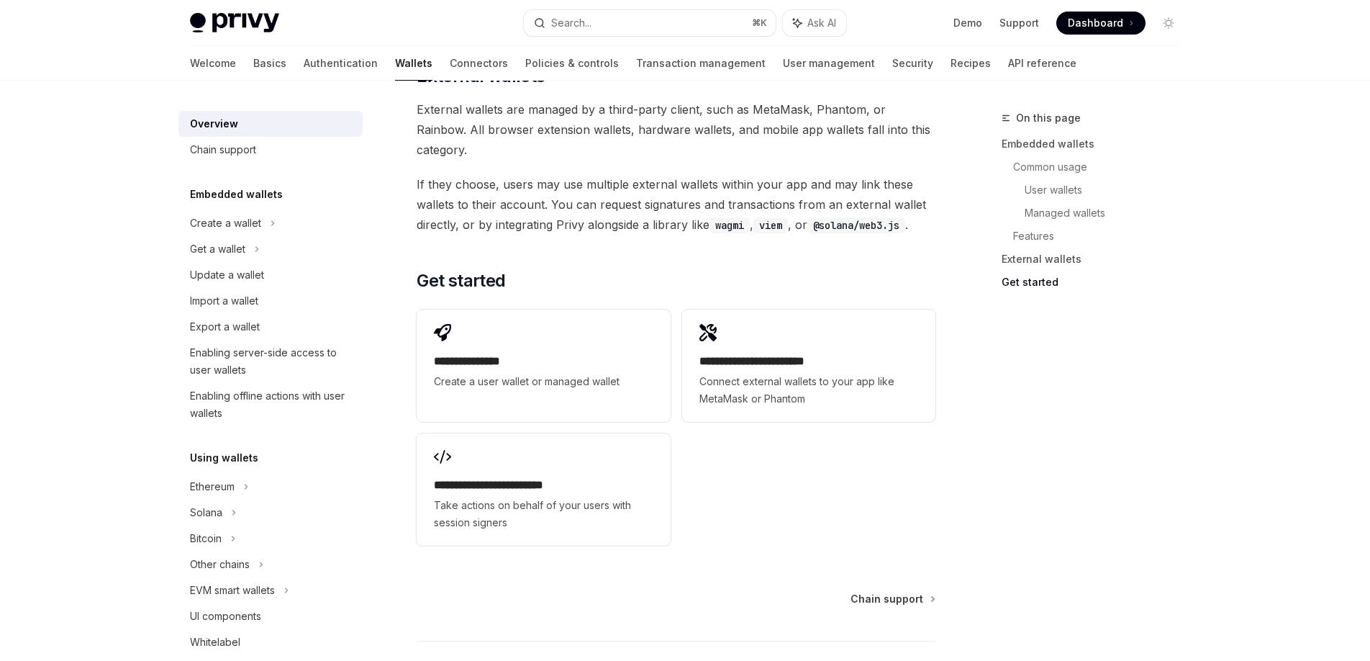
scroll to position [2202, 0]
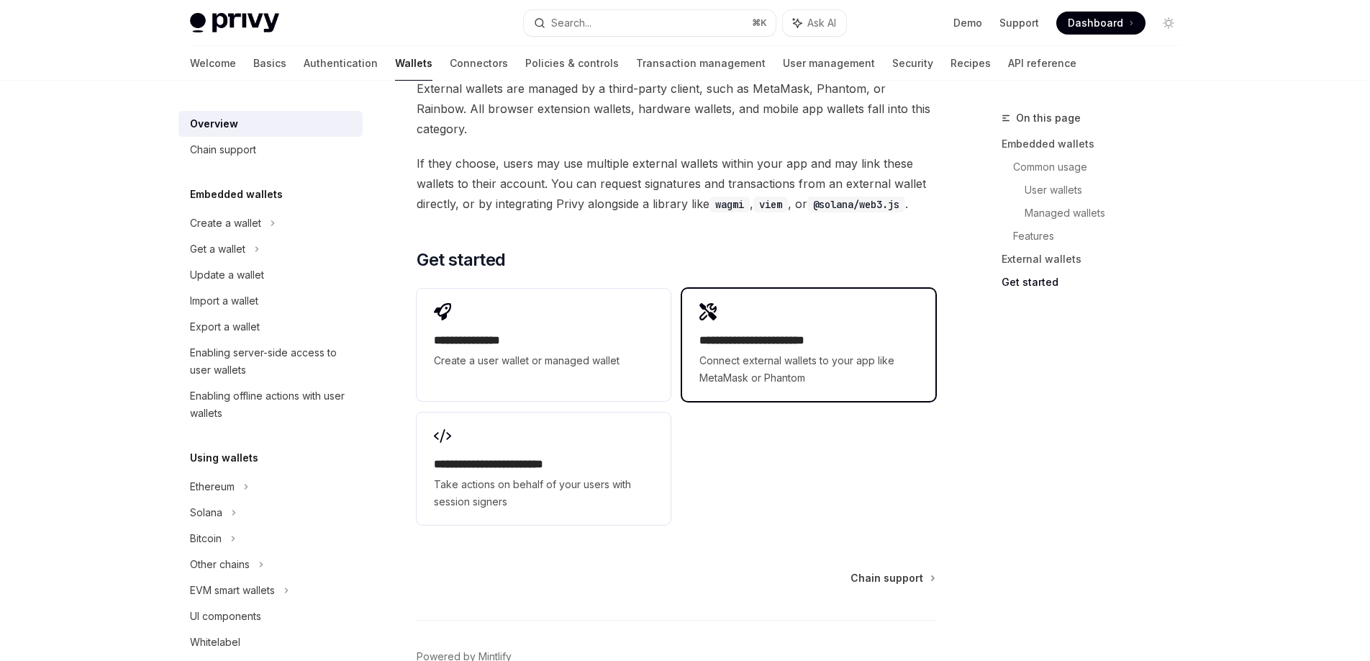
click at [796, 352] on span "Connect external wallets to your app like MetaMask or Phantom" at bounding box center [809, 369] width 219 height 35
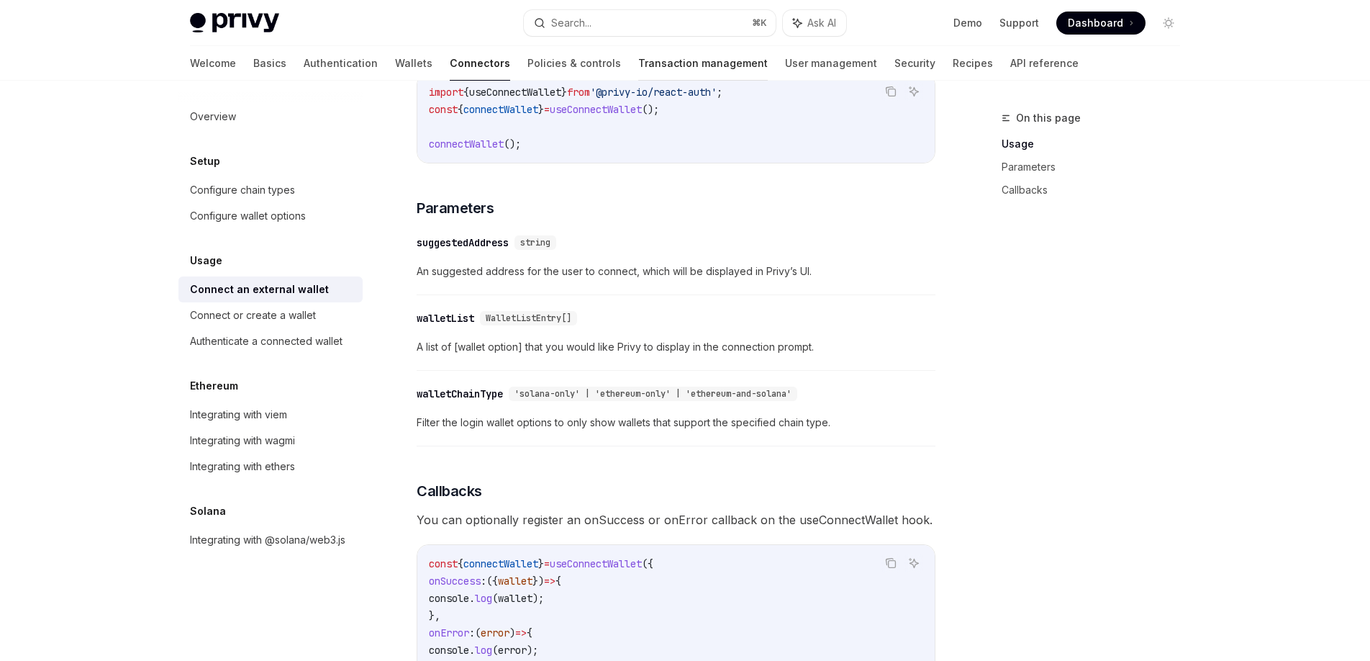
scroll to position [480, 0]
click at [785, 62] on link "User management" at bounding box center [831, 63] width 92 height 35
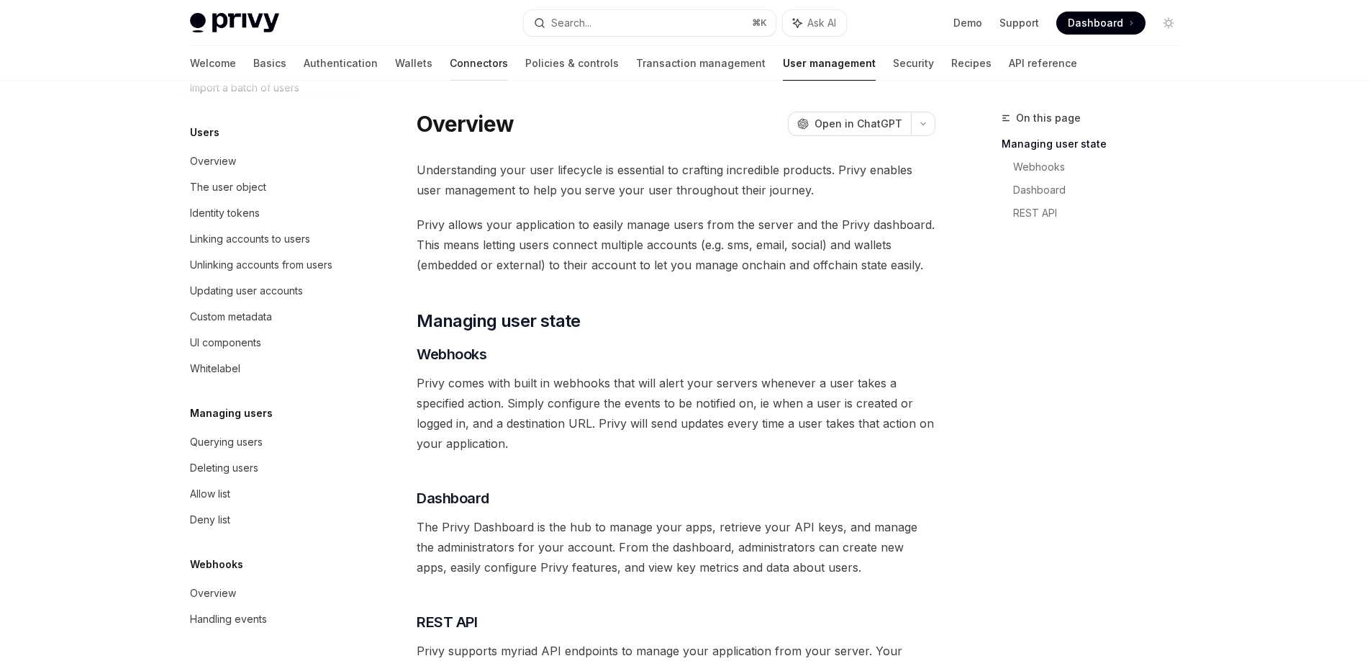
click at [450, 66] on link "Connectors" at bounding box center [479, 63] width 58 height 35
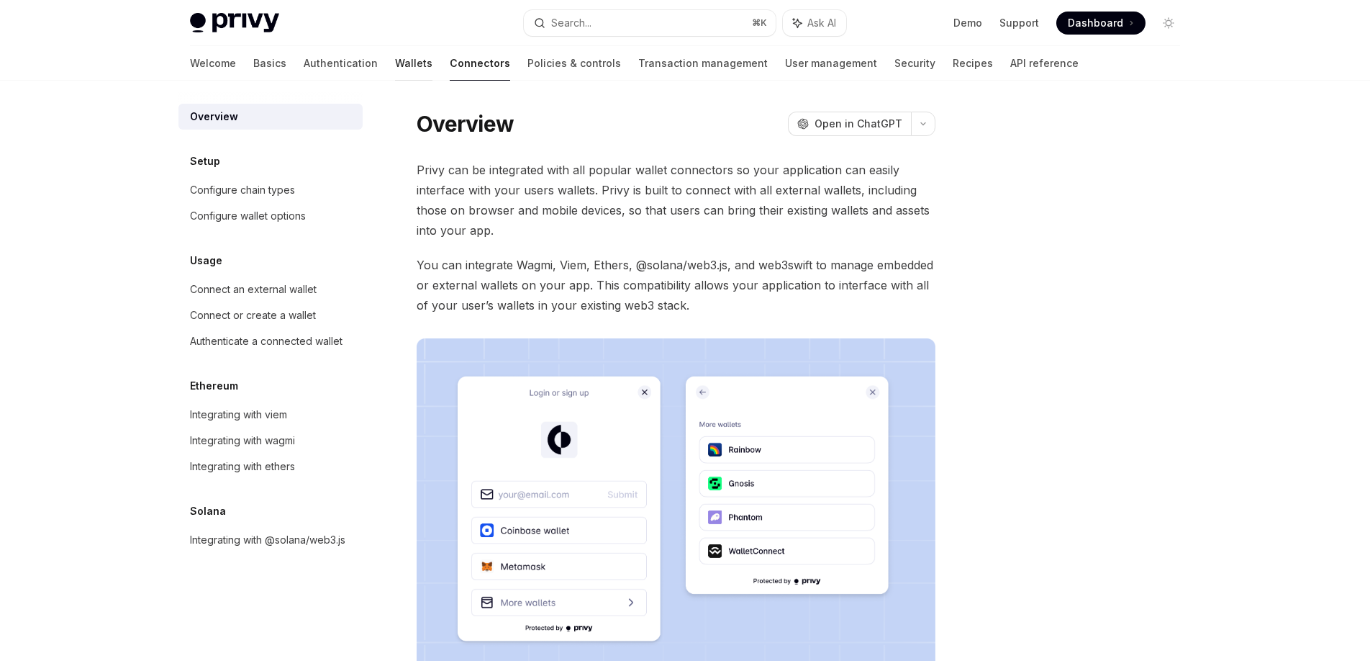
click at [395, 65] on link "Wallets" at bounding box center [413, 63] width 37 height 35
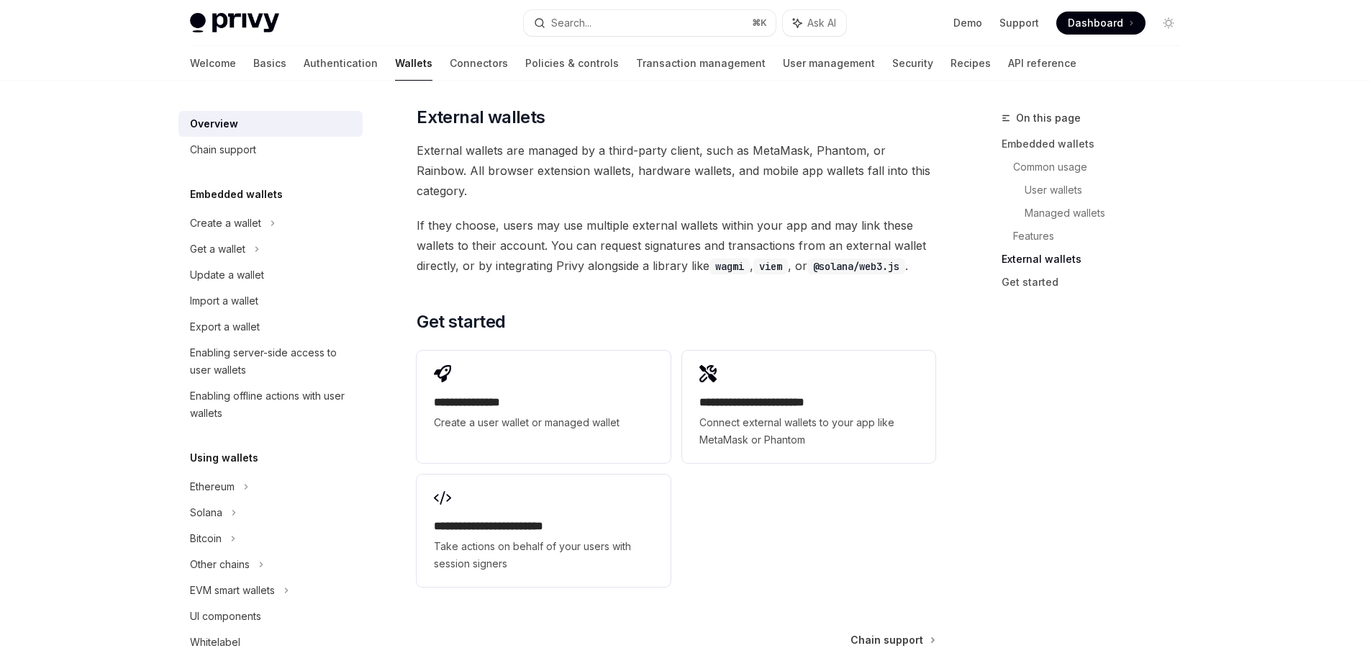
scroll to position [2205, 0]
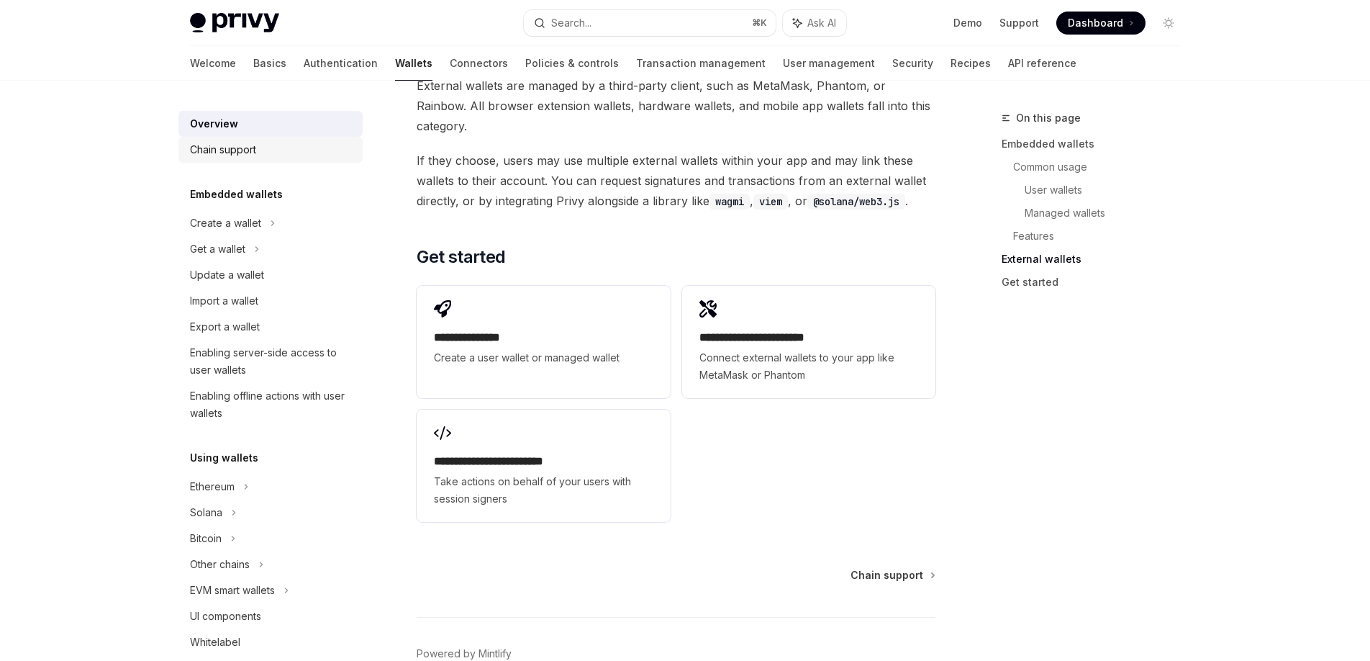
click at [241, 148] on div "Chain support" at bounding box center [223, 149] width 66 height 17
type textarea "*"
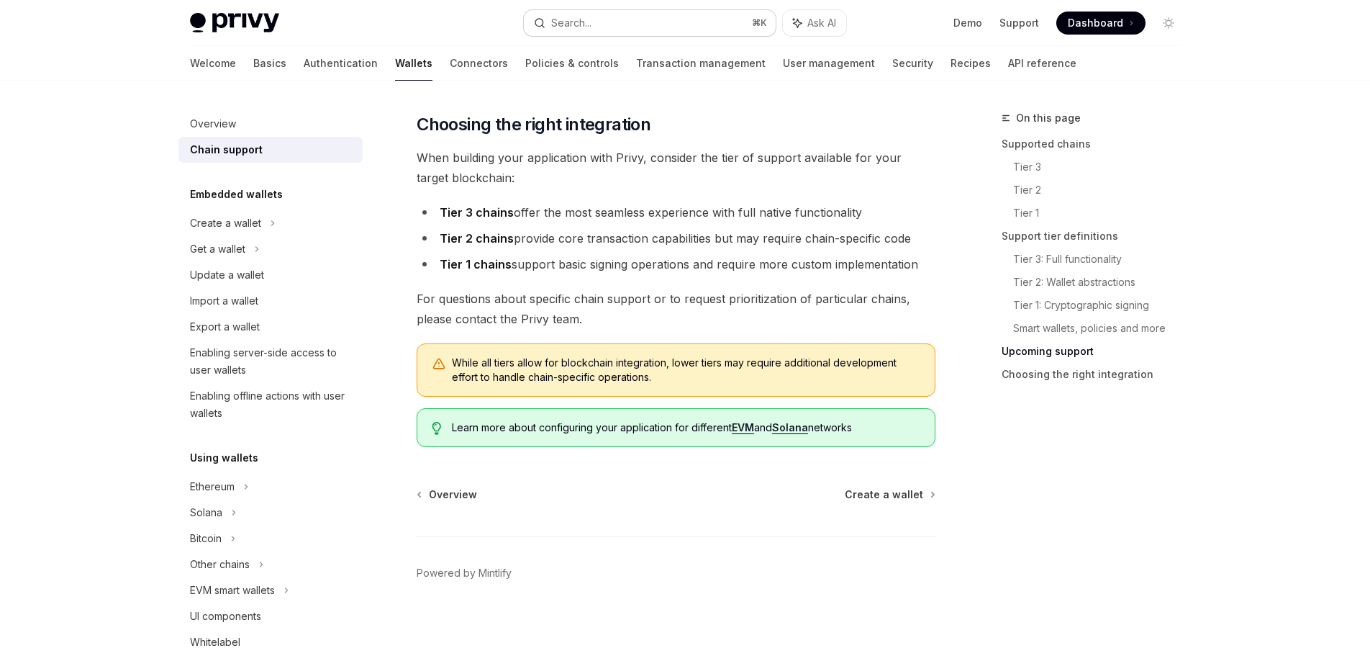
click at [679, 24] on button "Search... ⌘ K" at bounding box center [650, 23] width 252 height 26
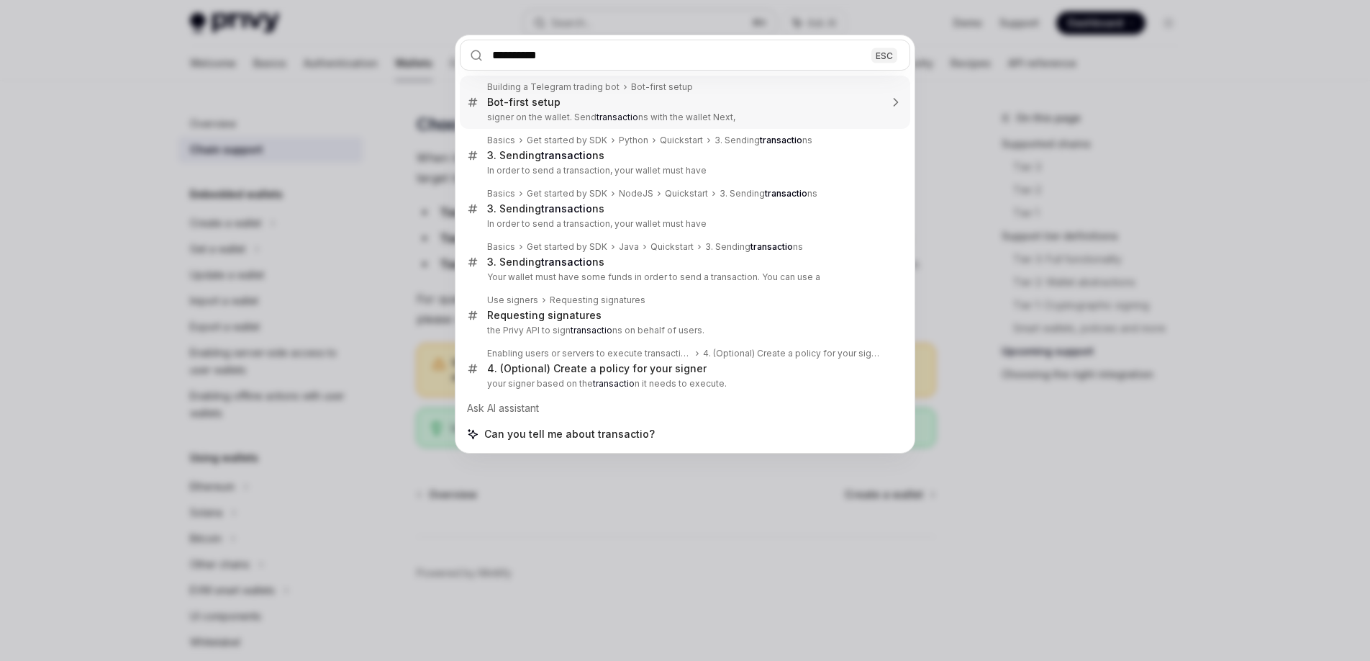
type input "**********"
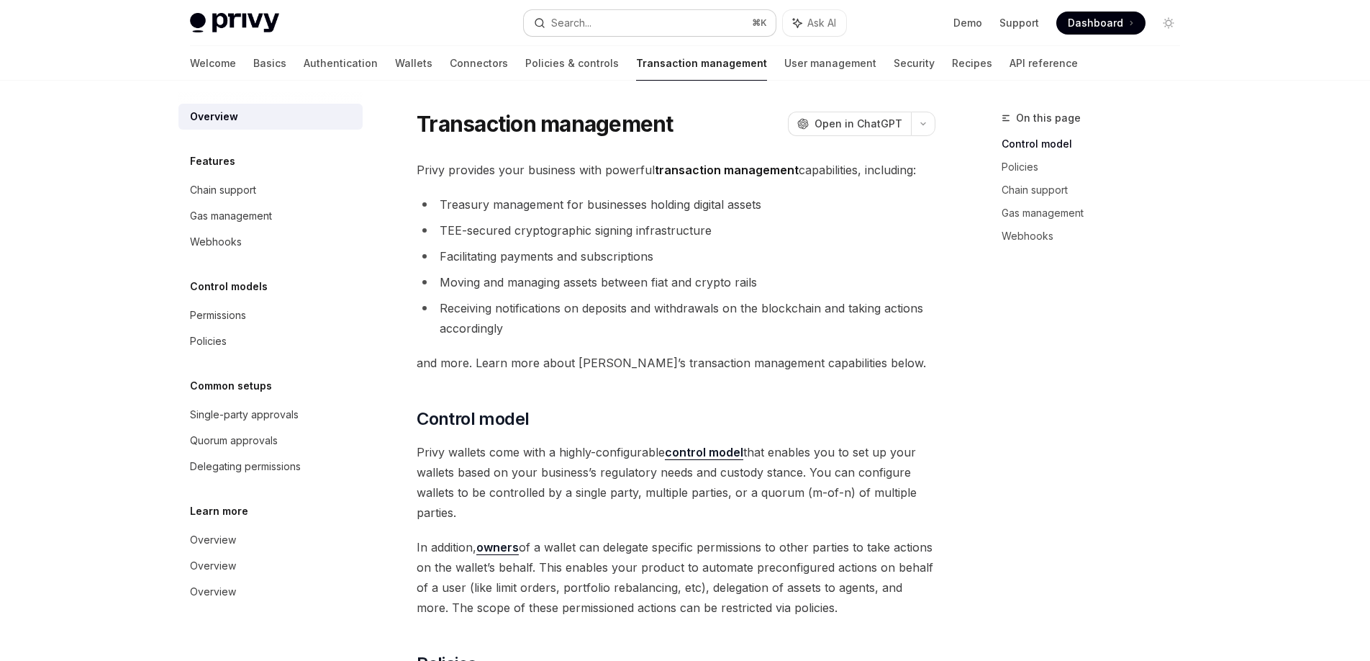
click at [582, 20] on div "Search..." at bounding box center [571, 22] width 40 height 17
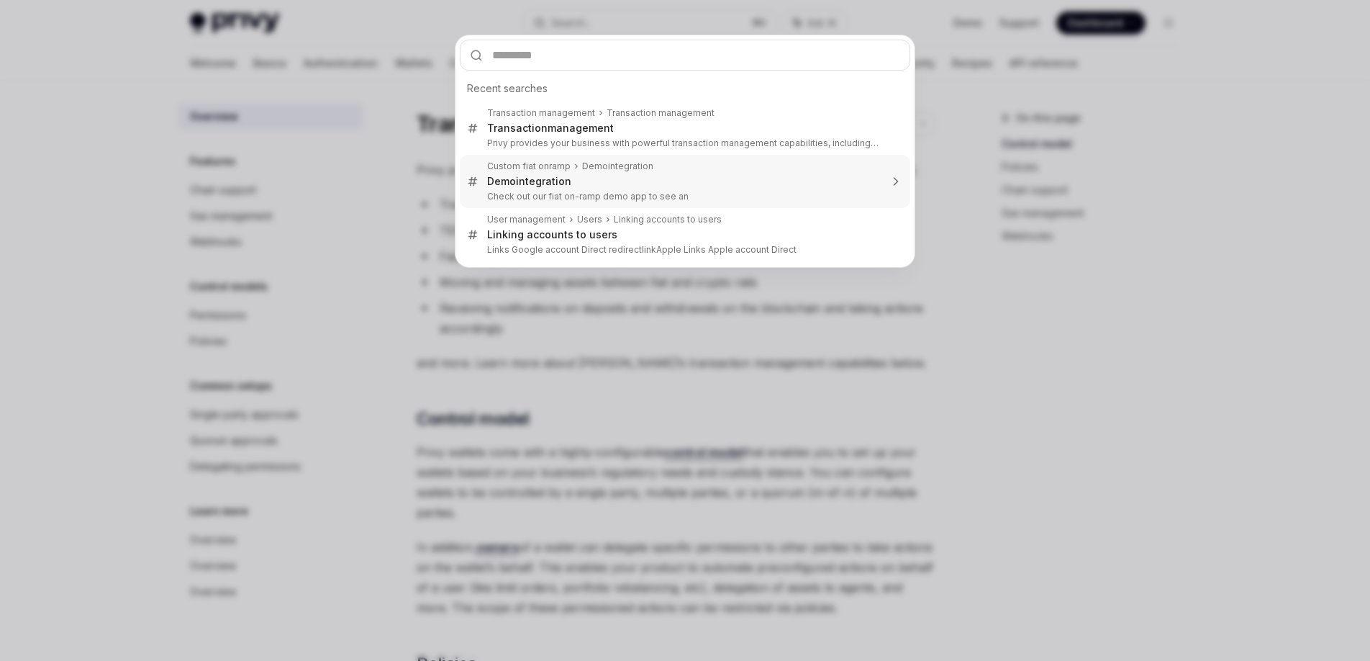
type textarea "*"
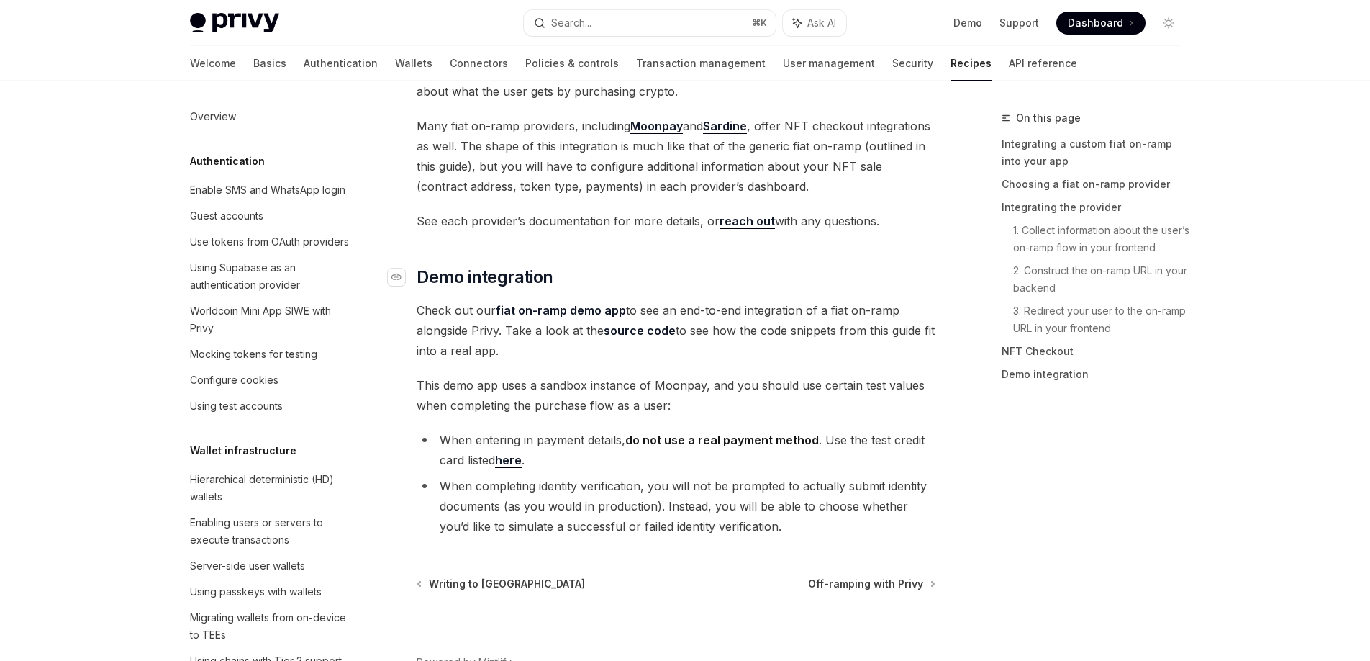
scroll to position [998, 0]
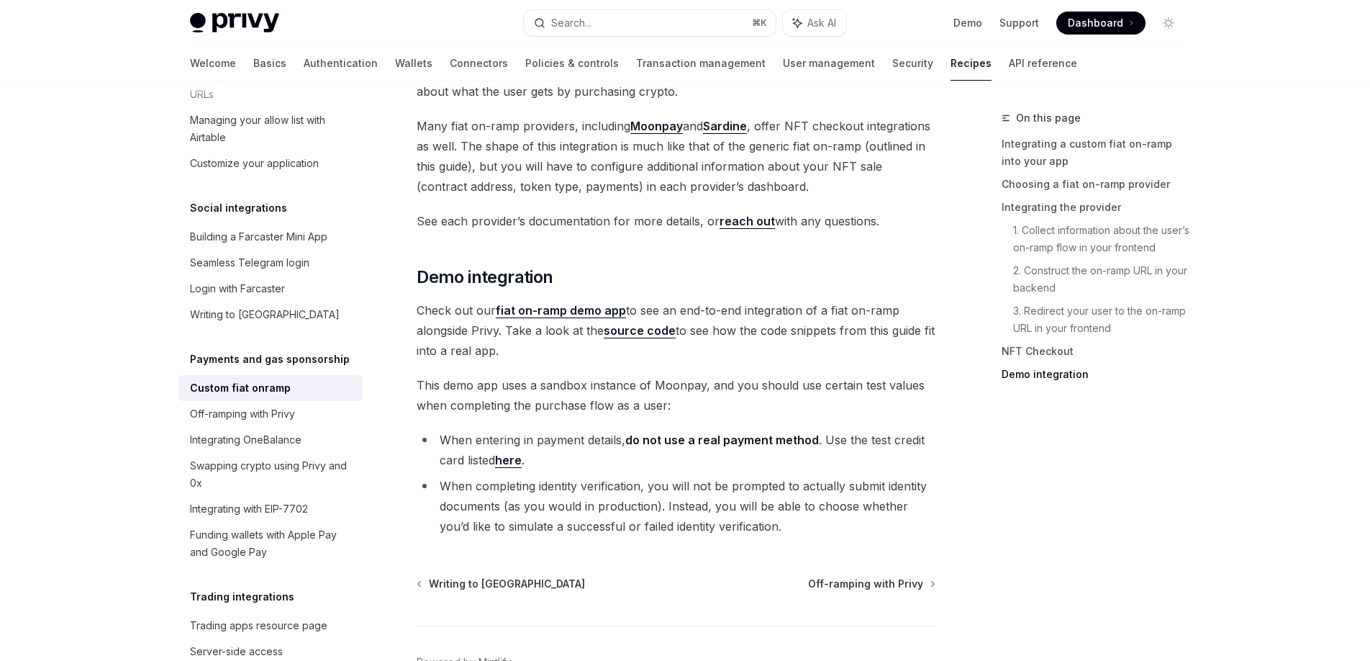
click at [596, 303] on link "fiat on-ramp demo app" at bounding box center [561, 310] width 130 height 15
